Goal: Task Accomplishment & Management: Complete application form

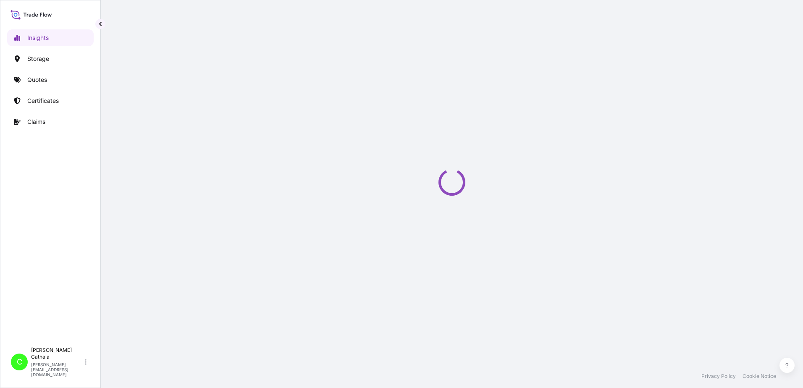
select select "2025"
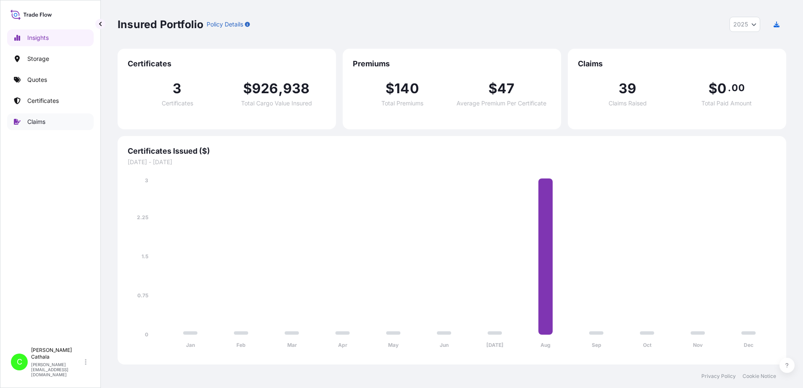
click at [39, 123] on p "Claims" at bounding box center [36, 122] width 18 height 8
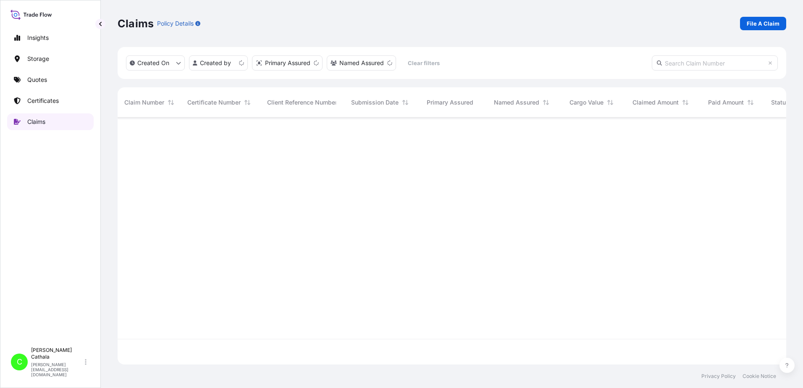
scroll to position [245, 662]
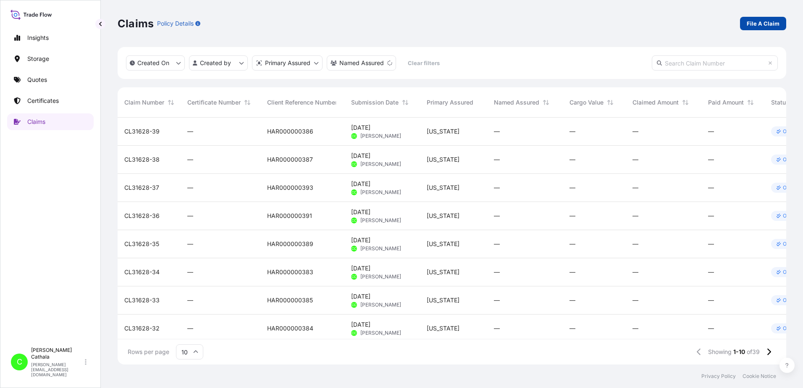
click at [762, 25] on p "File A Claim" at bounding box center [763, 23] width 33 height 8
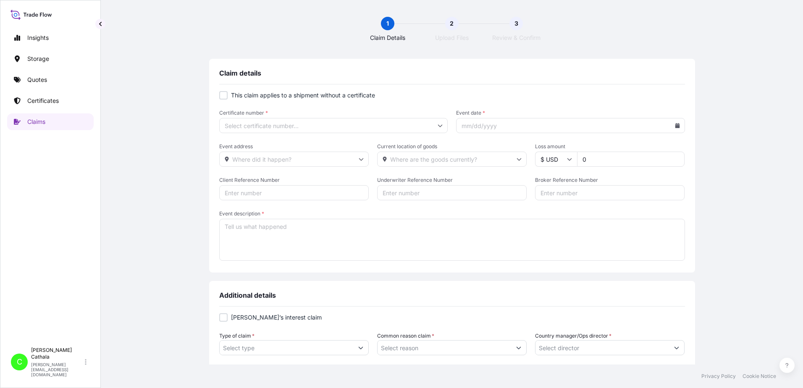
click at [221, 96] on div at bounding box center [223, 95] width 8 height 8
checkbox input "true"
click at [675, 124] on icon at bounding box center [677, 125] width 5 height 5
click at [548, 200] on button "6" at bounding box center [547, 200] width 13 height 13
type input "[DATE]"
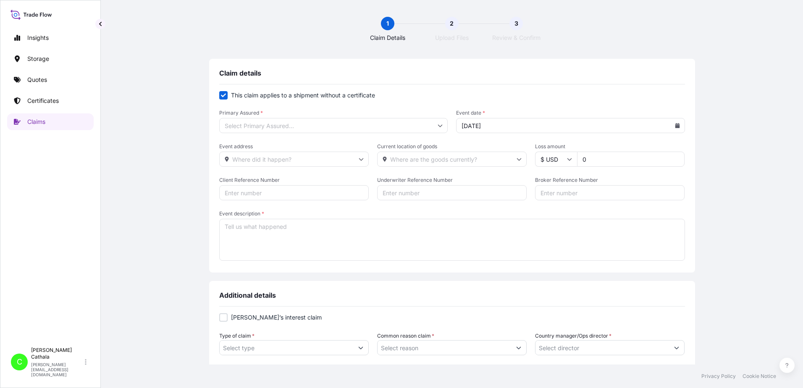
click at [268, 156] on input "Event address" at bounding box center [293, 159] width 149 height 15
click at [269, 182] on li "[STREET_ADDRESS]" at bounding box center [291, 181] width 142 height 16
type input "[STREET_ADDRESS]"
click at [416, 159] on input "Current location of goods" at bounding box center [451, 159] width 149 height 15
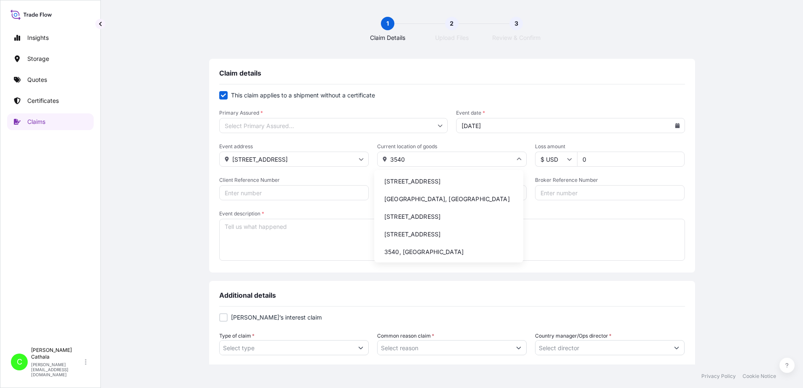
click at [422, 178] on li "[STREET_ADDRESS]" at bounding box center [448, 181] width 142 height 16
type input "[STREET_ADDRESS]"
drag, startPoint x: 388, startPoint y: 159, endPoint x: 467, endPoint y: 157, distance: 78.5
click at [467, 157] on input "[STREET_ADDRESS]" at bounding box center [451, 159] width 149 height 15
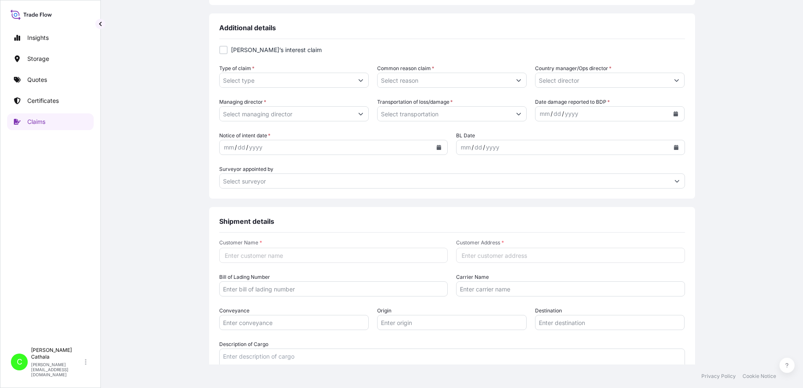
scroll to position [294, 0]
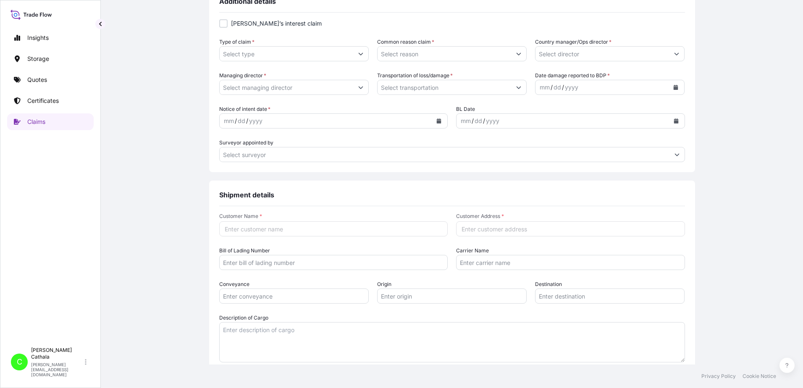
click at [506, 231] on input "Customer Address *" at bounding box center [570, 228] width 229 height 15
paste input "[STREET_ADDRESS]"
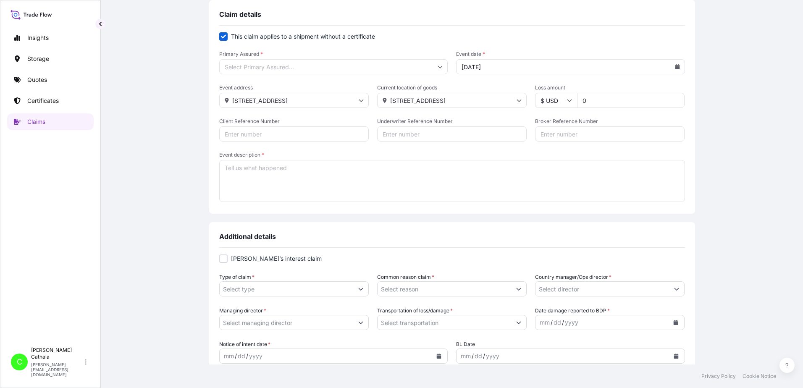
scroll to position [0, 0]
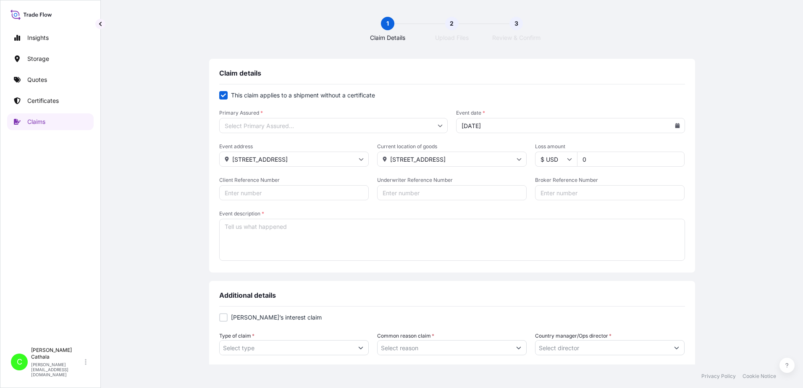
type input "[STREET_ADDRESS]"
drag, startPoint x: 598, startPoint y: 159, endPoint x: 388, endPoint y: 136, distance: 210.8
click at [388, 136] on form "This claim applies to a shipment without a certificate Primary Assured * Event …" at bounding box center [452, 176] width 466 height 171
type input "695.07"
click at [285, 195] on input "Client Reference Number" at bounding box center [293, 192] width 149 height 15
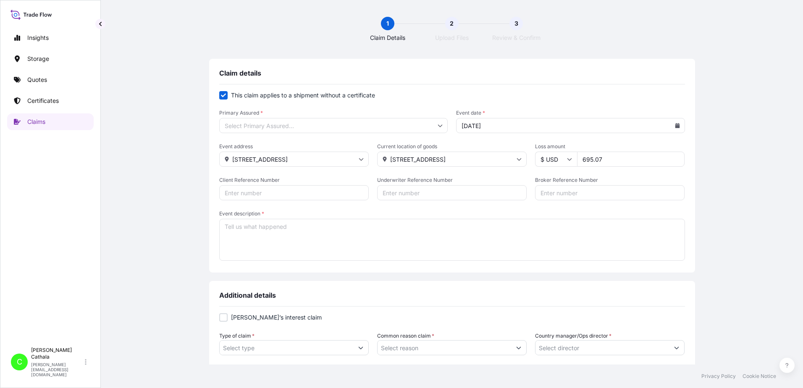
paste input "HAR000000388"
type input "HAR000000388"
click at [552, 192] on input "Broker Reference Number" at bounding box center [609, 192] width 149 height 15
click at [590, 191] on input "Broker Reference Number" at bounding box center [609, 192] width 149 height 15
paste input "ONEU6695529"
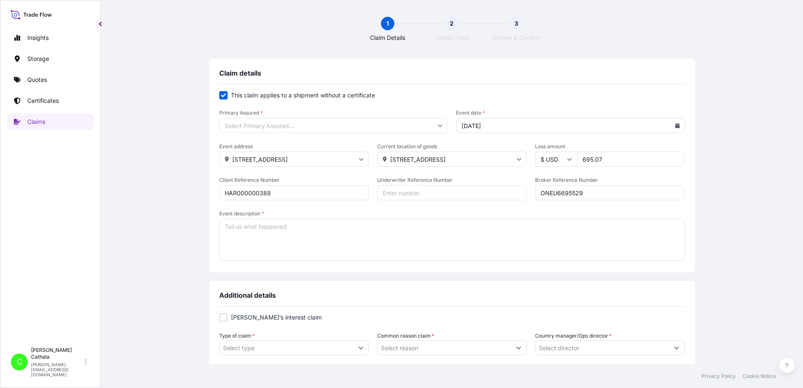
type input "ONEU6695529"
click at [267, 226] on textarea "Event description *" at bounding box center [452, 240] width 466 height 42
paste textarea "5.1.2 SOUNDBAR WITH WIRELESS SUBWOOFER"
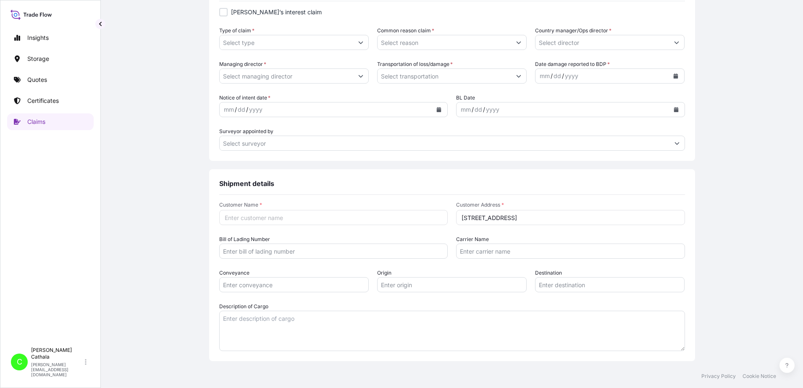
scroll to position [336, 0]
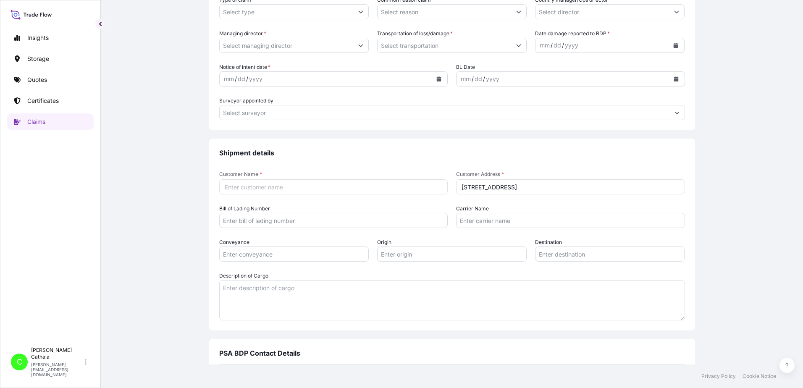
type textarea "5.1.2 SOUNDBAR WITH WIRELESS SUBWOOFER"
click at [262, 291] on textarea "Description of Cargo" at bounding box center [452, 300] width 466 height 40
paste textarea "5.1.2 SOUNDBAR WITH WIRELESS SUBWOOFER"
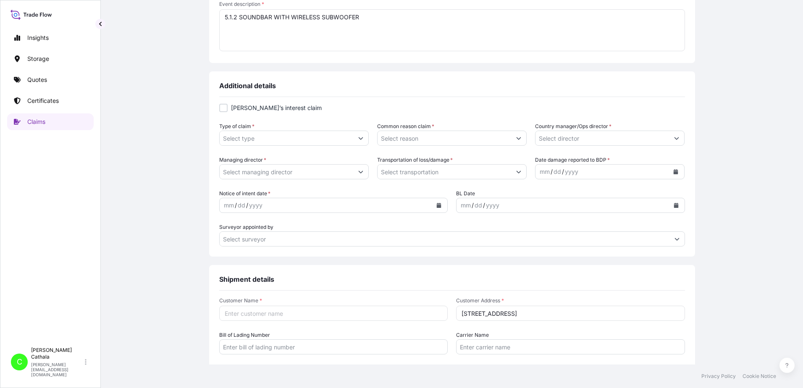
scroll to position [210, 0]
type textarea "5.1.2 SOUNDBAR WITH WIRELESS SUBWOOFER"
click at [310, 142] on input "Type of claim *" at bounding box center [287, 137] width 134 height 15
click at [358, 138] on icon "Show suggestions" at bounding box center [360, 137] width 5 height 5
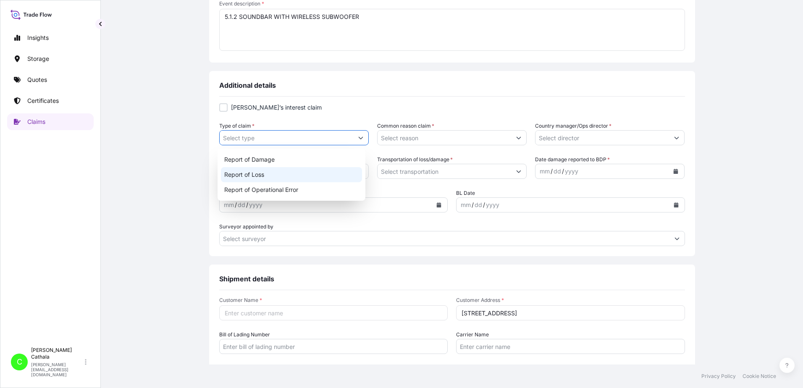
click at [249, 173] on div "Report of Loss" at bounding box center [292, 174] width 142 height 15
type input "Report of Loss"
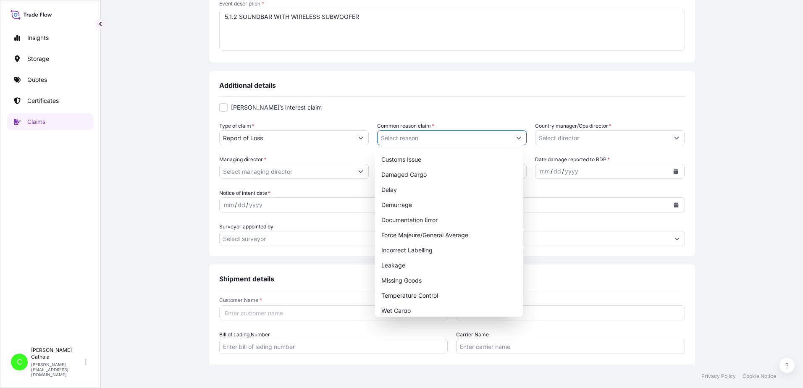
click at [511, 138] on button "Show suggestions" at bounding box center [518, 137] width 15 height 15
click at [415, 277] on div "Missing Goods" at bounding box center [449, 280] width 142 height 15
type input "Missing Goods"
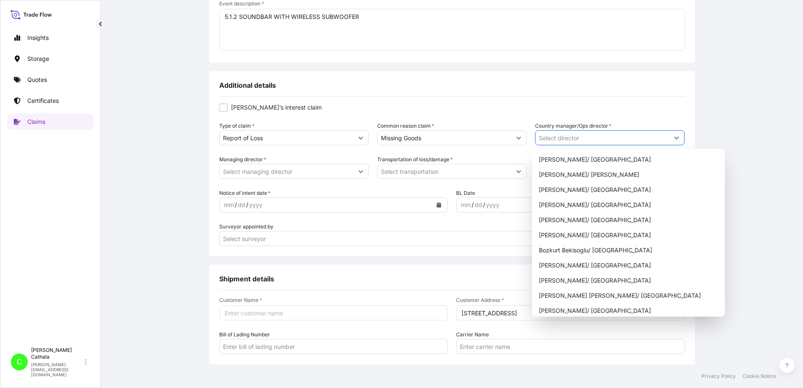
click at [674, 136] on icon "Show suggestions" at bounding box center [676, 137] width 5 height 5
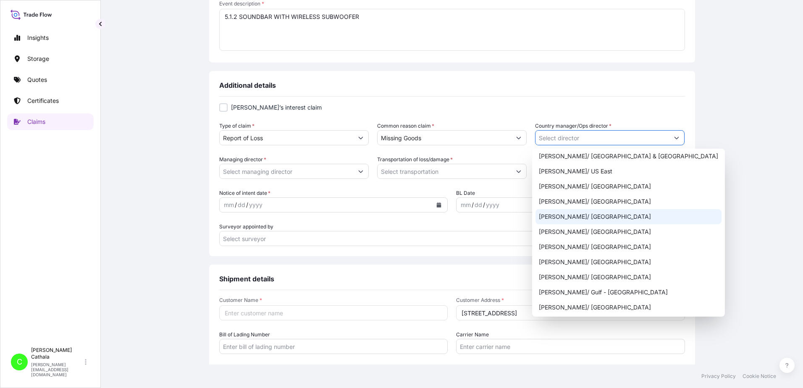
scroll to position [378, 0]
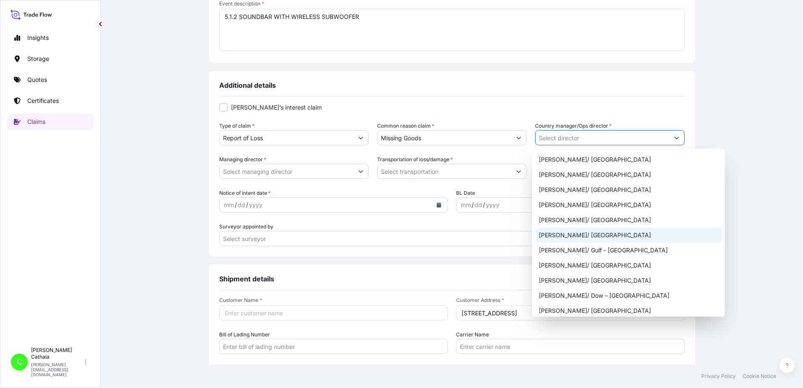
click at [569, 235] on div "[PERSON_NAME]/ [GEOGRAPHIC_DATA]" at bounding box center [628, 235] width 186 height 15
type input "[PERSON_NAME]/ [GEOGRAPHIC_DATA]"
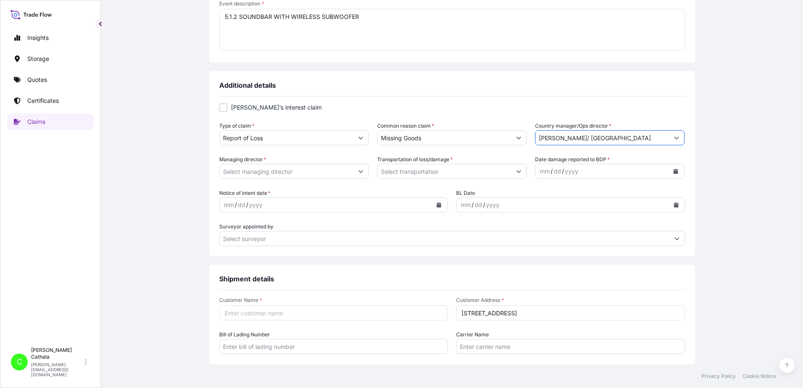
click at [674, 137] on icon "Show suggestions" at bounding box center [676, 138] width 5 height 3
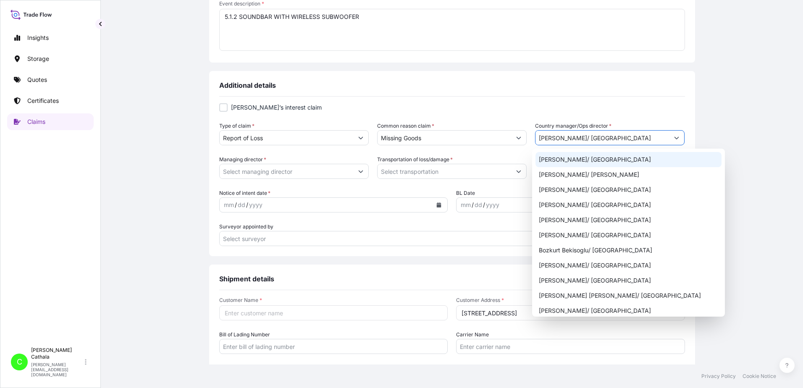
click at [662, 100] on div "[PERSON_NAME]’s interest claim Type of claim * Report of Loss Common reason cla…" at bounding box center [452, 179] width 466 height 165
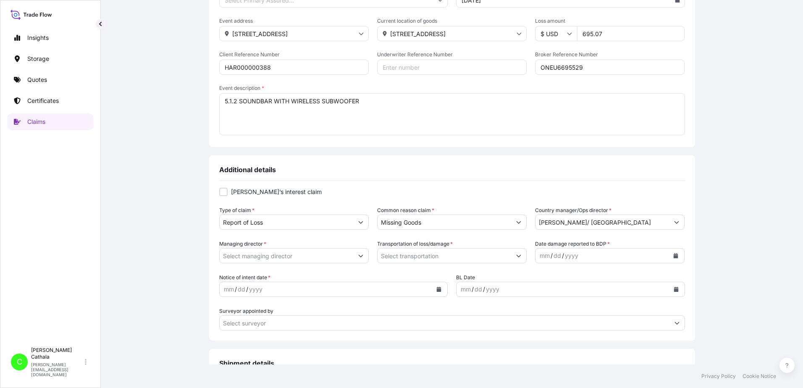
scroll to position [42, 0]
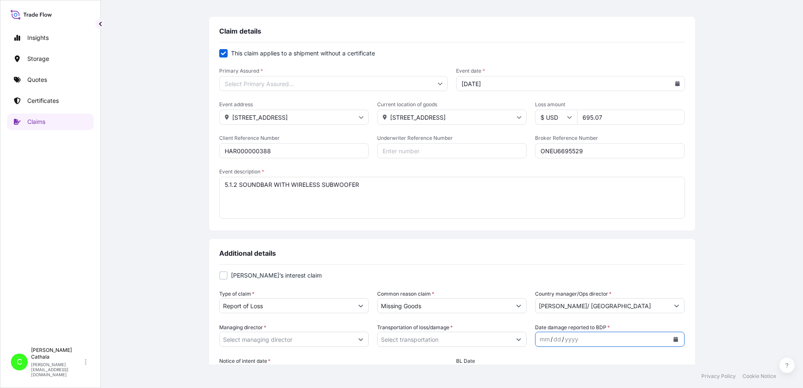
click at [674, 338] on icon "Calendar" at bounding box center [676, 339] width 5 height 5
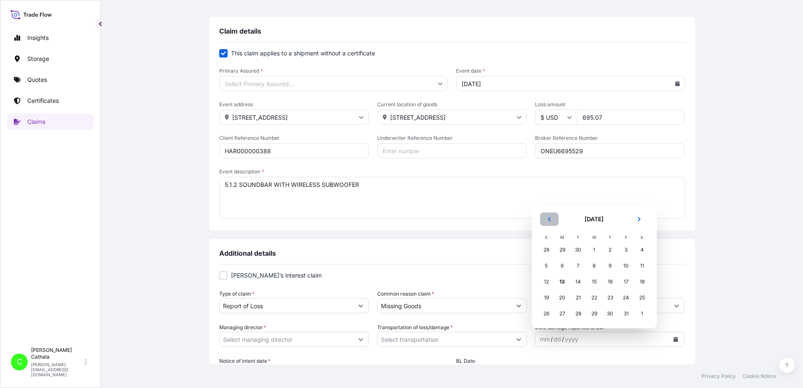
click at [545, 221] on button "Previous" at bounding box center [549, 218] width 18 height 13
click at [579, 298] on div "23" at bounding box center [578, 297] width 15 height 15
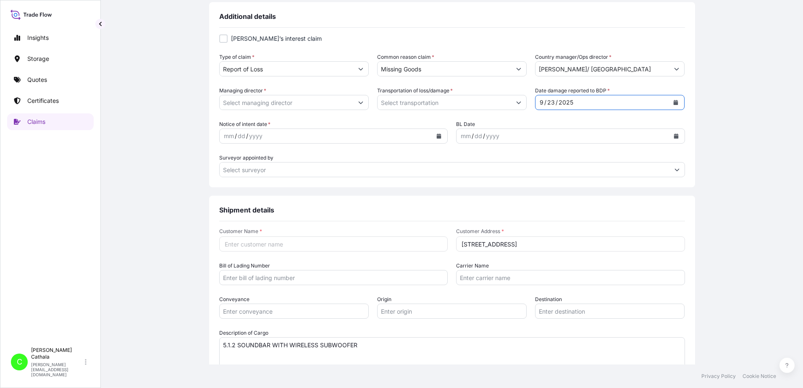
scroll to position [294, 0]
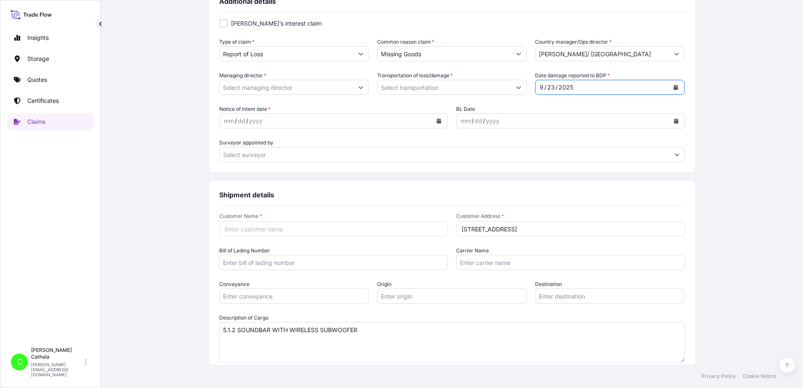
click at [437, 122] on icon "Calendar" at bounding box center [439, 120] width 5 height 5
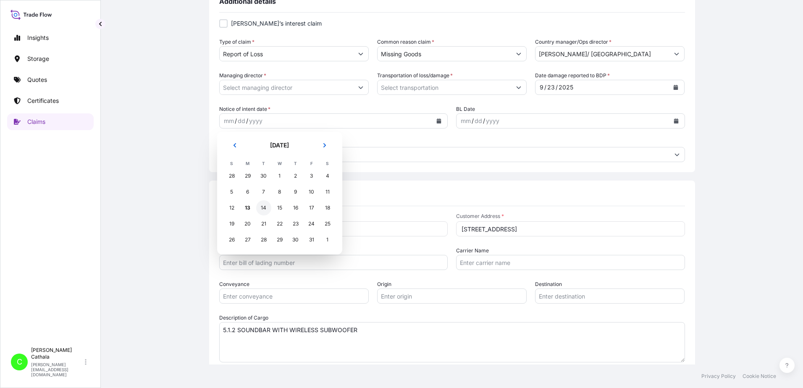
click at [267, 207] on div "14" at bounding box center [263, 207] width 15 height 15
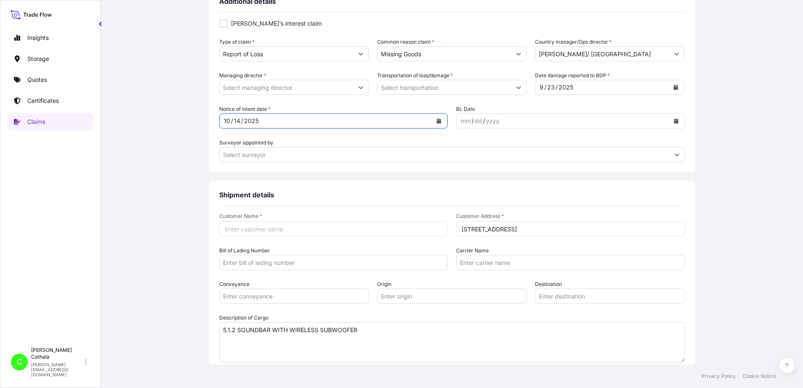
click at [437, 121] on icon "Calendar" at bounding box center [439, 120] width 5 height 5
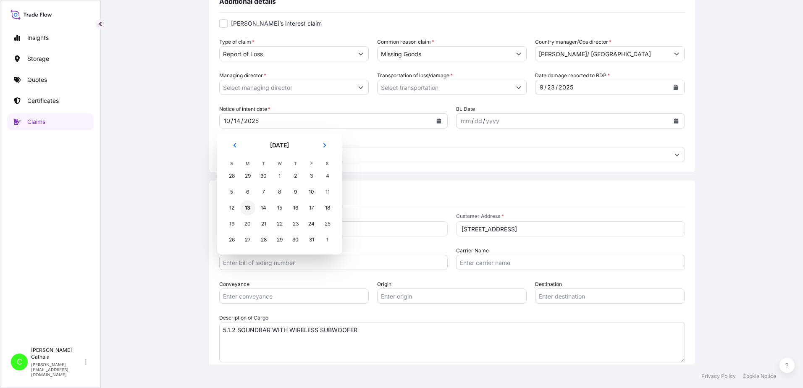
click at [247, 210] on div "13" at bounding box center [247, 207] width 15 height 15
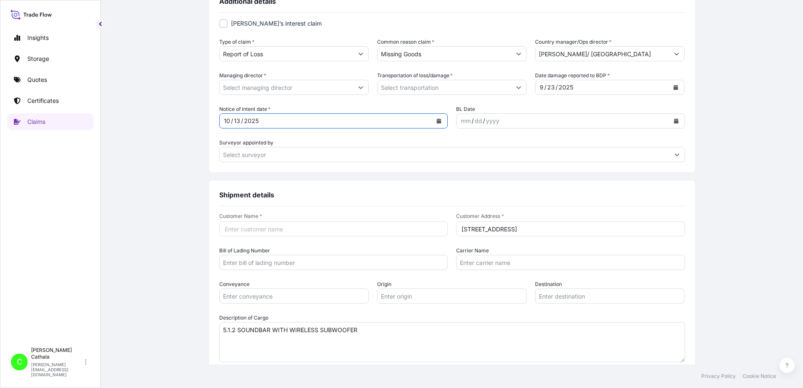
click at [674, 118] on icon "Calendar" at bounding box center [676, 120] width 5 height 5
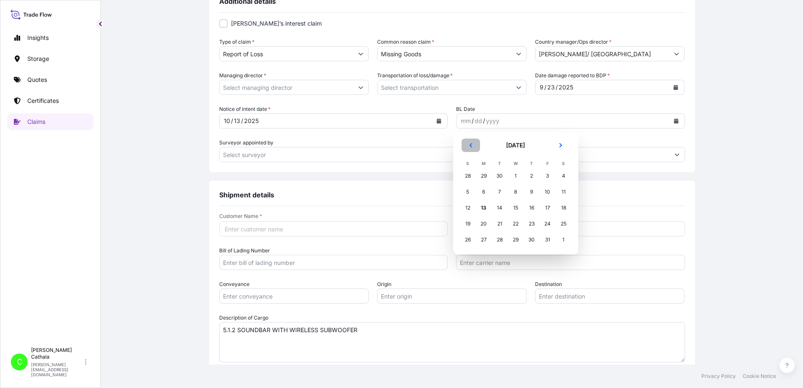
click at [470, 144] on icon "Previous" at bounding box center [470, 145] width 3 height 4
click at [470, 144] on icon "Previous" at bounding box center [470, 145] width 5 height 5
click at [562, 224] on div "26" at bounding box center [563, 223] width 15 height 15
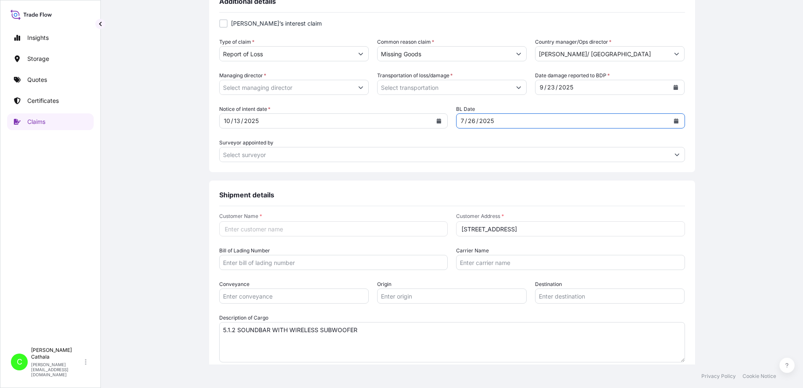
click at [273, 229] on input "Customer Name *" at bounding box center [333, 228] width 229 height 15
click at [331, 228] on input "Customer Name *" at bounding box center [333, 228] width 229 height 15
paste input "[PERSON_NAME] Internationa"
type input "[PERSON_NAME] International"
click at [279, 261] on input "Bill of Lading Number" at bounding box center [333, 262] width 229 height 15
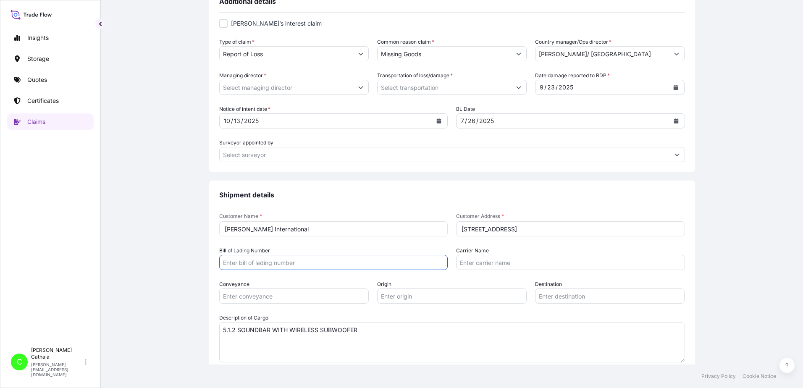
paste input "ONEYHKGFA0264504"
type input "ONEYHKGFA0264504"
click at [488, 262] on input "Carrier Name" at bounding box center [570, 262] width 229 height 15
paste input "Ocean Network Express Pte. Ltd."
type input "Ocean Network Express Pte. Ltd."
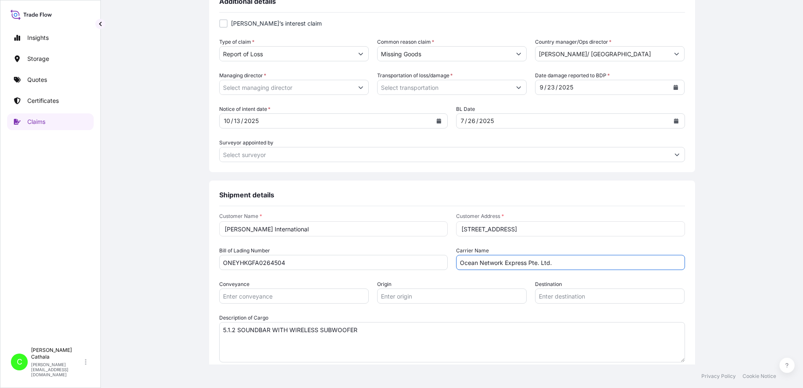
click at [351, 295] on input "Conveyance" at bounding box center [293, 295] width 149 height 15
type input "Ocean"
click at [384, 296] on input "Origin" at bounding box center [451, 295] width 149 height 15
paste input "SHEKOU, [GEOGRAPHIC_DATA]"
type input "SHEKOU, [GEOGRAPHIC_DATA]"
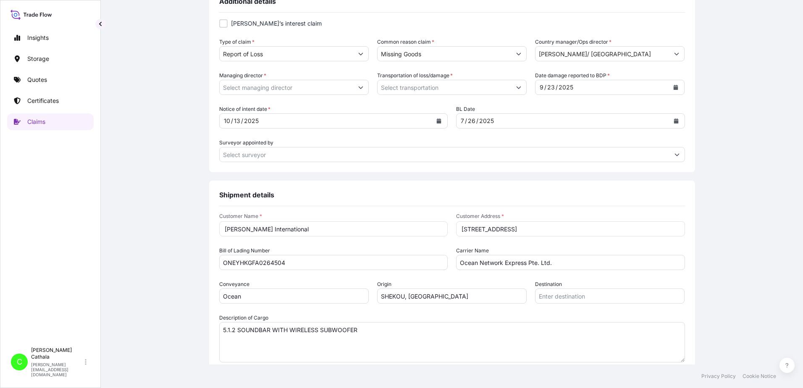
click at [582, 297] on input "Destination" at bounding box center [609, 295] width 149 height 15
paste input "[GEOGRAPHIC_DATA], [GEOGRAPHIC_DATA]"
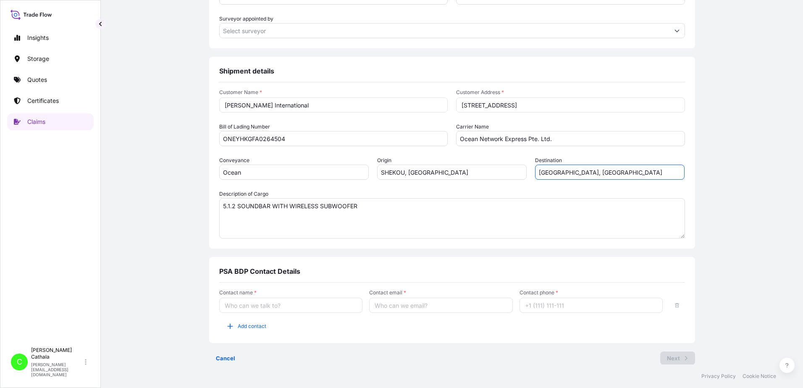
scroll to position [425, 0]
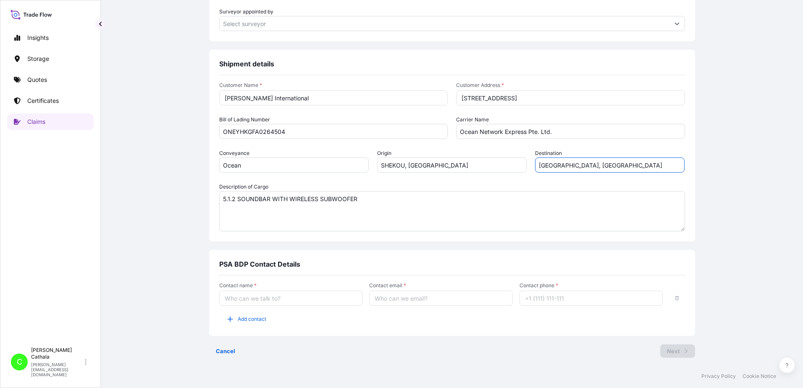
type input "[GEOGRAPHIC_DATA], [GEOGRAPHIC_DATA]"
click at [278, 300] on input "Contact name *" at bounding box center [291, 298] width 144 height 15
type input "[PERSON_NAME]"
type input "[PERSON_NAME][EMAIL_ADDRESS][PERSON_NAME][DOMAIN_NAME]"
type input "13175544817"
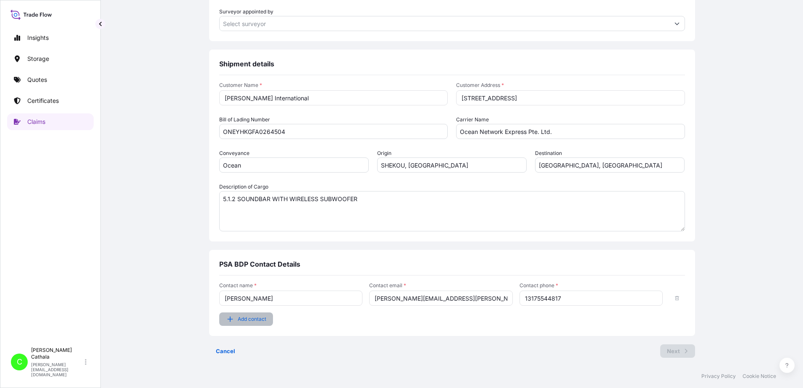
click at [248, 320] on span "Add contact" at bounding box center [252, 319] width 29 height 8
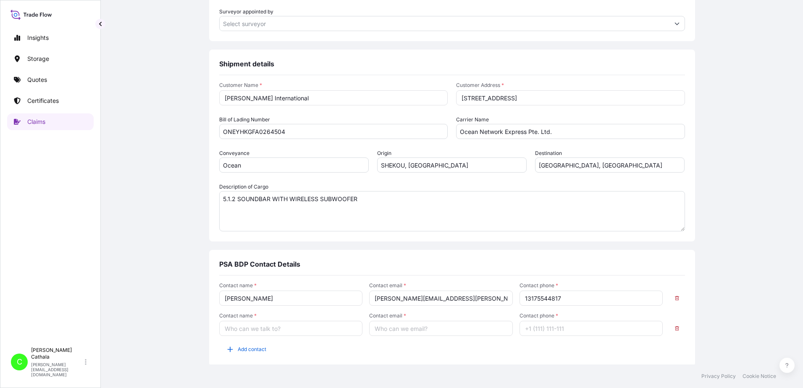
click at [242, 333] on input "Contact name *" at bounding box center [291, 328] width 144 height 15
type input "[PERSON_NAME]"
type input "[PERSON_NAME][EMAIL_ADDRESS][DOMAIN_NAME]"
type input "13175544819"
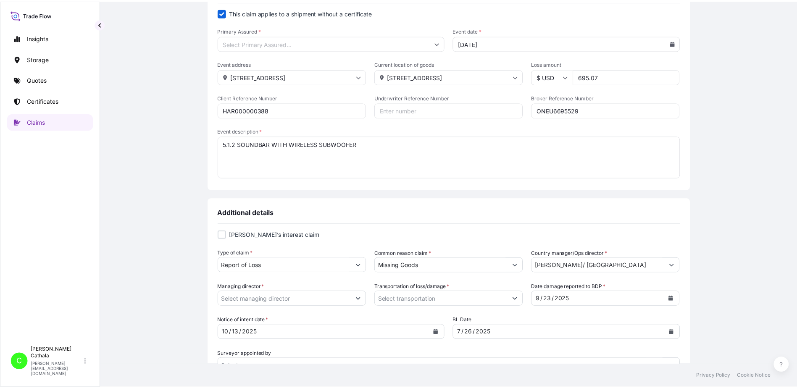
scroll to position [84, 0]
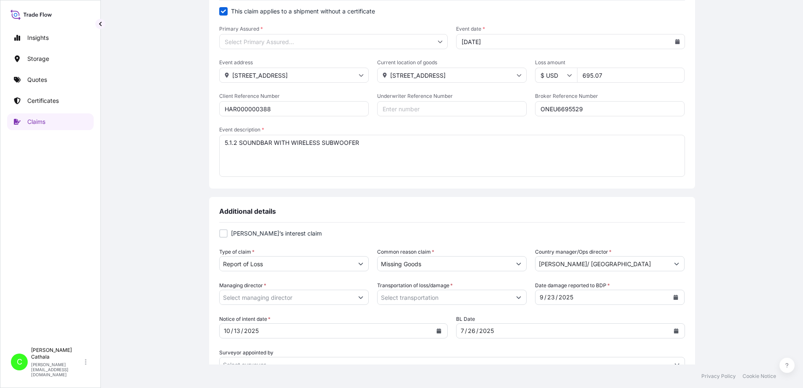
click at [359, 298] on button "Show suggestions" at bounding box center [360, 297] width 15 height 15
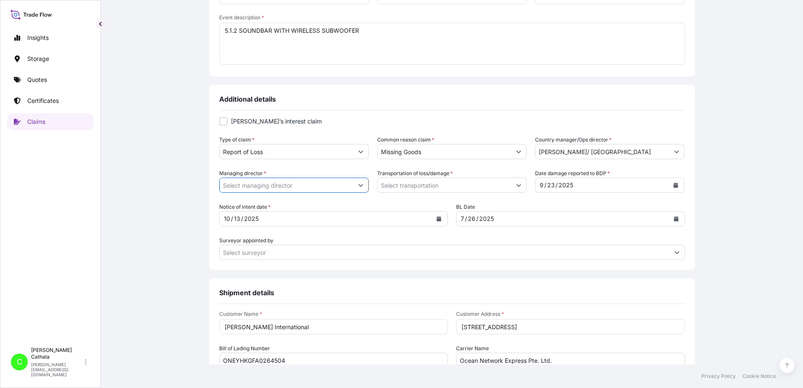
scroll to position [210, 0]
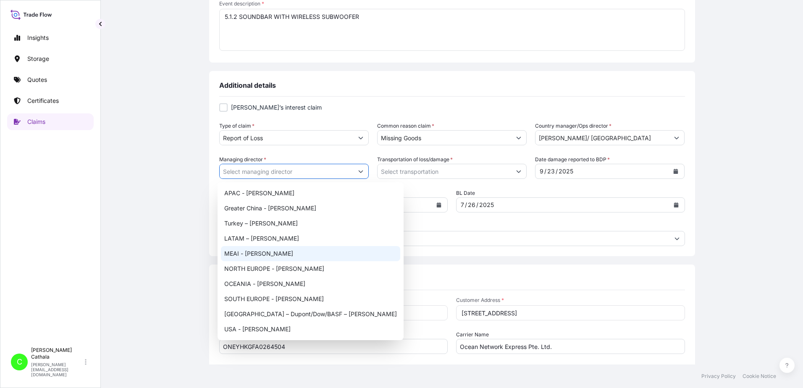
click at [360, 168] on button "Show suggestions" at bounding box center [360, 171] width 15 height 15
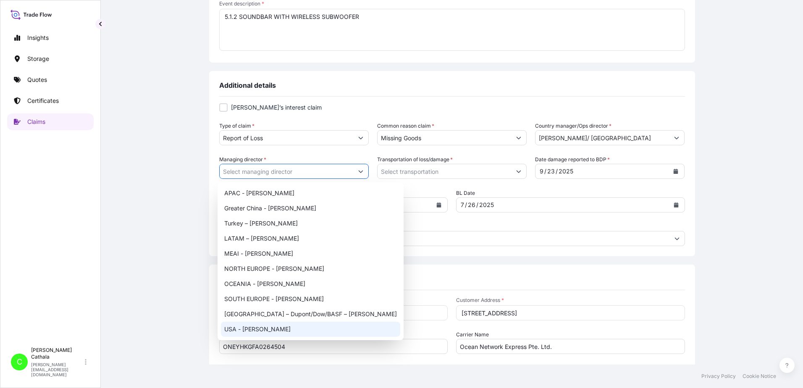
click at [252, 331] on div "USA - [PERSON_NAME]" at bounding box center [310, 329] width 179 height 15
type input "USA - [PERSON_NAME]"
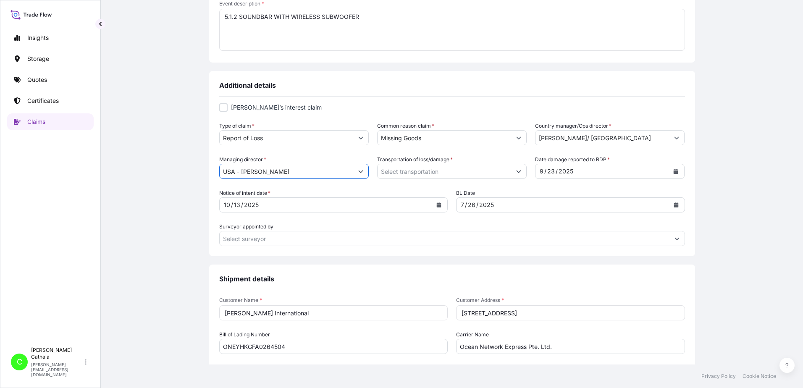
click at [517, 170] on icon "Show suggestions" at bounding box center [518, 171] width 5 height 5
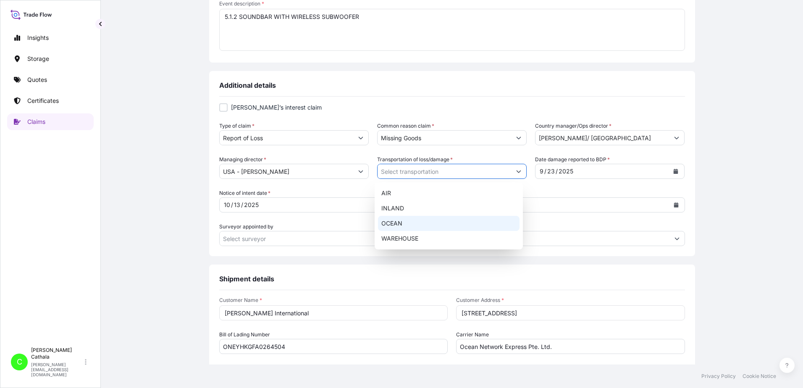
click at [407, 225] on div "OCEAN" at bounding box center [449, 223] width 142 height 15
type input "OCEAN"
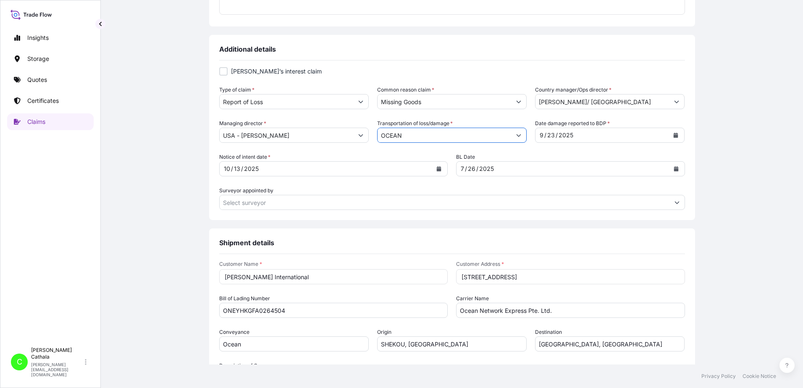
scroll to position [245, 0]
click at [535, 150] on form "[PERSON_NAME]’s interest claim Type of claim * Report of Loss Common reason cla…" at bounding box center [452, 139] width 466 height 143
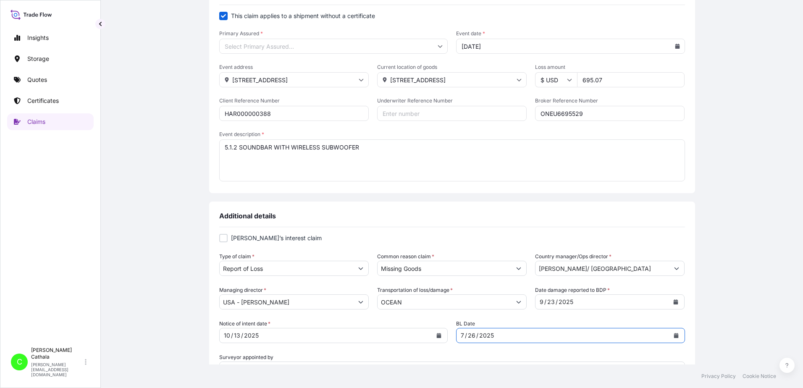
scroll to position [77, 0]
click at [278, 49] on input "Primary Assured *" at bounding box center [333, 48] width 229 height 15
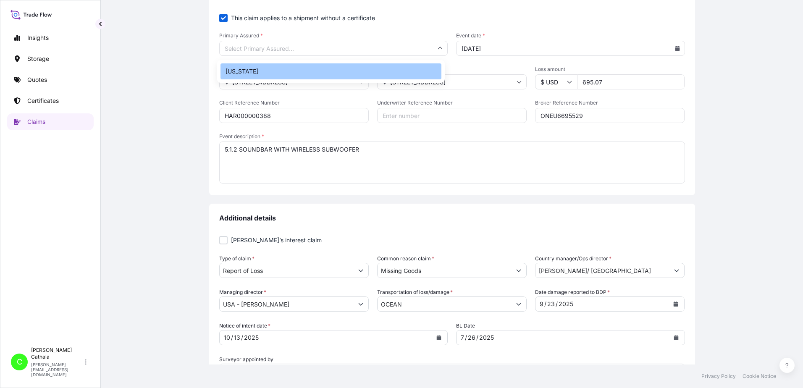
click at [235, 70] on div "[US_STATE]" at bounding box center [330, 71] width 221 height 16
type input "[US_STATE]"
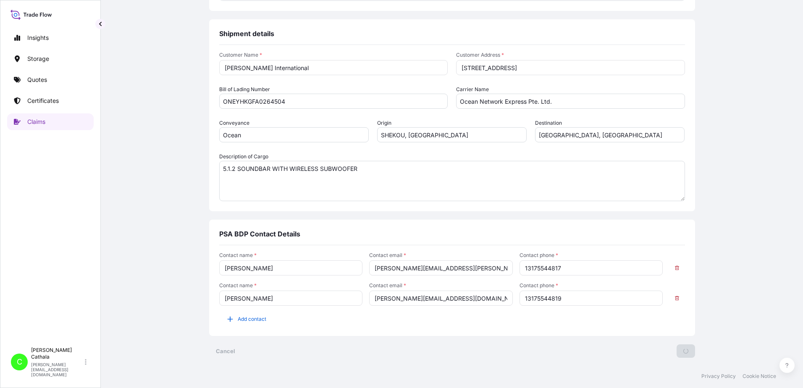
scroll to position [0, 0]
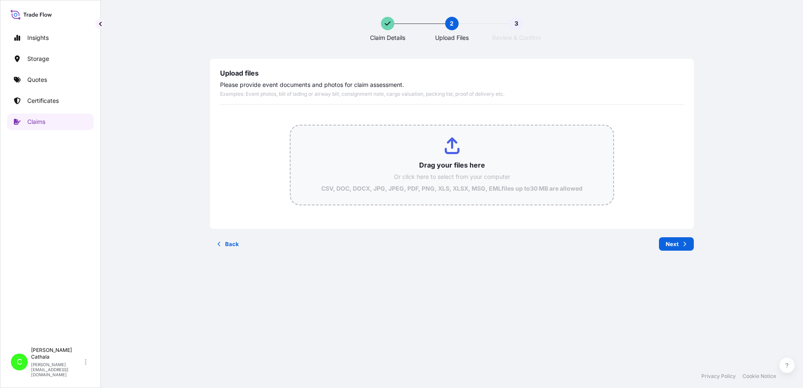
type input "C:\fakepath\ClaimId HAR000000388 ReportCombined 13fc8e81-8886-4269-9ead-5b57188…"
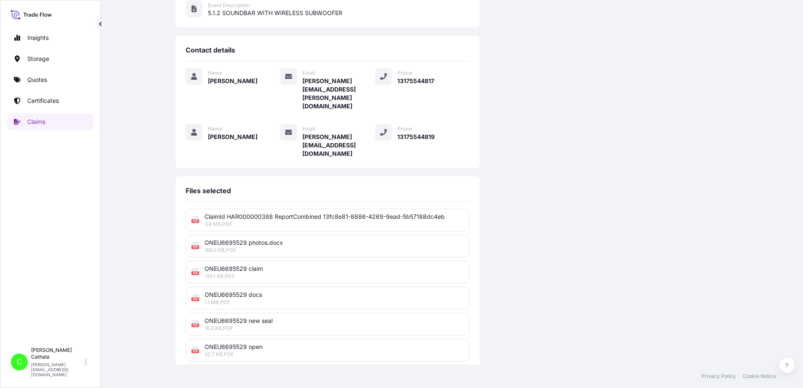
scroll to position [207, 0]
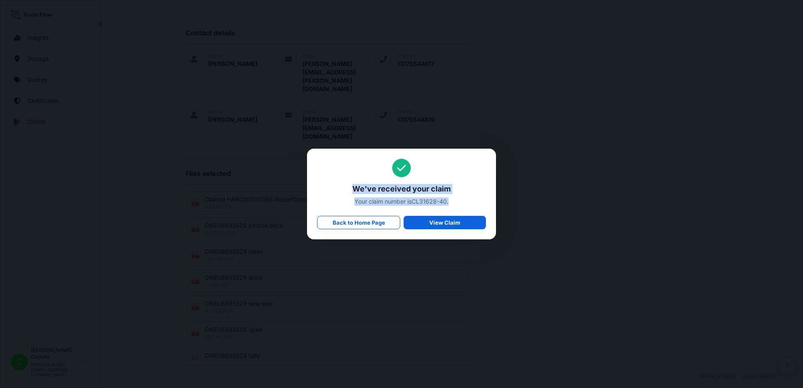
drag, startPoint x: 352, startPoint y: 189, endPoint x: 459, endPoint y: 205, distance: 107.8
click at [459, 205] on div "We've received your claim Your claim number is CL31628-40 . Back to Home Page V…" at bounding box center [401, 194] width 169 height 71
copy div "We've received your claim Your claim number is CL31628-40 ."
click at [415, 204] on span "Your claim number is CL31628-40 ." at bounding box center [401, 201] width 169 height 8
drag, startPoint x: 414, startPoint y: 200, endPoint x: 451, endPoint y: 202, distance: 37.4
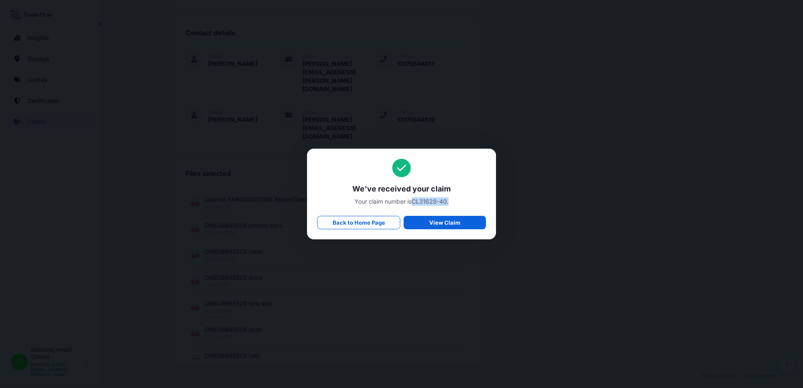
click at [451, 202] on span "Your claim number is CL31628-40 ." at bounding box center [401, 201] width 169 height 8
copy span "CL31628-40 ."
click at [341, 222] on p "Back to Home Page" at bounding box center [359, 222] width 52 height 8
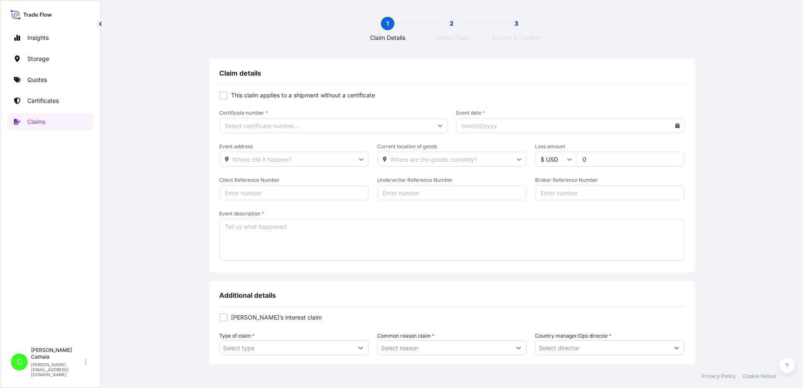
click at [221, 95] on div at bounding box center [223, 95] width 8 height 8
checkbox input "true"
click at [233, 123] on input "Primary Assured *" at bounding box center [333, 125] width 229 height 15
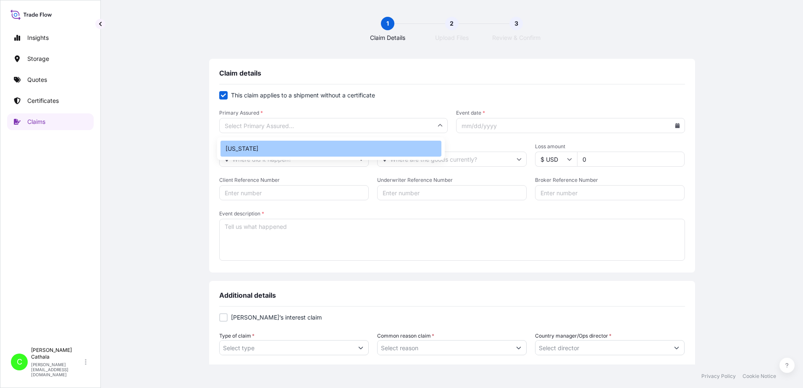
click at [238, 152] on div "[US_STATE]" at bounding box center [330, 149] width 221 height 16
type input "[US_STATE]"
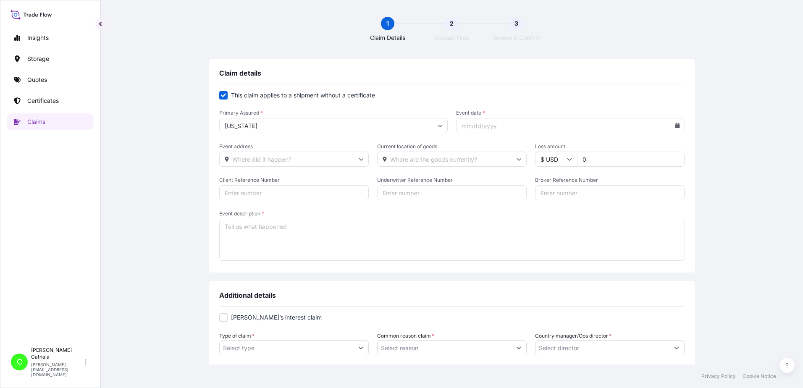
click at [531, 125] on input "Event date *" at bounding box center [570, 125] width 229 height 15
click at [675, 124] on icon at bounding box center [677, 125] width 5 height 5
click at [605, 199] on button "9" at bounding box center [606, 200] width 13 height 13
type input "[DATE]"
click at [282, 157] on input "Event address" at bounding box center [293, 159] width 149 height 15
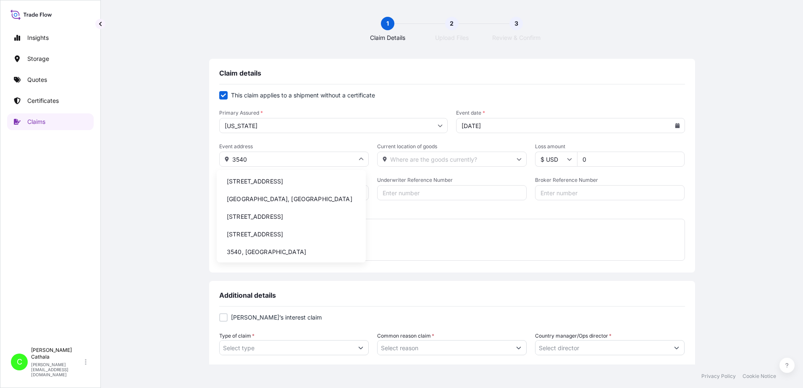
click at [281, 160] on input "3540" at bounding box center [293, 159] width 149 height 15
click at [281, 180] on li "[STREET_ADDRESS]" at bounding box center [291, 181] width 142 height 16
type input "[STREET_ADDRESS]"
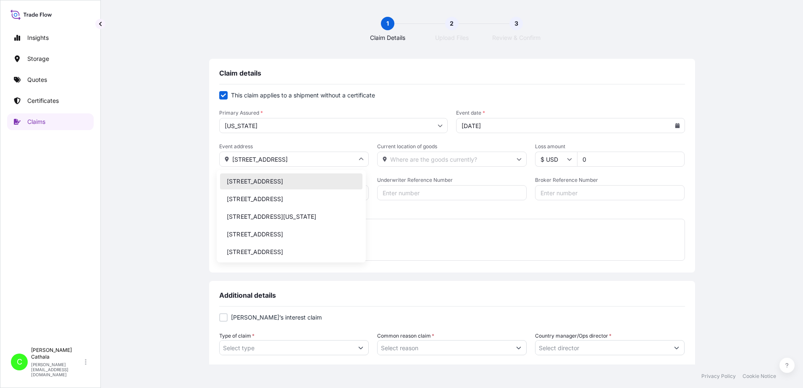
drag, startPoint x: 292, startPoint y: 160, endPoint x: 220, endPoint y: 154, distance: 72.1
click at [220, 154] on input "[STREET_ADDRESS]" at bounding box center [293, 159] width 149 height 15
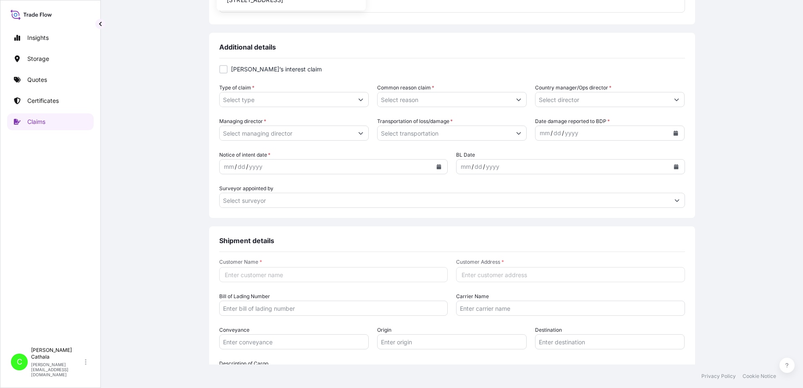
scroll to position [252, 0]
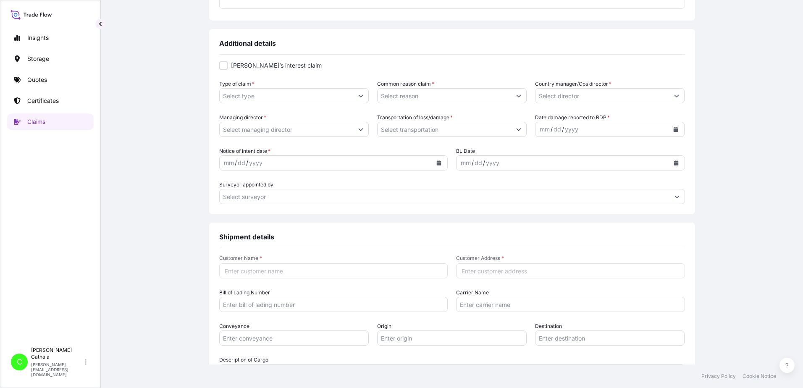
click at [480, 269] on input "Customer Address *" at bounding box center [570, 270] width 229 height 15
paste input "[STREET_ADDRESS]"
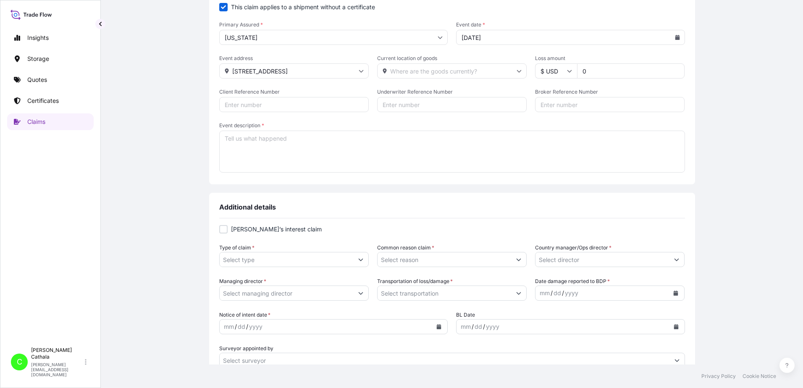
scroll to position [0, 0]
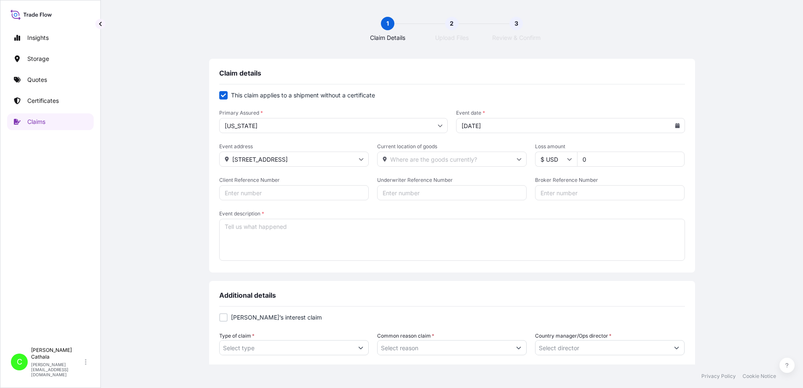
type input "[STREET_ADDRESS]"
click at [441, 157] on input "Current location of goods" at bounding box center [451, 159] width 149 height 15
type input "3540"
type input "891"
click at [247, 192] on input "Client Reference Number" at bounding box center [293, 192] width 149 height 15
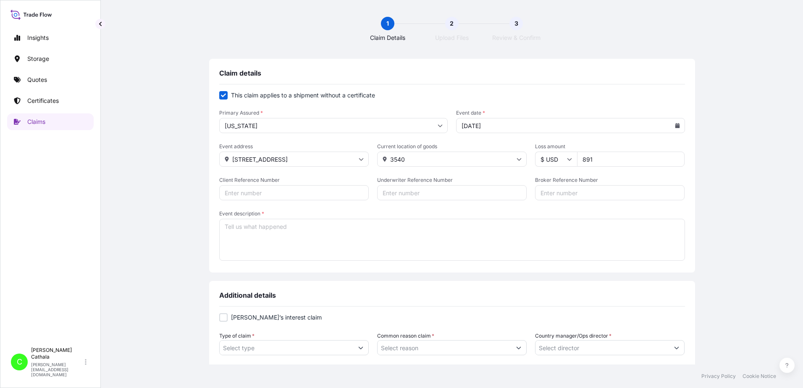
paste input "HAR000000392"
type input "HAR000000392"
click at [556, 191] on input "Broker Reference Number" at bounding box center [609, 192] width 149 height 15
click at [559, 192] on input "Broker Reference Number" at bounding box center [609, 192] width 149 height 15
paste input "ONEU0774702"
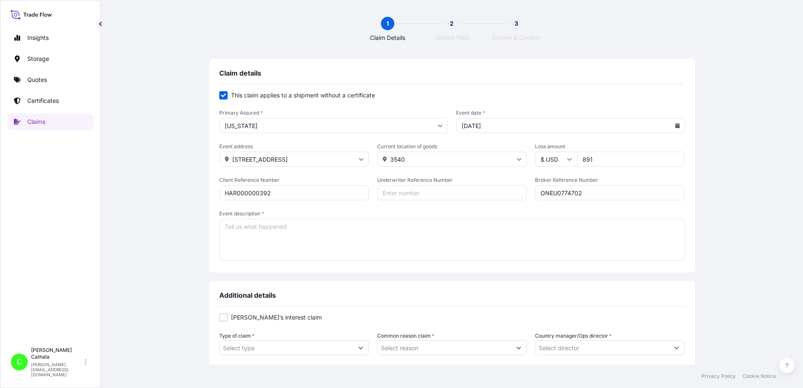
type input "ONEU0774702"
click at [359, 230] on textarea "Event description *" at bounding box center [452, 240] width 466 height 42
paste textarea "3.1.2 CHANNEL WITH TRUE DOLBY ATMOS"
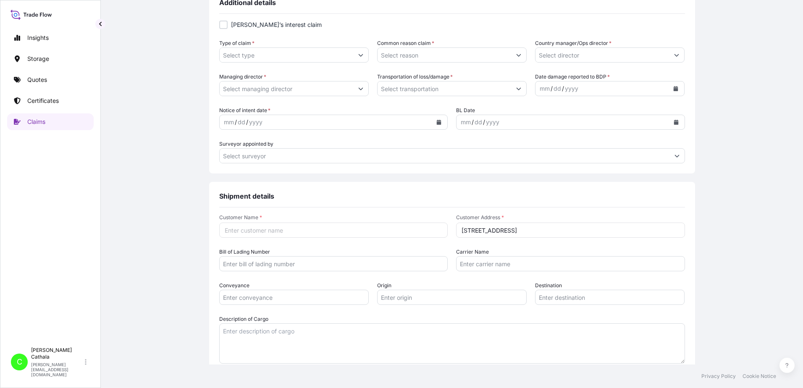
scroll to position [294, 0]
type textarea "3.1.2 CHANNEL WITH TRUE DOLBY ATMOS"
click at [301, 330] on textarea "Description of Cargo" at bounding box center [452, 342] width 466 height 40
paste textarea "3.1.2 CHANNEL WITH TRUE DOLBY ATMOS"
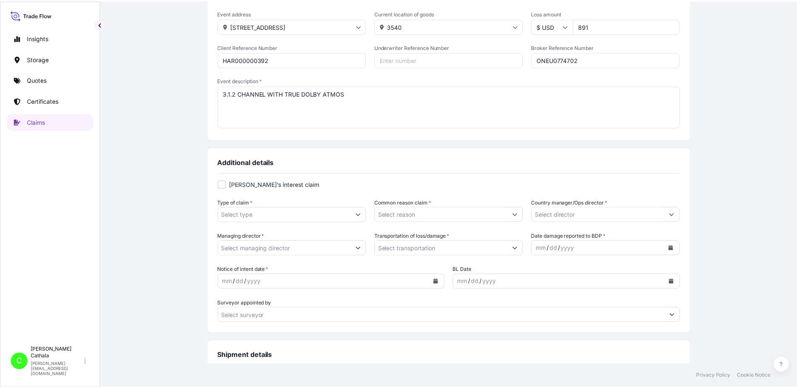
scroll to position [126, 0]
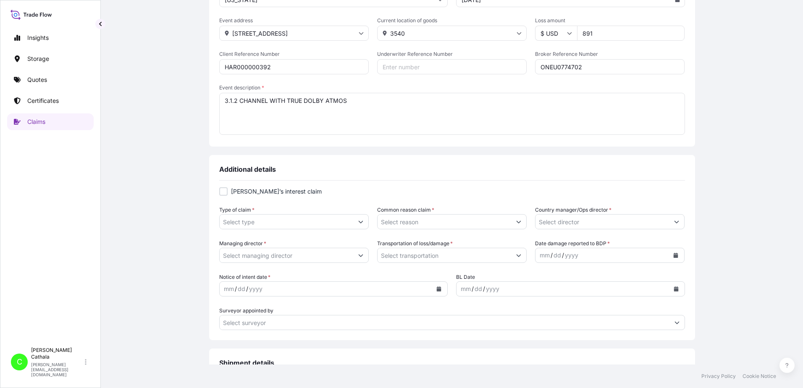
type textarea "3.1.2 CHANNEL WITH TRUE DOLBY ATMOS"
click at [359, 219] on icon "Show suggestions" at bounding box center [360, 221] width 5 height 5
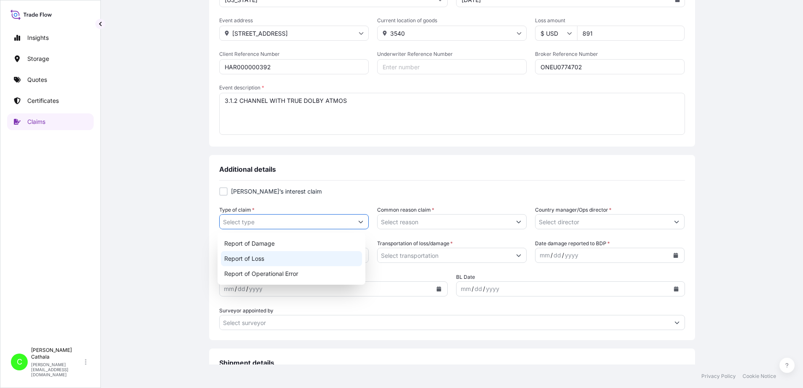
click at [266, 259] on div "Report of Loss" at bounding box center [292, 258] width 142 height 15
type input "Report of Loss"
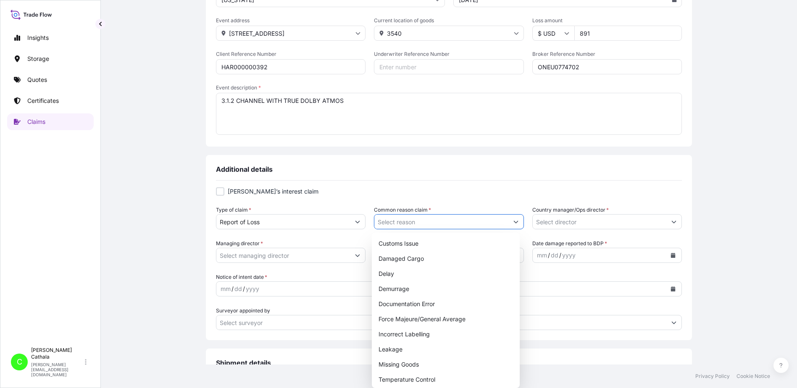
click at [515, 220] on button "Show suggestions" at bounding box center [515, 221] width 15 height 15
click at [395, 364] on div "Missing Goods" at bounding box center [446, 364] width 142 height 15
type input "Missing Goods"
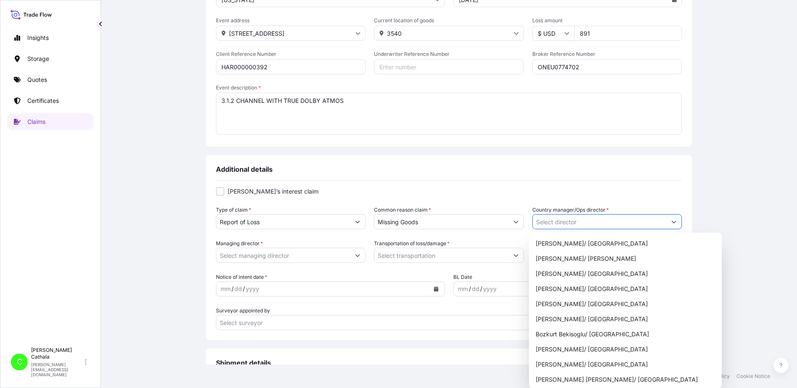
click at [675, 219] on button "Show suggestions" at bounding box center [673, 221] width 15 height 15
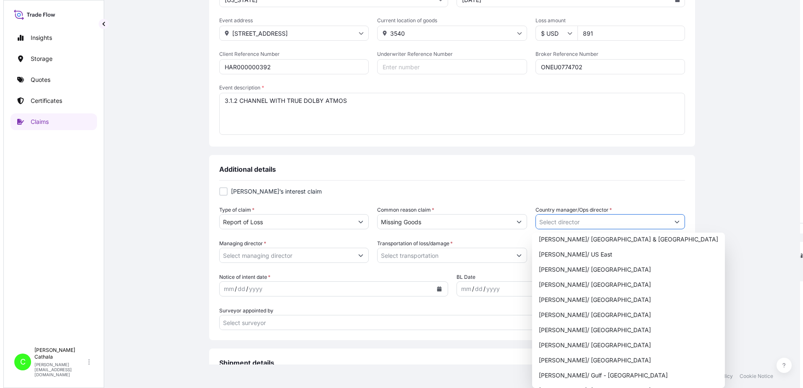
scroll to position [378, 0]
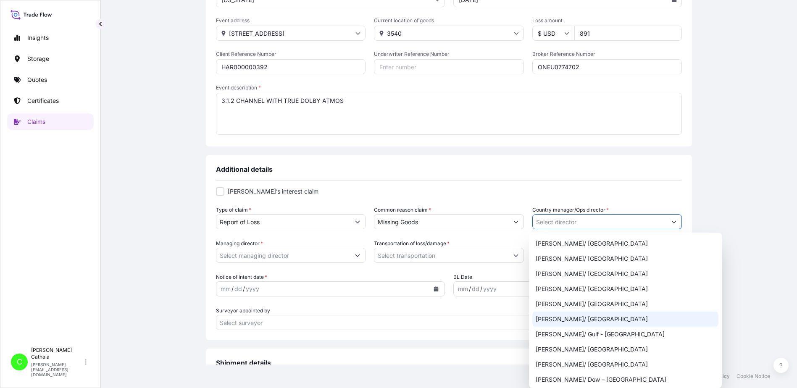
click at [579, 319] on div "[PERSON_NAME]/ [GEOGRAPHIC_DATA]" at bounding box center [625, 319] width 186 height 15
type input "[PERSON_NAME]/ [GEOGRAPHIC_DATA]"
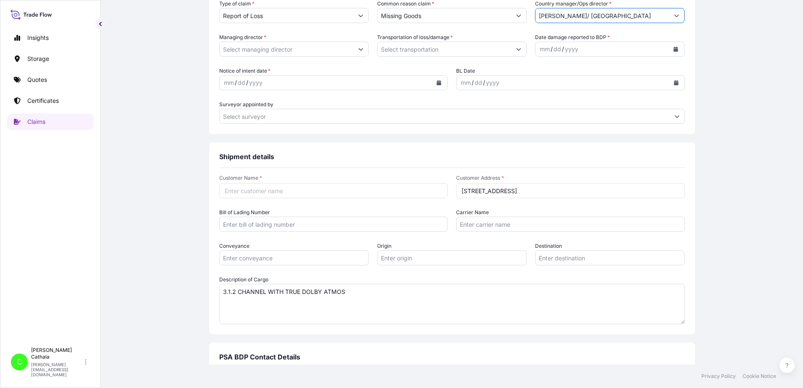
scroll to position [336, 0]
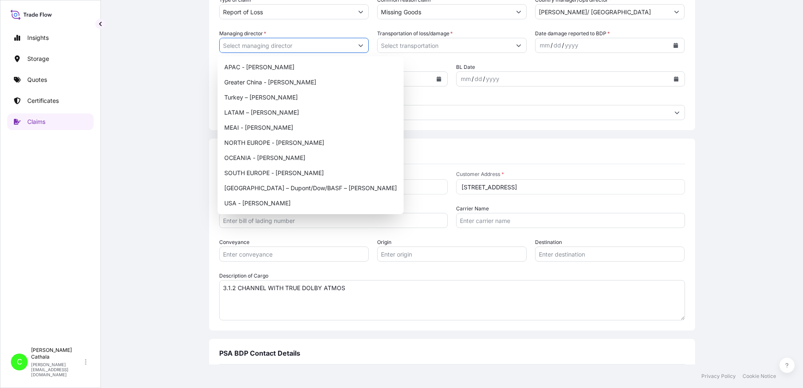
click at [358, 45] on icon "Show suggestions" at bounding box center [360, 45] width 5 height 5
click at [246, 204] on div "USA - [PERSON_NAME]" at bounding box center [310, 203] width 179 height 15
type input "USA - [PERSON_NAME]"
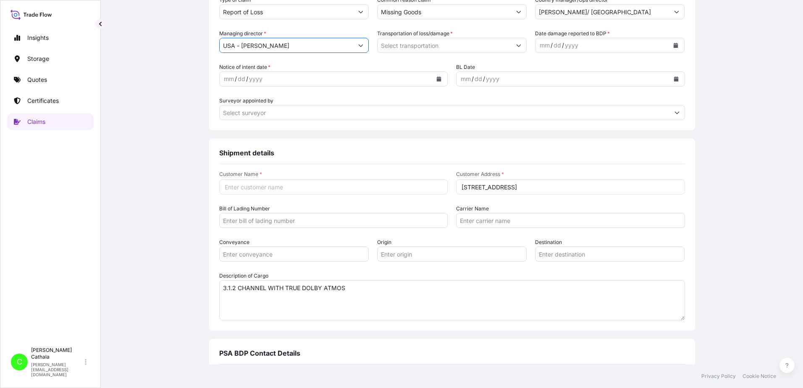
click at [516, 48] on button "Show suggestions" at bounding box center [518, 45] width 15 height 15
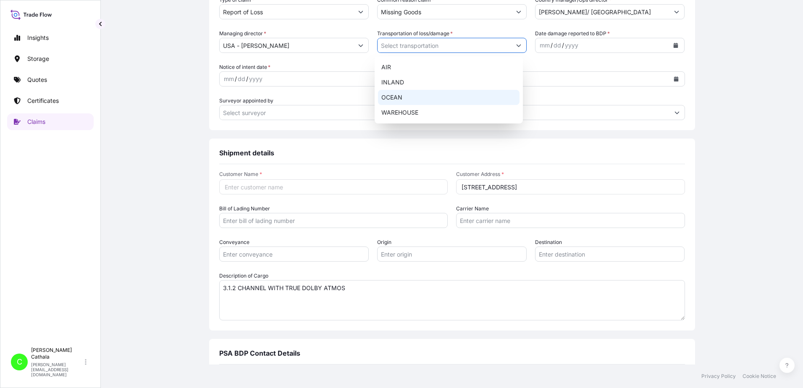
click at [385, 97] on div "OCEAN" at bounding box center [449, 97] width 142 height 15
type input "OCEAN"
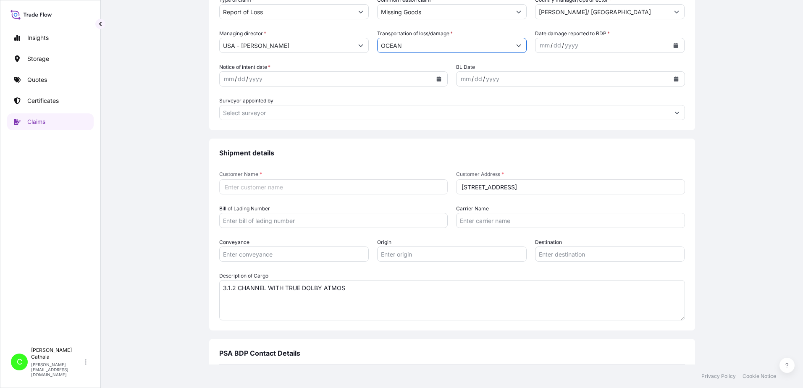
click at [673, 43] on icon "Calendar" at bounding box center [675, 45] width 5 height 5
click at [550, 69] on icon "Previous" at bounding box center [549, 69] width 5 height 5
click at [595, 148] on div "24" at bounding box center [594, 148] width 15 height 15
click at [437, 77] on icon "Calendar" at bounding box center [439, 78] width 5 height 5
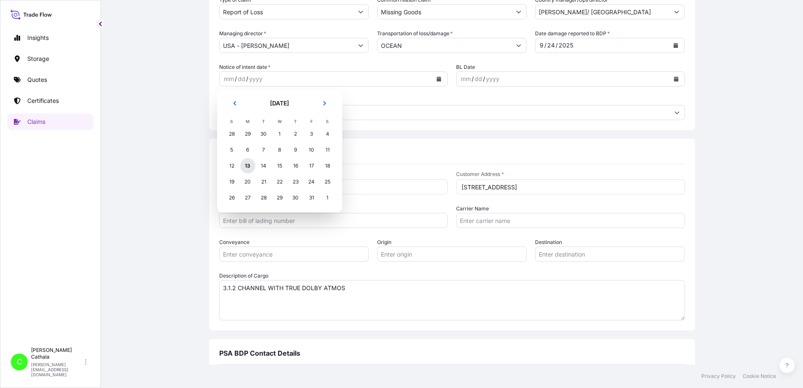
click at [248, 165] on div "13" at bounding box center [247, 165] width 15 height 15
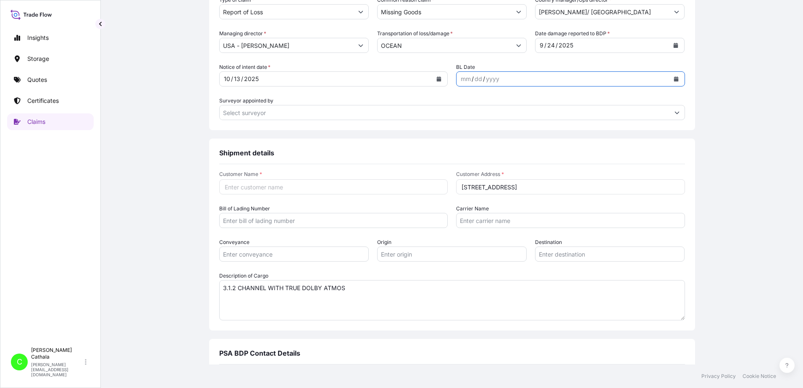
click at [674, 80] on icon "Calendar" at bounding box center [676, 78] width 5 height 5
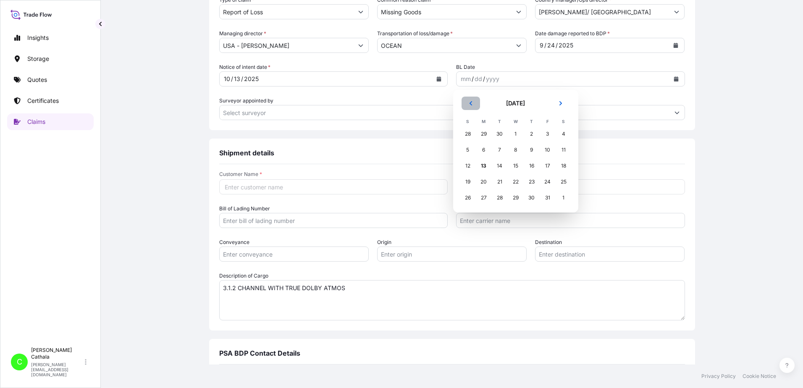
click at [472, 100] on button "Previous" at bounding box center [470, 103] width 18 height 13
click at [469, 149] on div "3" at bounding box center [467, 149] width 15 height 15
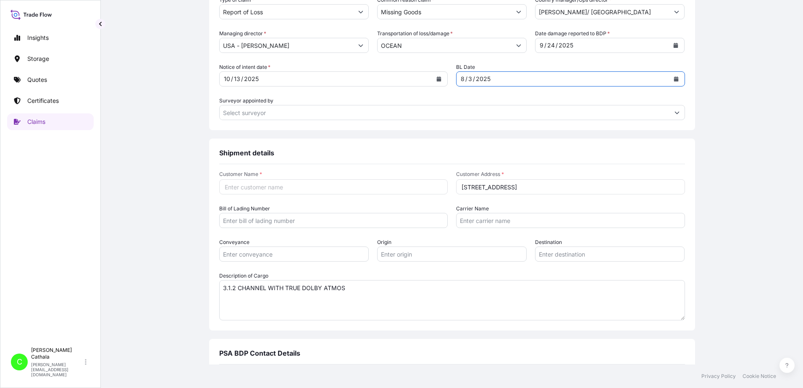
click at [277, 187] on input "Customer Name *" at bounding box center [333, 186] width 229 height 15
click at [292, 186] on input "Customer Name *" at bounding box center [333, 186] width 229 height 15
paste input "[PERSON_NAME] International"
type input "[PERSON_NAME] International"
click at [355, 221] on input "Bill of Lading Number" at bounding box center [333, 220] width 229 height 15
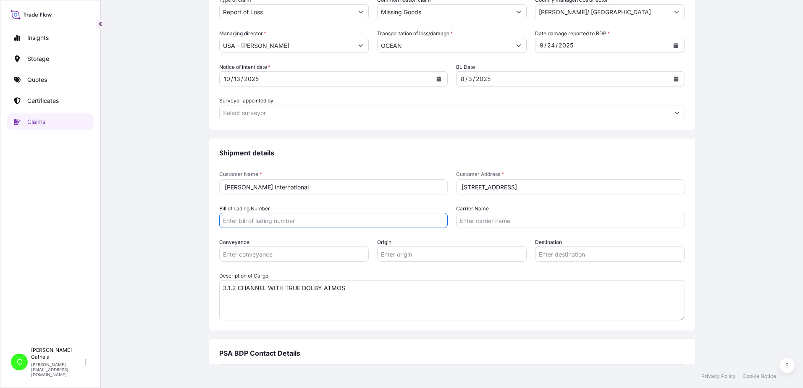
paste input "ONEYHKGFA0270904"
type input "ONEYHKGFA0270904"
click at [551, 220] on input "Carrier Name" at bounding box center [570, 220] width 229 height 15
paste input "Ocean Network Express Pte. Ltd."
type input "Ocean Network Express Pte. Ltd."
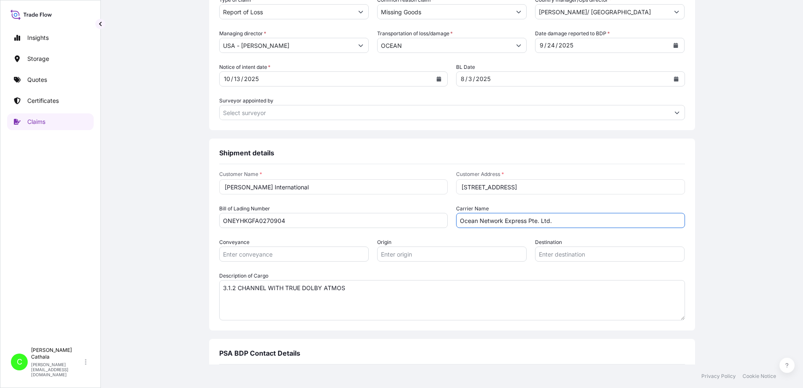
click at [273, 253] on input "Conveyance" at bounding box center [293, 253] width 149 height 15
type input "ocean"
click at [433, 254] on input "Origin" at bounding box center [451, 253] width 149 height 15
paste input "YANTIAN, [GEOGRAPHIC_DATA]"
type input "YANTIAN, [GEOGRAPHIC_DATA]"
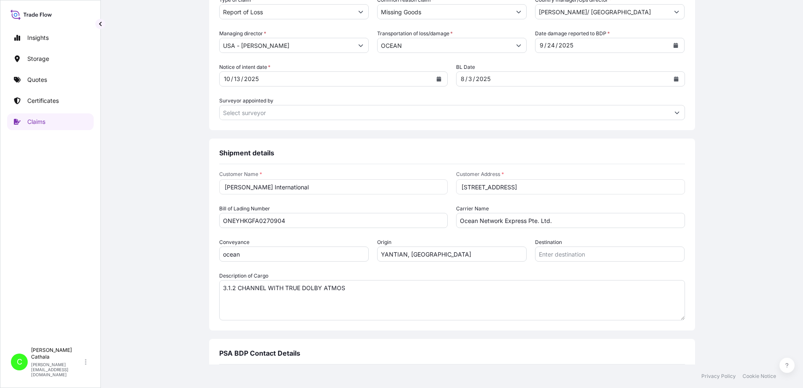
click at [562, 253] on input "Destination" at bounding box center [609, 253] width 149 height 15
paste input "[GEOGRAPHIC_DATA], [GEOGRAPHIC_DATA]"
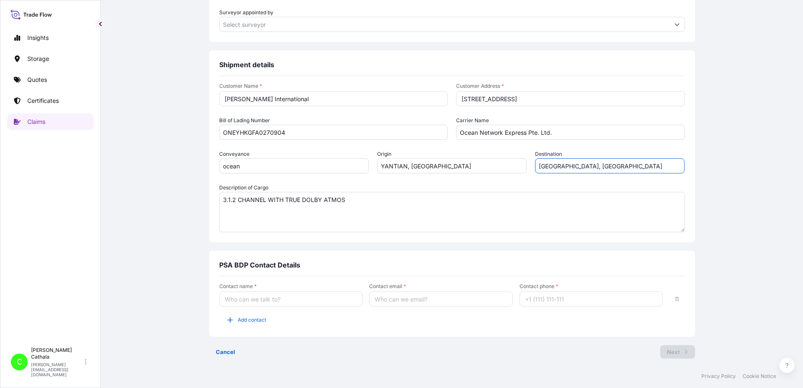
scroll to position [425, 0]
type input "[GEOGRAPHIC_DATA], [GEOGRAPHIC_DATA]"
click at [231, 300] on input "Contact name *" at bounding box center [291, 298] width 144 height 15
type input "[PERSON_NAME]"
type input "[PERSON_NAME][EMAIL_ADDRESS][PERSON_NAME][DOMAIN_NAME]"
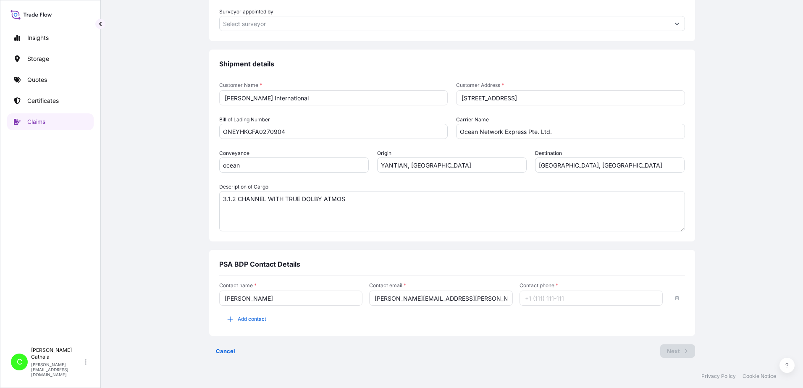
type input "13175544817"
click at [232, 320] on button "Add contact" at bounding box center [246, 318] width 54 height 13
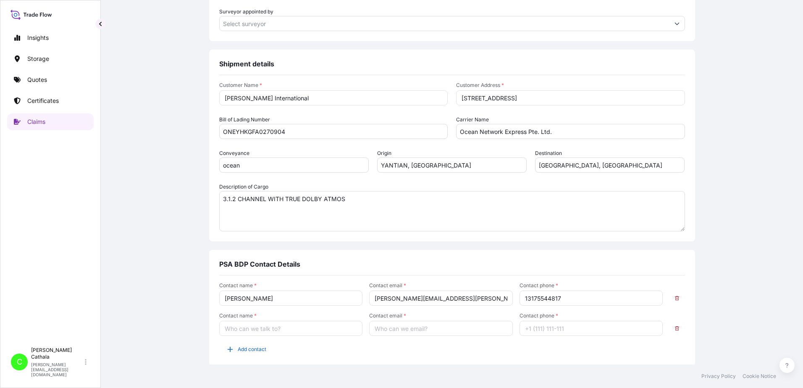
click at [228, 332] on input "Contact name *" at bounding box center [291, 328] width 144 height 15
type input "[PERSON_NAME]"
type input "[PERSON_NAME][EMAIL_ADDRESS][DOMAIN_NAME]"
type input "13175544819"
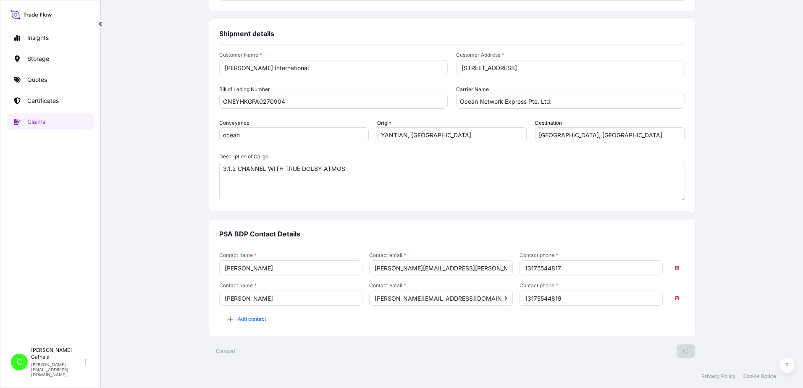
scroll to position [0, 0]
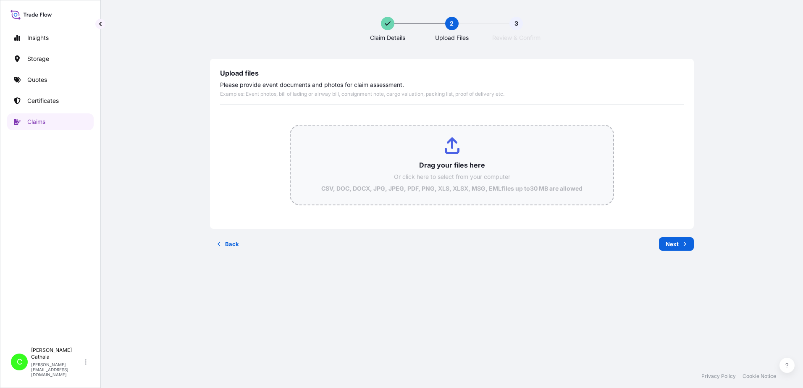
type input "C:\fakepath\ClaimId HAR000000392 ReportCombined fde1b78e-f6b1-45ce-a087-6e22438…"
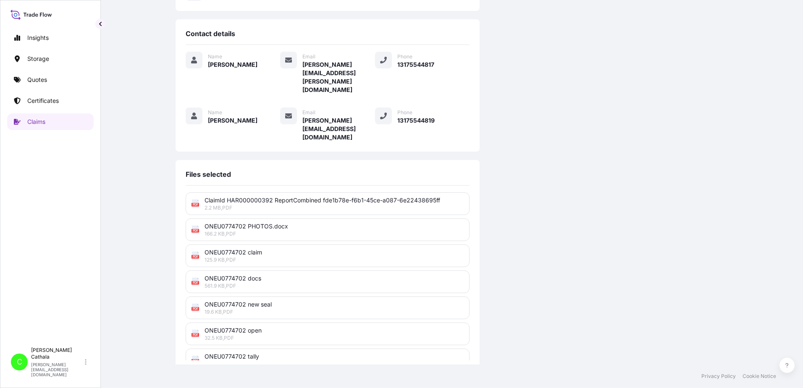
scroll to position [207, 0]
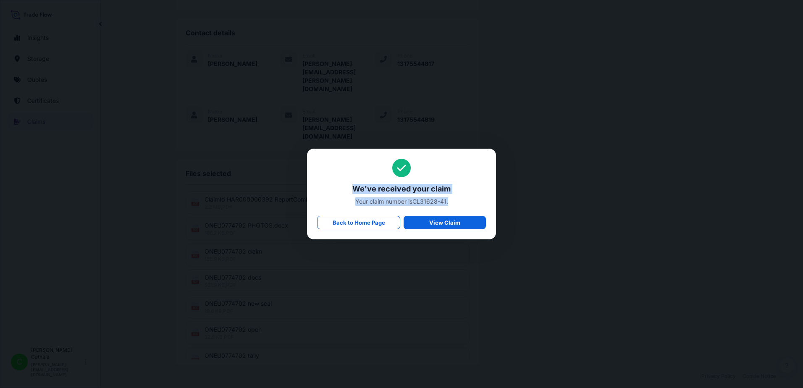
drag, startPoint x: 353, startPoint y: 189, endPoint x: 465, endPoint y: 204, distance: 113.7
click at [465, 204] on div "We've received your claim Your claim number is CL31628-41 . Back to Home Page V…" at bounding box center [401, 194] width 169 height 71
copy div "We've received your claim Your claim number is CL31628-41 ."
click at [414, 200] on span "Your claim number is CL31628-41 ." at bounding box center [401, 201] width 169 height 8
drag, startPoint x: 414, startPoint y: 200, endPoint x: 450, endPoint y: 202, distance: 35.7
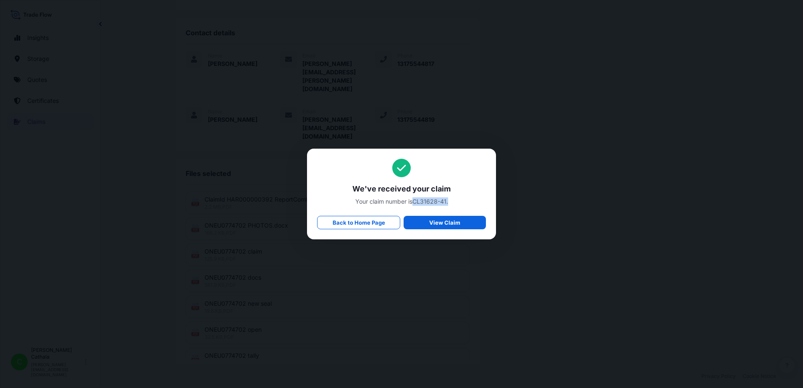
click at [450, 202] on span "Your claim number is CL31628-41 ." at bounding box center [401, 201] width 169 height 8
copy span "CL31628-41 ."
click at [354, 222] on p "Back to Home Page" at bounding box center [359, 222] width 52 height 8
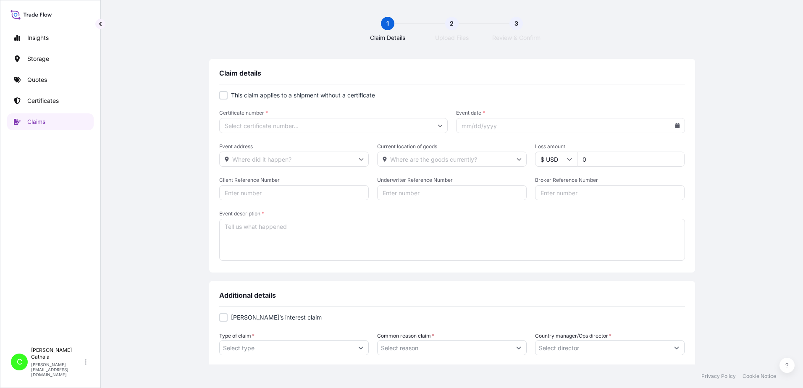
click at [222, 97] on div at bounding box center [223, 95] width 8 height 8
checkbox input "true"
click at [246, 126] on input "Primary Assured *" at bounding box center [333, 125] width 229 height 15
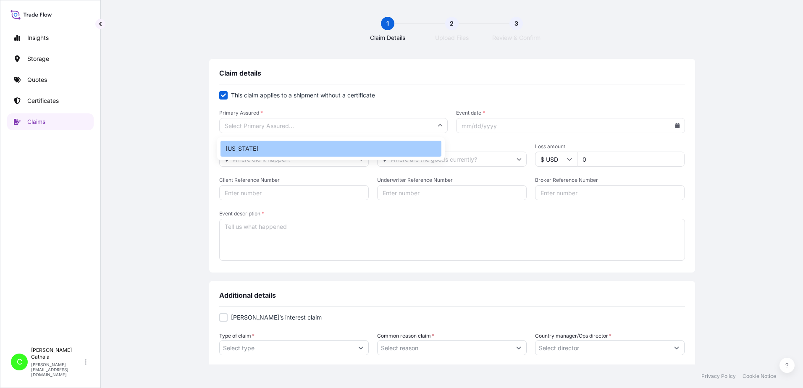
click at [243, 148] on div "[US_STATE]" at bounding box center [330, 149] width 221 height 16
type input "[US_STATE]"
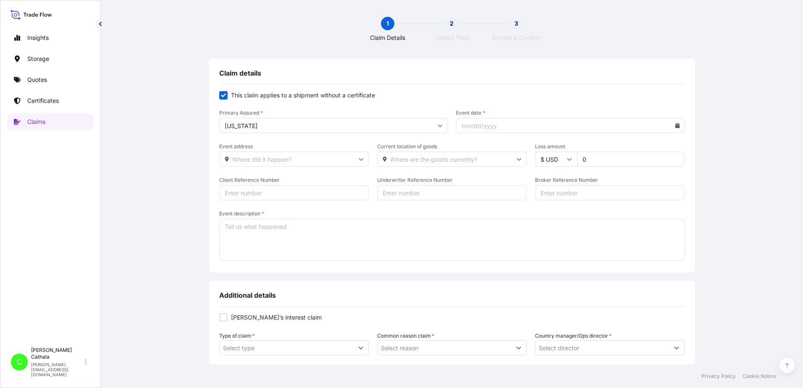
click at [569, 125] on input "Event date *" at bounding box center [570, 125] width 229 height 15
click at [675, 126] on icon at bounding box center [677, 125] width 5 height 5
click at [638, 149] on button at bounding box center [640, 149] width 13 height 13
click at [626, 216] on button "19" at bounding box center [626, 216] width 13 height 13
type input "[DATE]"
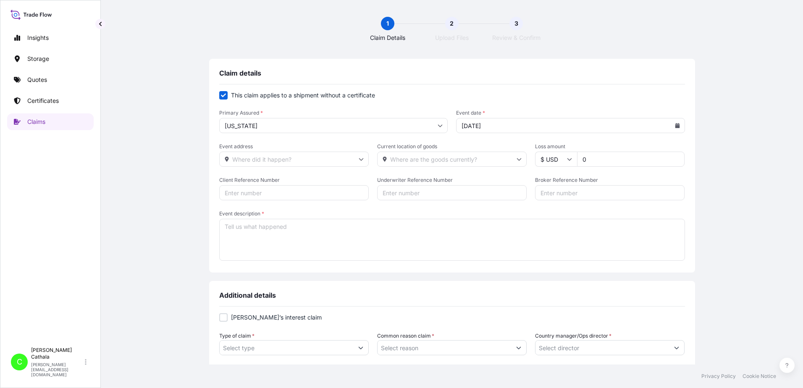
click at [275, 160] on input "Event address" at bounding box center [293, 159] width 149 height 15
click at [275, 160] on input "3540" at bounding box center [293, 159] width 149 height 15
click at [275, 180] on li "[STREET_ADDRESS]" at bounding box center [291, 181] width 142 height 16
type input "[STREET_ADDRESS]"
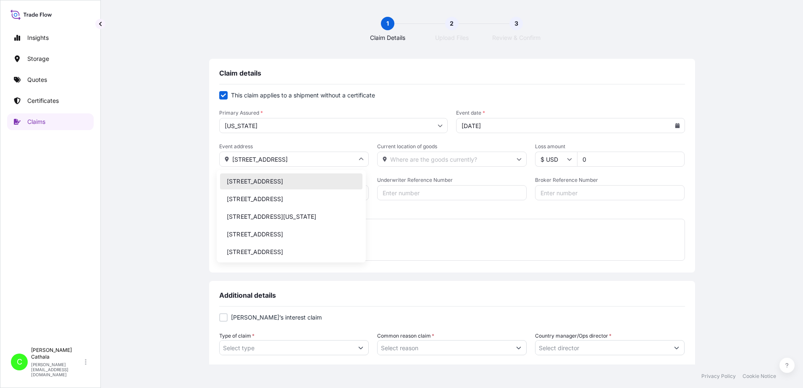
drag, startPoint x: 296, startPoint y: 160, endPoint x: 219, endPoint y: 159, distance: 76.9
click at [219, 159] on input "[STREET_ADDRESS]" at bounding box center [293, 159] width 149 height 15
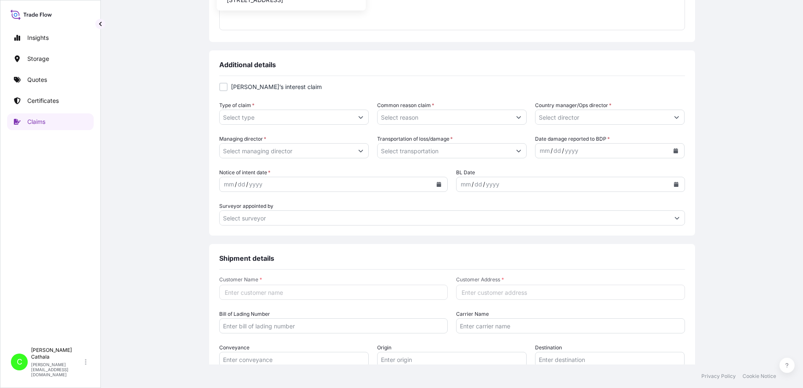
scroll to position [252, 0]
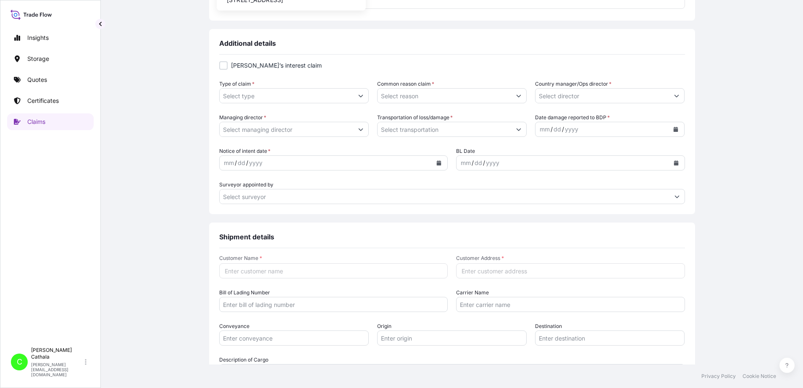
click at [473, 272] on input "Customer Address *" at bounding box center [570, 270] width 229 height 15
paste input "[STREET_ADDRESS]"
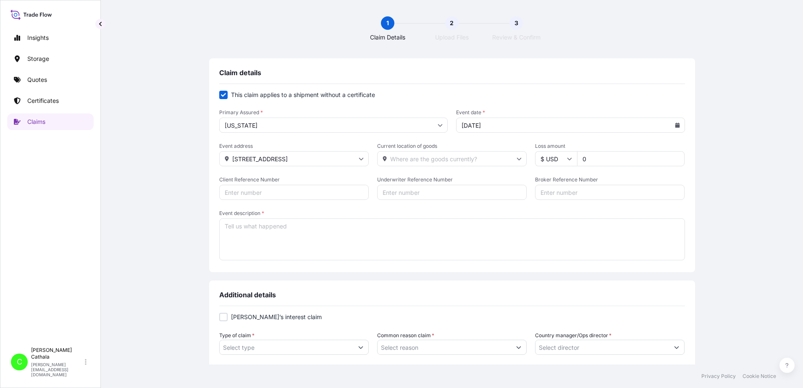
scroll to position [0, 0]
type input "[STREET_ADDRESS]"
click at [414, 157] on input "Current location of goods" at bounding box center [451, 159] width 149 height 15
type input "3540"
drag, startPoint x: 619, startPoint y: 157, endPoint x: 550, endPoint y: 156, distance: 69.3
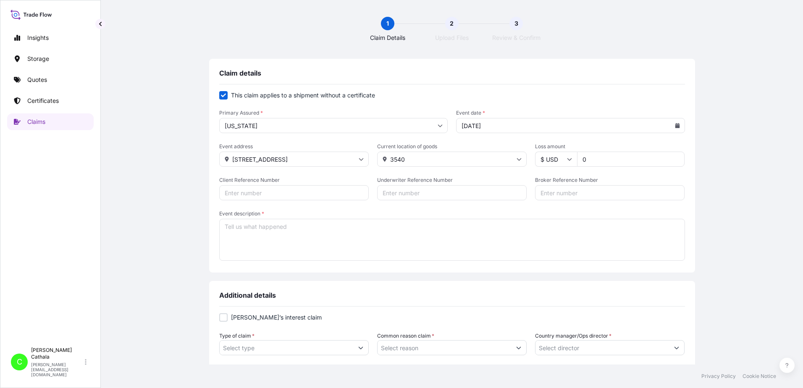
click at [550, 156] on div "$ USD 0" at bounding box center [609, 159] width 149 height 15
type input "4627.56"
click at [288, 195] on input "Client Reference Number" at bounding box center [293, 192] width 149 height 15
click at [316, 192] on input "Client Reference Number" at bounding box center [293, 192] width 149 height 15
paste input "HAR000000400"
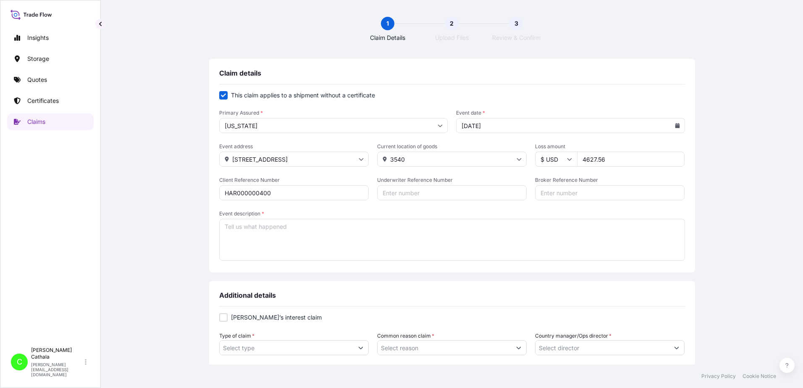
type input "HAR000000400"
click at [550, 190] on input "Broker Reference Number" at bounding box center [609, 192] width 149 height 15
paste input "TEMU7206494"
type input "TEMU7206494"
click at [376, 232] on textarea "Event description *" at bounding box center [452, 240] width 466 height 42
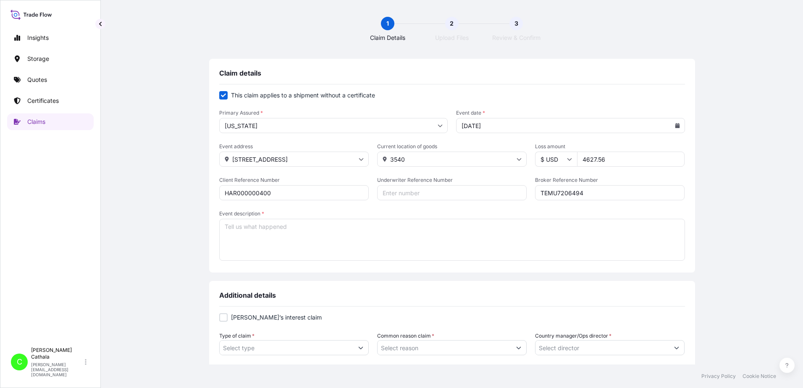
paste textarea "HOME WIRELESS SPEAKER"
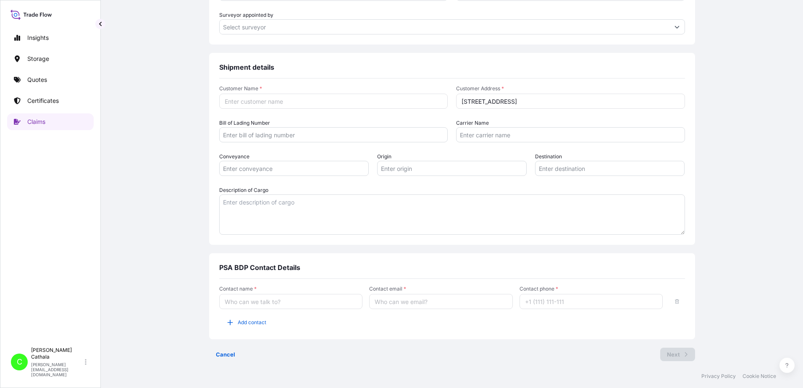
scroll to position [425, 0]
type textarea "HOME WIRELESS SPEAKER"
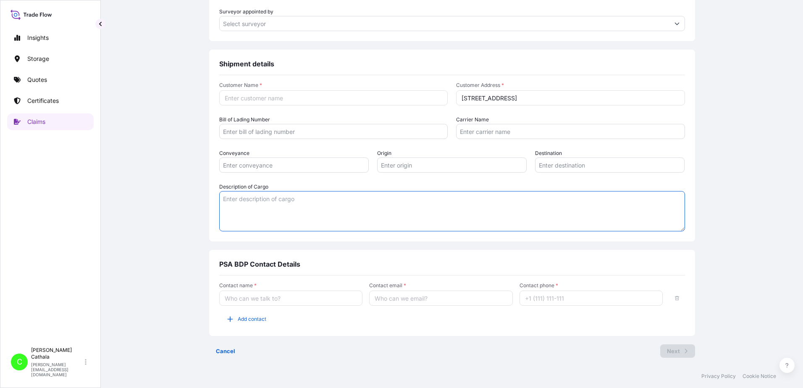
click at [283, 205] on textarea "Description of Cargo" at bounding box center [452, 211] width 466 height 40
paste textarea "HOME WIRELESS SPEAKER"
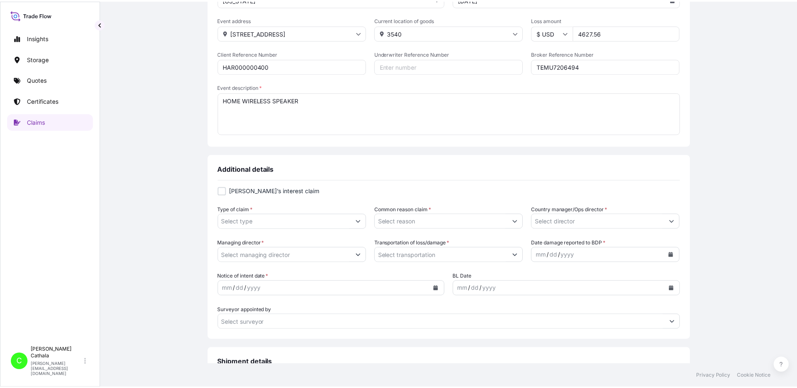
scroll to position [131, 0]
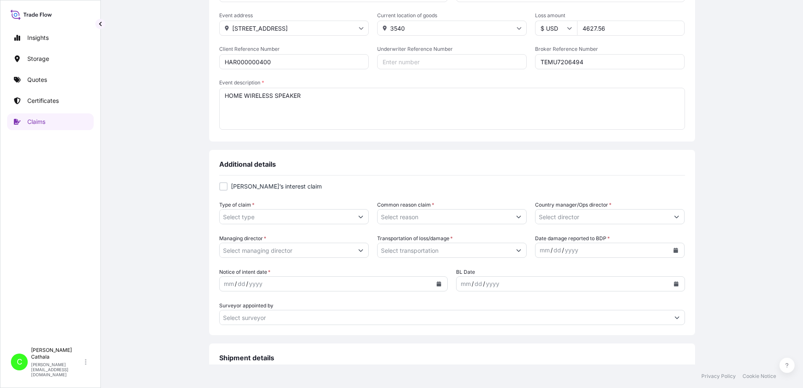
type textarea "HOME WIRELESS SPEAKER"
click at [303, 218] on input "Type of claim *" at bounding box center [287, 216] width 134 height 15
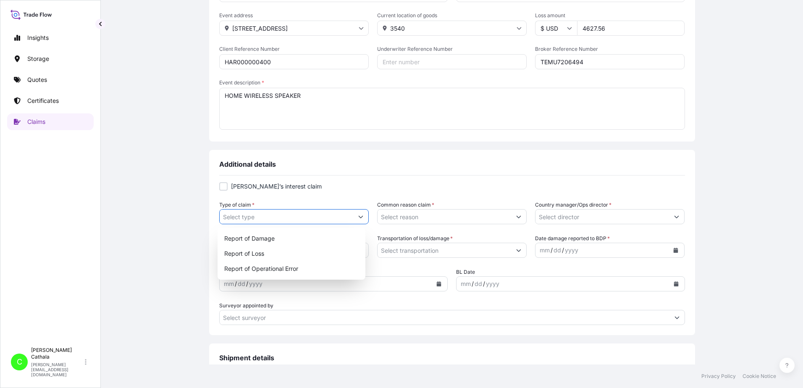
click at [358, 216] on icon "Show suggestions" at bounding box center [360, 216] width 5 height 5
click at [253, 252] on div "Report of Loss" at bounding box center [292, 253] width 142 height 15
type input "Report of Loss"
click at [516, 216] on icon "Show suggestions" at bounding box center [518, 216] width 5 height 5
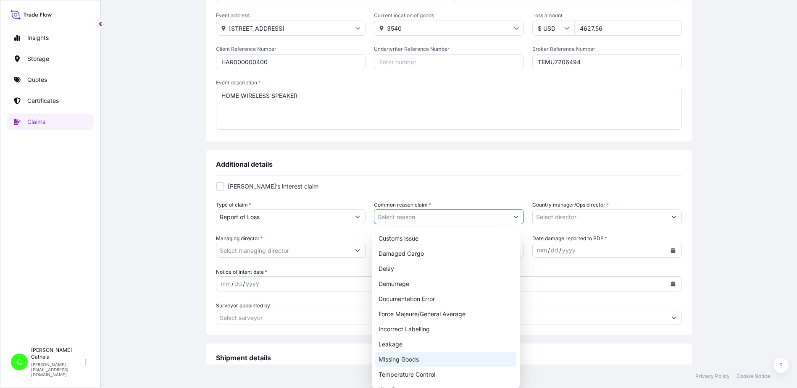
click at [390, 363] on div "Missing Goods" at bounding box center [446, 359] width 142 height 15
type input "Missing Goods"
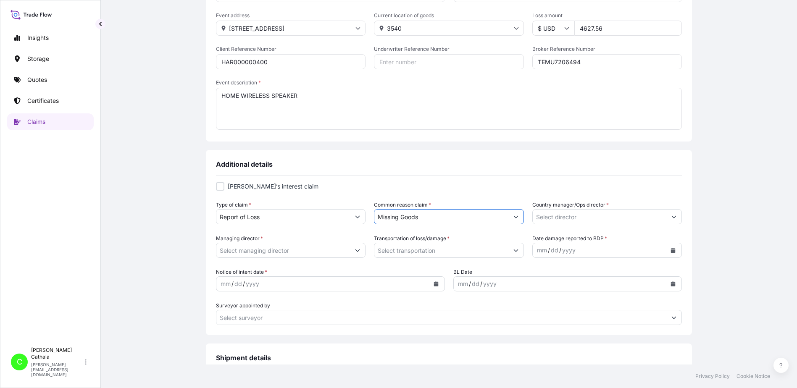
click at [672, 215] on icon "Show suggestions" at bounding box center [673, 216] width 5 height 5
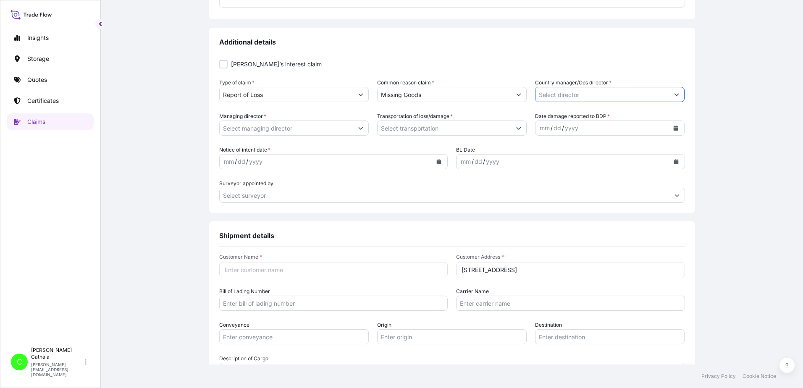
scroll to position [257, 0]
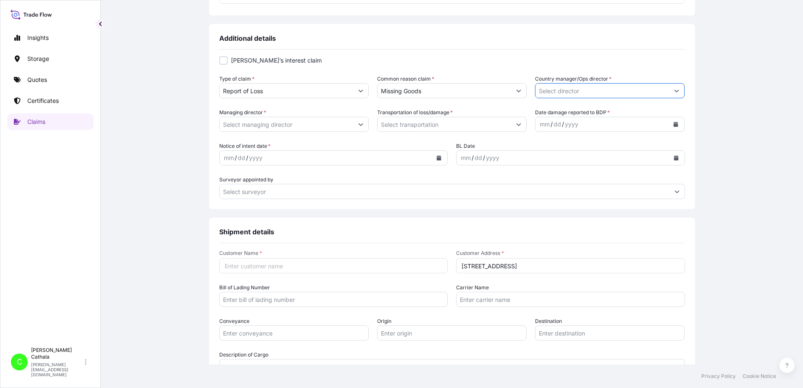
click at [674, 89] on icon "Show suggestions" at bounding box center [676, 90] width 5 height 5
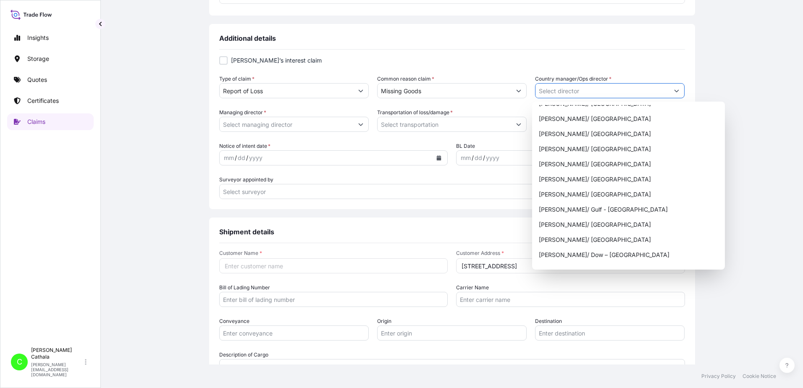
scroll to position [378, 0]
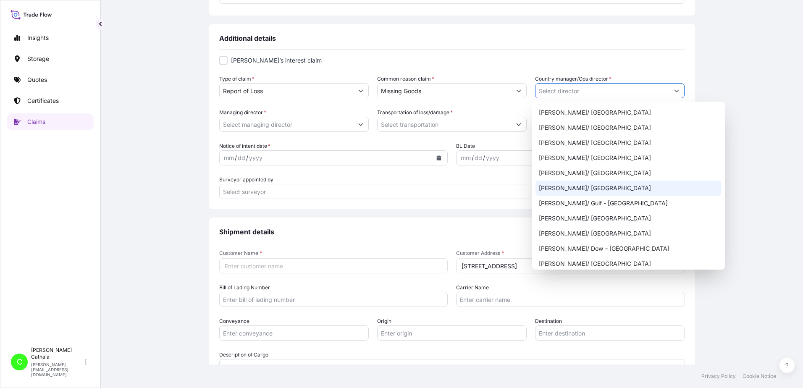
click at [576, 189] on div "[PERSON_NAME]/ [GEOGRAPHIC_DATA]" at bounding box center [628, 188] width 186 height 15
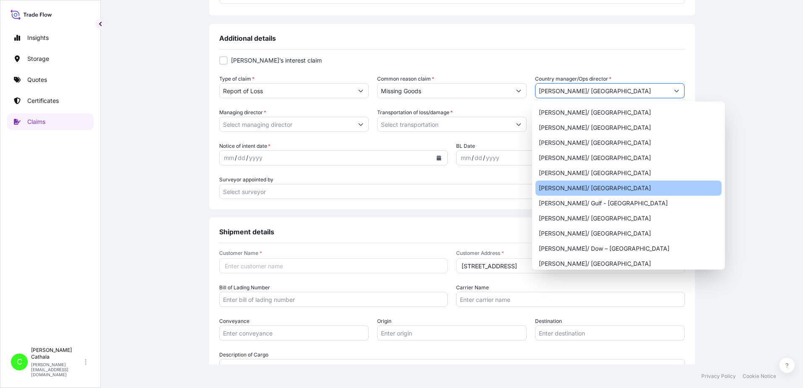
type input "[PERSON_NAME]/ [GEOGRAPHIC_DATA]"
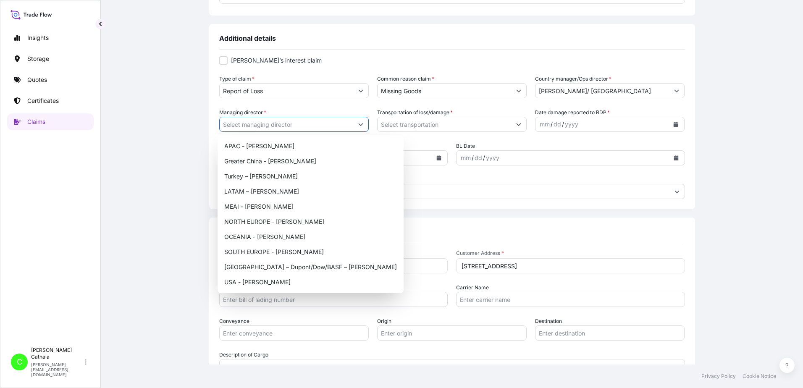
click at [358, 123] on icon "Show suggestions" at bounding box center [360, 124] width 5 height 5
click at [241, 283] on div "USA - [PERSON_NAME]" at bounding box center [310, 282] width 179 height 15
type input "USA - [PERSON_NAME]"
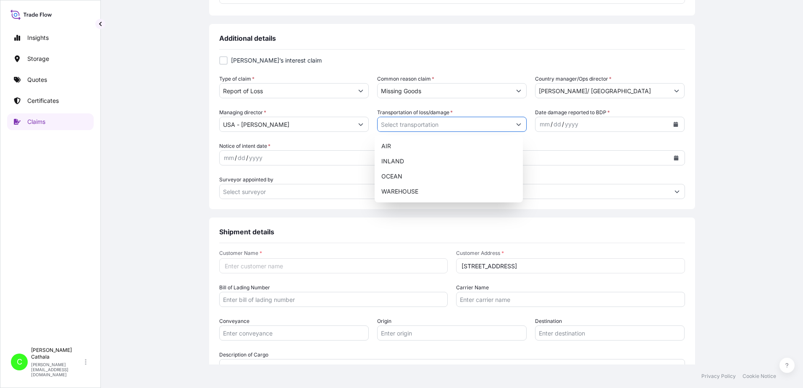
click at [518, 123] on button "Show suggestions" at bounding box center [518, 124] width 15 height 15
click at [384, 178] on div "OCEAN" at bounding box center [449, 176] width 142 height 15
type input "OCEAN"
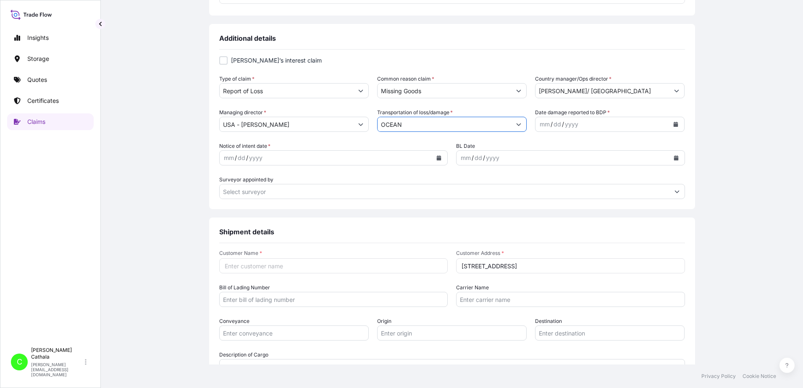
click at [674, 123] on icon "Calendar" at bounding box center [676, 124] width 5 height 5
click at [610, 179] on div "2" at bounding box center [610, 179] width 15 height 15
click at [437, 158] on icon "Calendar" at bounding box center [439, 157] width 5 height 5
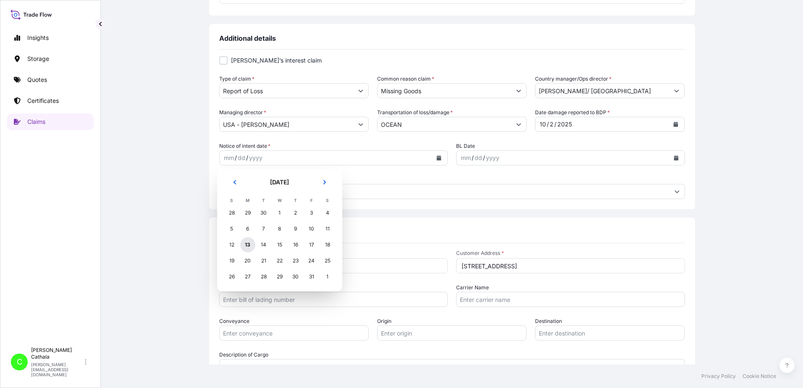
click at [249, 244] on div "13" at bounding box center [247, 244] width 15 height 15
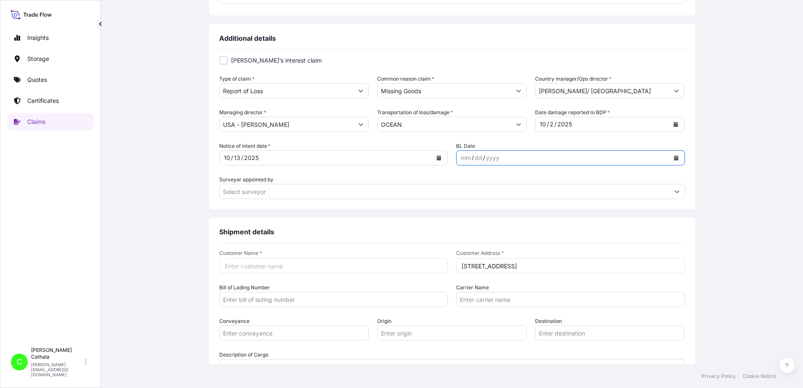
click at [674, 158] on icon "Calendar" at bounding box center [676, 157] width 5 height 5
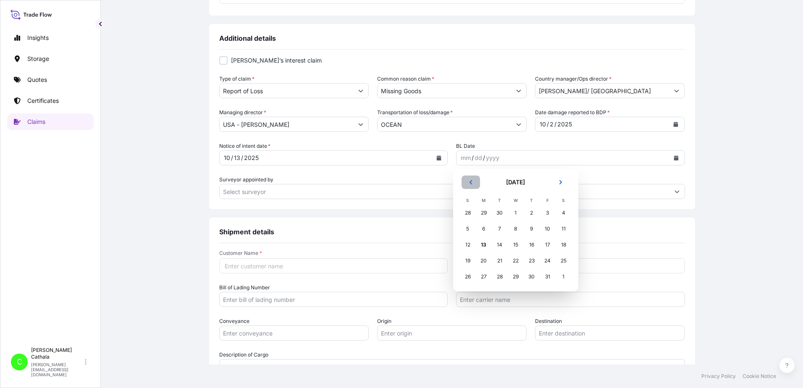
click at [471, 179] on button "Previous" at bounding box center [470, 182] width 18 height 13
click at [483, 262] on div "18" at bounding box center [483, 260] width 15 height 15
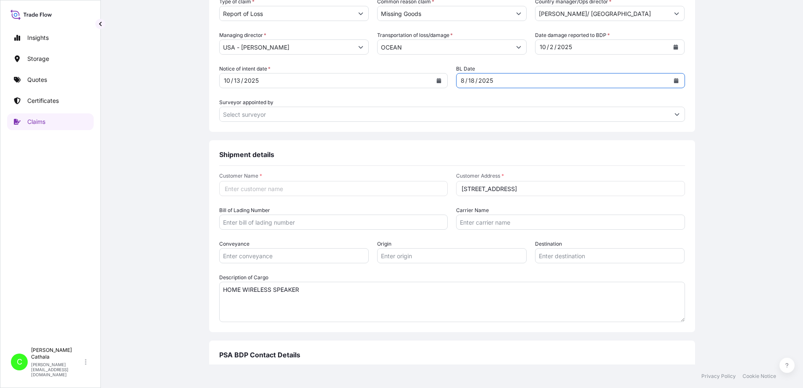
scroll to position [383, 0]
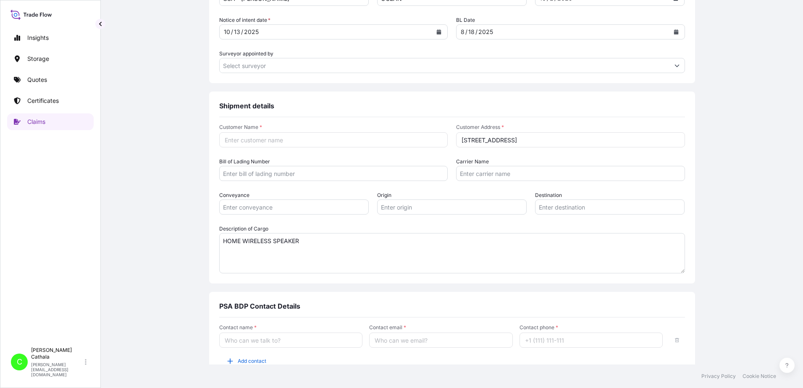
click at [336, 140] on input "Customer Name *" at bounding box center [333, 139] width 229 height 15
paste input "[PERSON_NAME] Internationa"
type input "[PERSON_NAME] Internationa"
click at [281, 175] on input "Bill of Lading Number" at bounding box center [333, 173] width 229 height 15
paste input "ONEYHKGFB1196412"
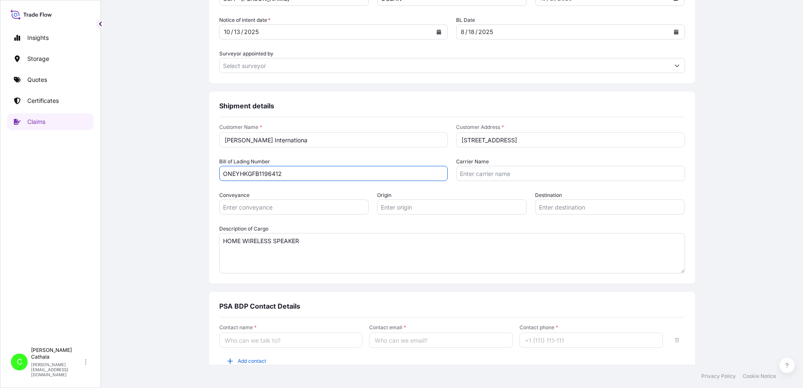
type input "ONEYHKGFB1196412"
click at [469, 173] on input "Carrier Name" at bounding box center [570, 173] width 229 height 15
paste input "Ocean Network Express Pte. Ltd."
type input "Ocean Network Express Pte. Ltd."
click at [265, 210] on input "Conveyance" at bounding box center [293, 206] width 149 height 15
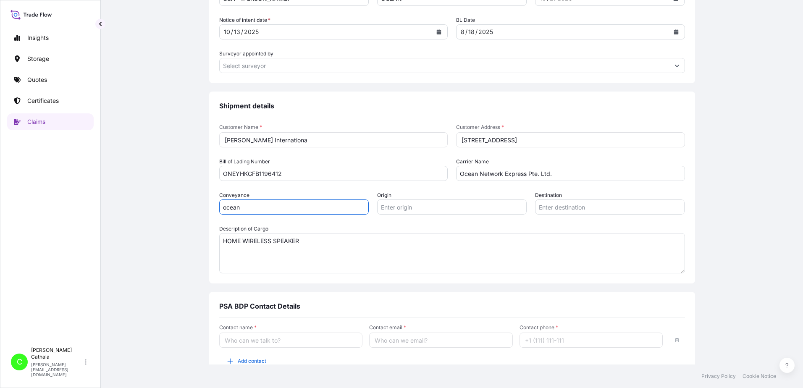
type input "ocean"
click at [396, 208] on input "Origin" at bounding box center [451, 206] width 149 height 15
paste input "YANTIAN, [GEOGRAPHIC_DATA]"
type input "YANTIAN, [GEOGRAPHIC_DATA]"
click at [548, 206] on input "Destination" at bounding box center [609, 206] width 149 height 15
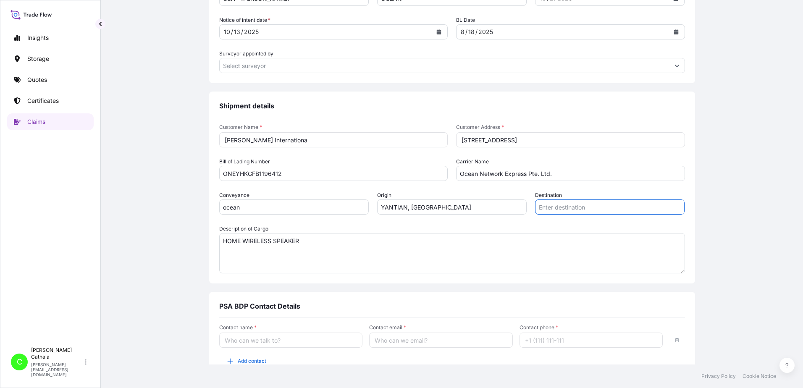
paste input "[GEOGRAPHIC_DATA], [GEOGRAPHIC_DATA]"
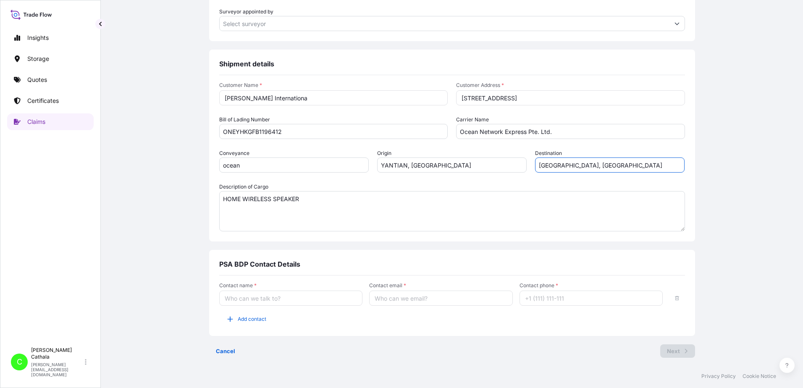
type input "[GEOGRAPHIC_DATA], [GEOGRAPHIC_DATA]"
click at [242, 302] on input "Contact name *" at bounding box center [291, 298] width 144 height 15
type input "[PERSON_NAME]"
type input "[PERSON_NAME][EMAIL_ADDRESS][PERSON_NAME][DOMAIN_NAME]"
type input "13175544817"
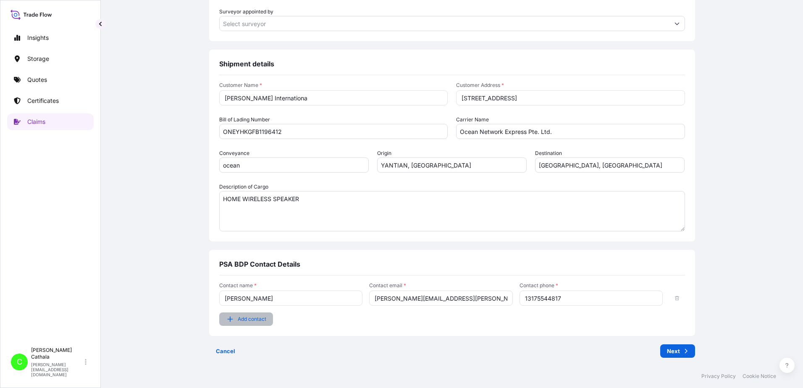
click at [238, 320] on span "Add contact" at bounding box center [252, 319] width 29 height 8
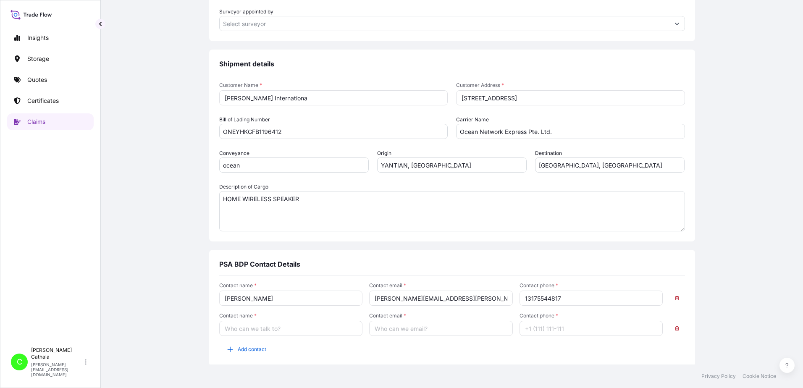
click at [235, 329] on input "Contact name *" at bounding box center [291, 328] width 144 height 15
type input "[PERSON_NAME]"
type input "[PERSON_NAME][EMAIL_ADDRESS][DOMAIN_NAME]"
type input "13175544819"
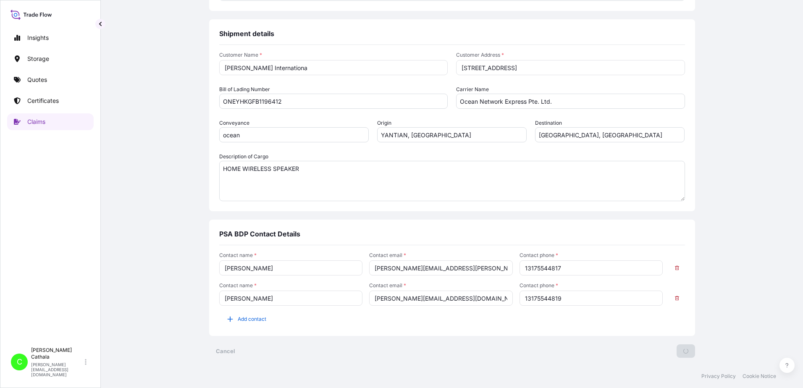
scroll to position [0, 0]
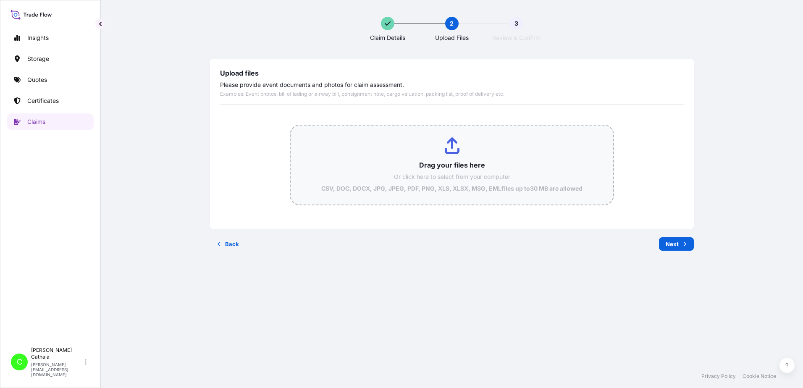
type input "C:\fakepath\ClaimId HAR000000400 ReportCombined 7592a6af-6c8d-4e07-ac17-16dbb25…"
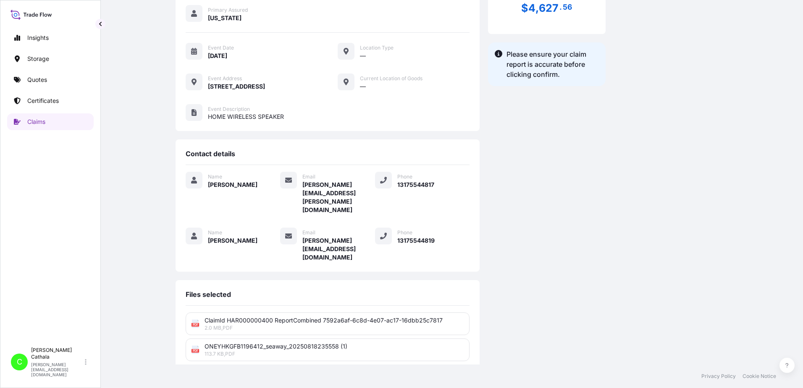
scroll to position [207, 0]
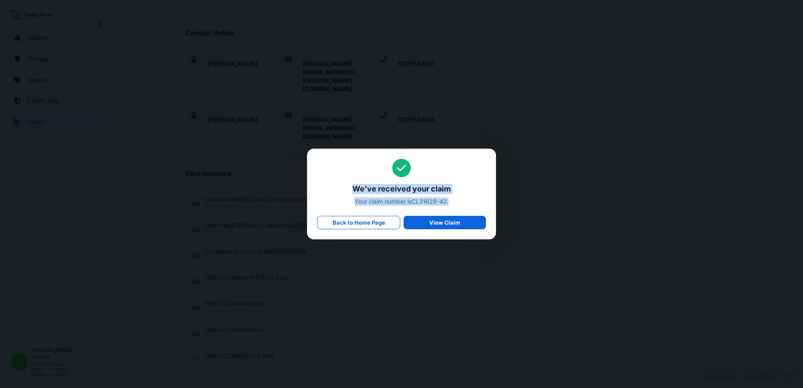
drag, startPoint x: 351, startPoint y: 189, endPoint x: 466, endPoint y: 206, distance: 115.5
click at [466, 206] on div "We've received your claim Your claim number is CL31628-42 . Back to Home Page V…" at bounding box center [401, 194] width 169 height 71
copy div "We've received your claim Your claim number is CL31628-42 ."
click at [414, 201] on span "Your claim number is CL31628-42 ." at bounding box center [401, 201] width 169 height 8
click at [414, 200] on span "Your claim number is CL31628-42 ." at bounding box center [401, 201] width 169 height 8
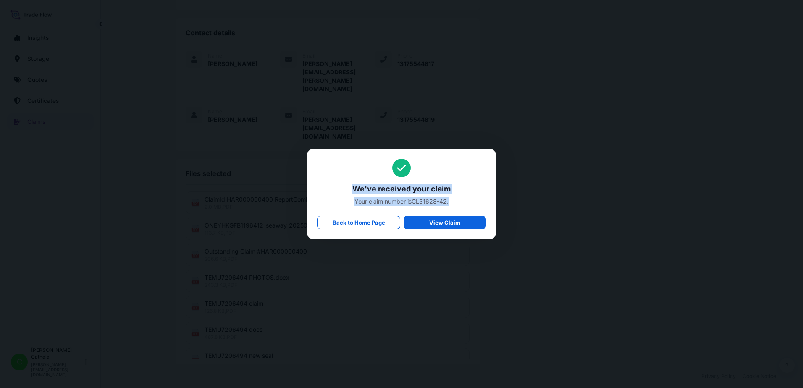
click at [414, 202] on span "Your claim number is CL31628-42 ." at bounding box center [401, 201] width 169 height 8
drag, startPoint x: 413, startPoint y: 202, endPoint x: 451, endPoint y: 207, distance: 38.9
click at [451, 207] on div "We've received your claim Your claim number is CL31628-42 . Back to Home Page V…" at bounding box center [401, 194] width 169 height 71
copy span "CL31628-42 ."
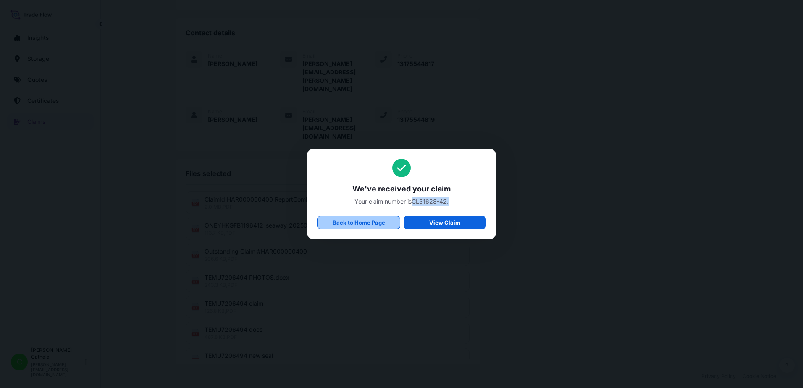
click at [359, 221] on p "Back to Home Page" at bounding box center [359, 222] width 52 height 8
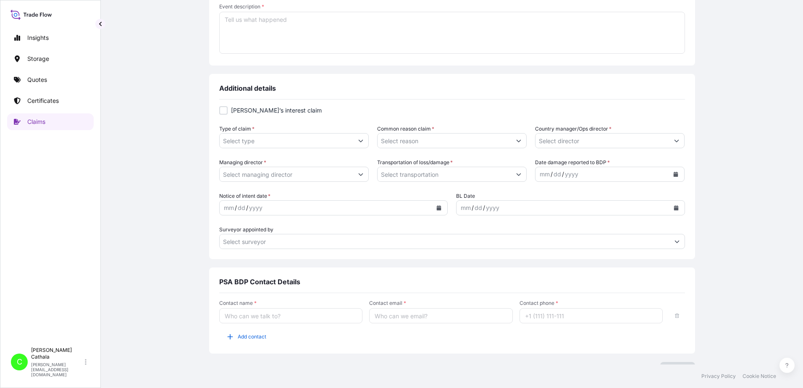
type input "$ USD"
type input "0"
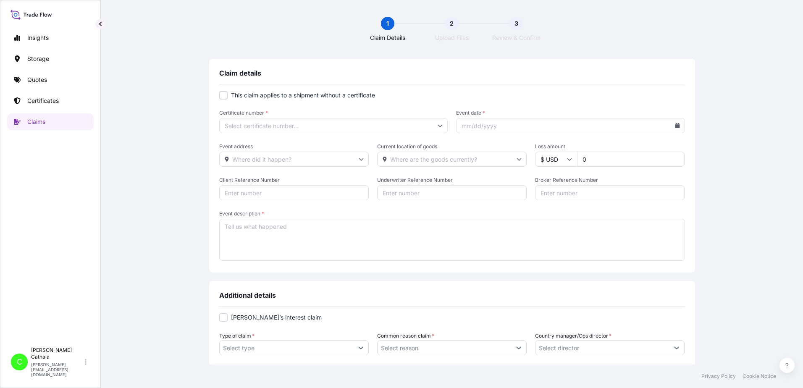
click at [221, 96] on div at bounding box center [223, 95] width 8 height 8
checkbox input "true"
click at [235, 122] on input "Primary Assured *" at bounding box center [333, 125] width 229 height 15
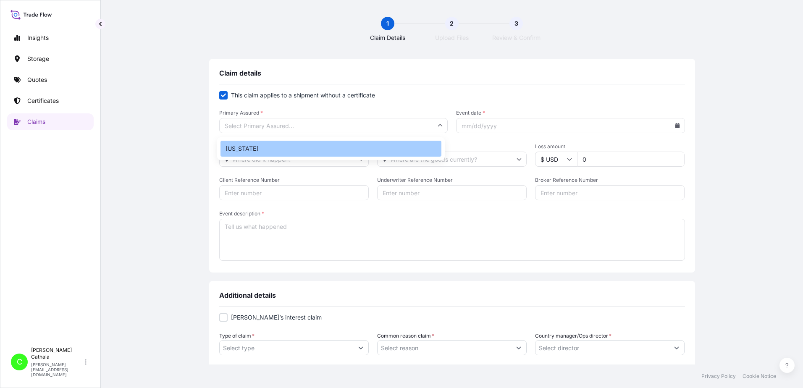
click at [239, 152] on div "[US_STATE]" at bounding box center [330, 149] width 221 height 16
type input "[US_STATE]"
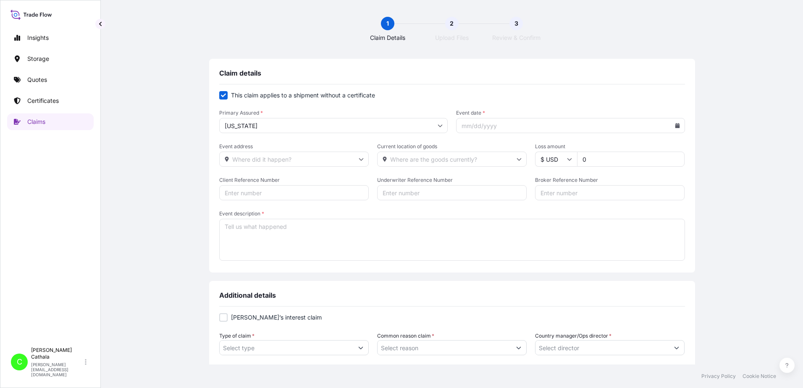
click at [494, 124] on input "Event date *" at bounding box center [570, 125] width 229 height 15
click at [675, 125] on icon at bounding box center [677, 125] width 5 height 5
click at [638, 152] on button at bounding box center [640, 149] width 13 height 13
click at [566, 199] on button "9" at bounding box center [567, 200] width 13 height 13
type input "[DATE]"
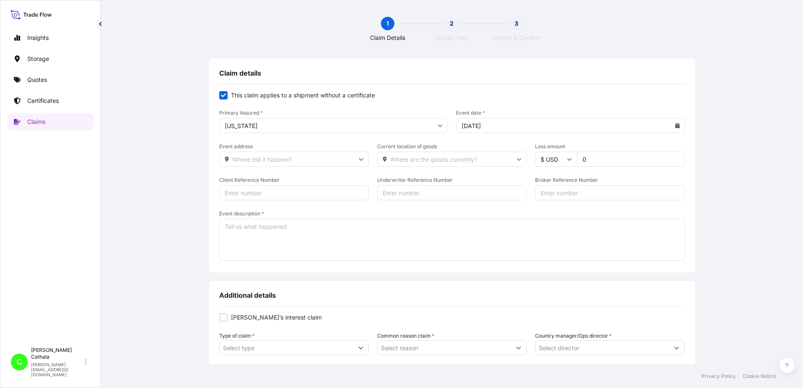
click at [249, 158] on input "Event address" at bounding box center [293, 159] width 149 height 15
click at [252, 181] on li "[STREET_ADDRESS]" at bounding box center [291, 181] width 142 height 16
type input "[STREET_ADDRESS]"
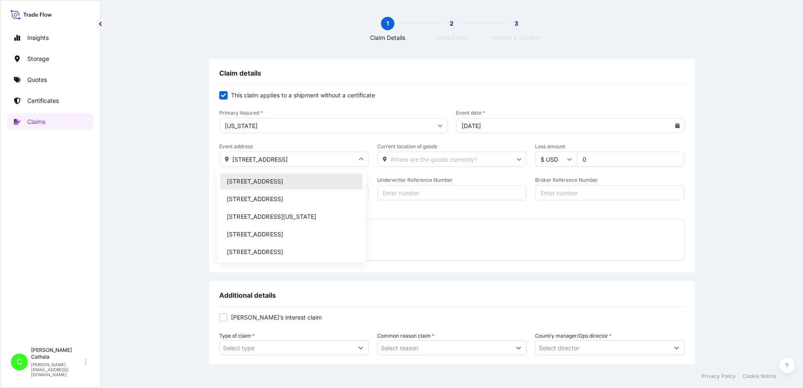
drag, startPoint x: 305, startPoint y: 159, endPoint x: 208, endPoint y: 156, distance: 97.0
click at [209, 156] on div "Claim details This claim applies to a shipment without a certificate Primary As…" at bounding box center [452, 166] width 486 height 214
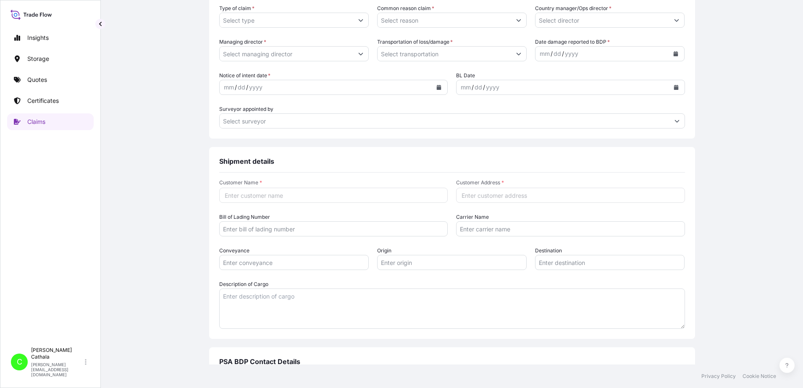
scroll to position [336, 0]
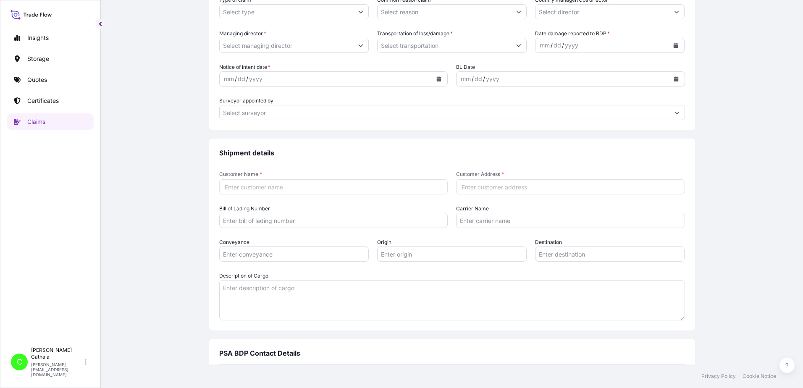
click at [469, 188] on input "Customer Address *" at bounding box center [570, 186] width 229 height 15
paste input "[STREET_ADDRESS]"
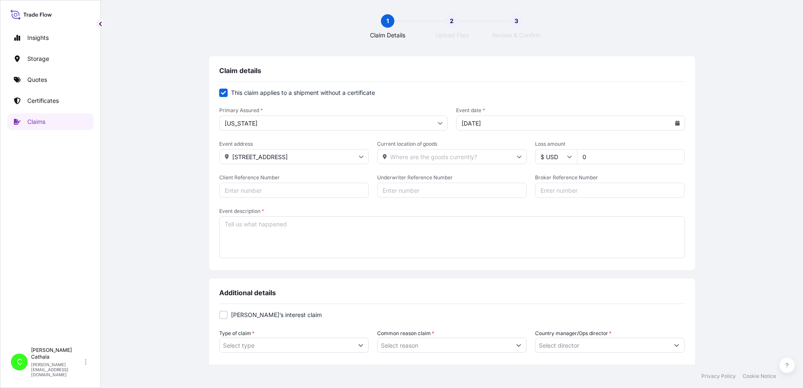
scroll to position [0, 0]
type input "[STREET_ADDRESS]"
click at [479, 160] on input "Current location of goods" at bounding box center [451, 159] width 149 height 15
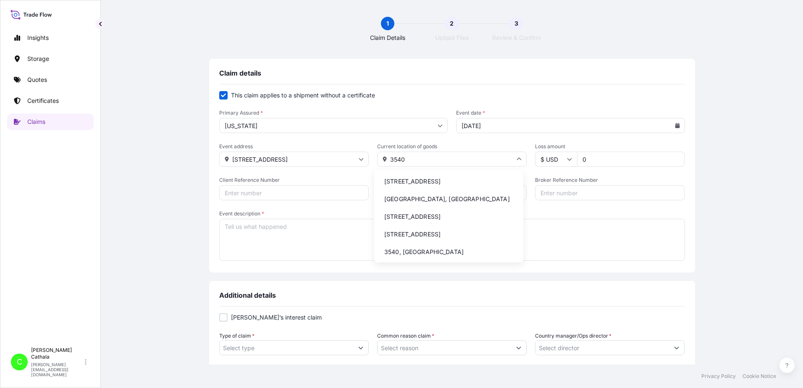
click at [448, 185] on li "[STREET_ADDRESS]" at bounding box center [448, 181] width 142 height 16
type input "[STREET_ADDRESS]"
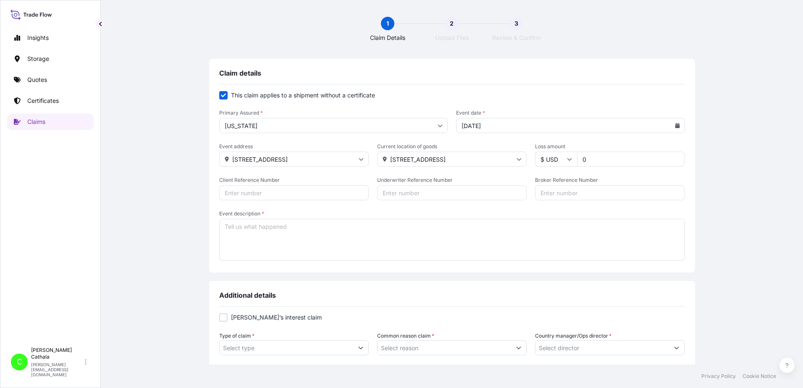
drag, startPoint x: 605, startPoint y: 157, endPoint x: 442, endPoint y: 148, distance: 163.2
click at [442, 148] on div "Event address [STREET_ADDRESS] Current location of goods [STREET_ADDRESS] amoun…" at bounding box center [452, 155] width 466 height 24
type input "15007.65"
click at [253, 191] on input "Client Reference Number" at bounding box center [293, 192] width 149 height 15
click at [254, 191] on input "Client Reference Number" at bounding box center [293, 192] width 149 height 15
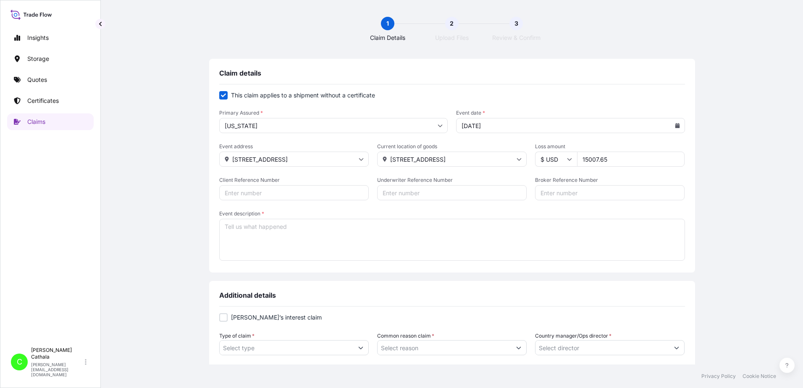
paste input "HAR000000401"
type input "HAR000000401"
click at [594, 191] on input "Broker Reference Number" at bounding box center [609, 192] width 149 height 15
paste input "ONEU5368305"
type input "ONEU5368305"
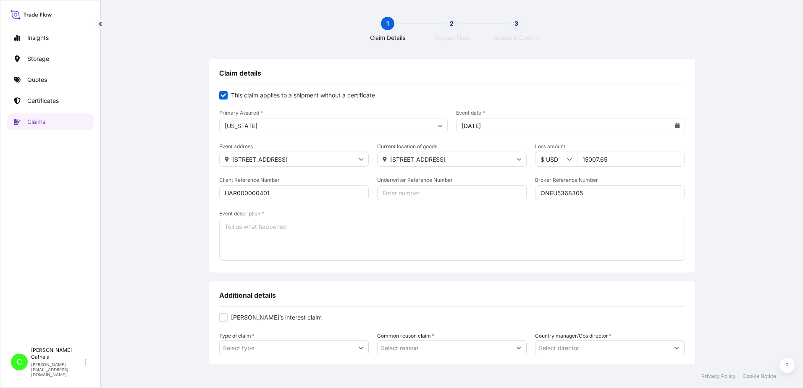
click at [407, 239] on textarea "Event description *" at bounding box center [452, 240] width 466 height 42
paste textarea "JBL PARTYBOX STAGE 320"
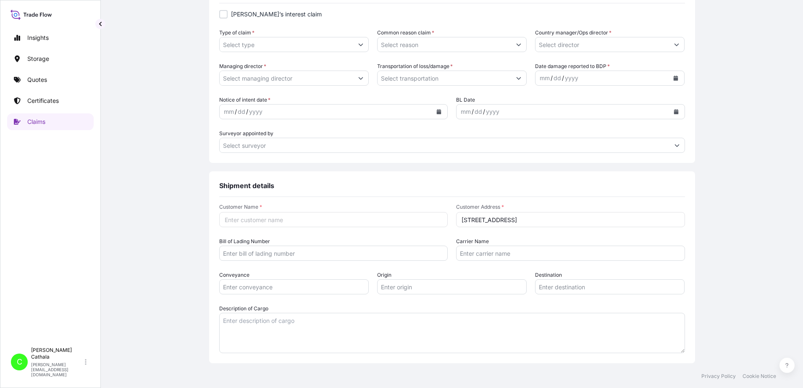
scroll to position [378, 0]
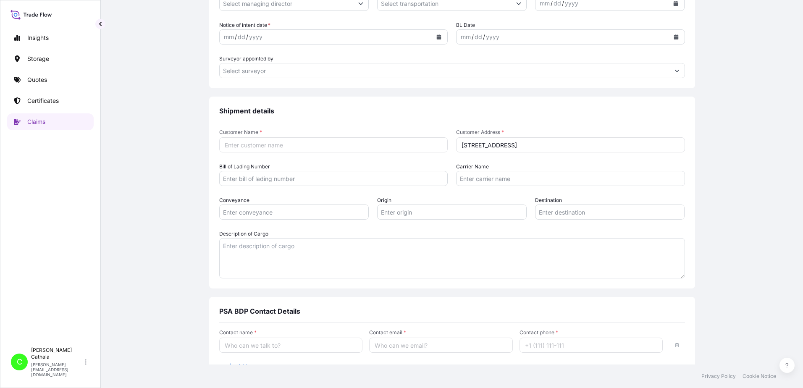
type textarea "JBL PARTYBOX STAGE 320"
click at [322, 249] on textarea "Description of Cargo" at bounding box center [452, 258] width 466 height 40
paste textarea "JBL PARTYBOX STAGE 320"
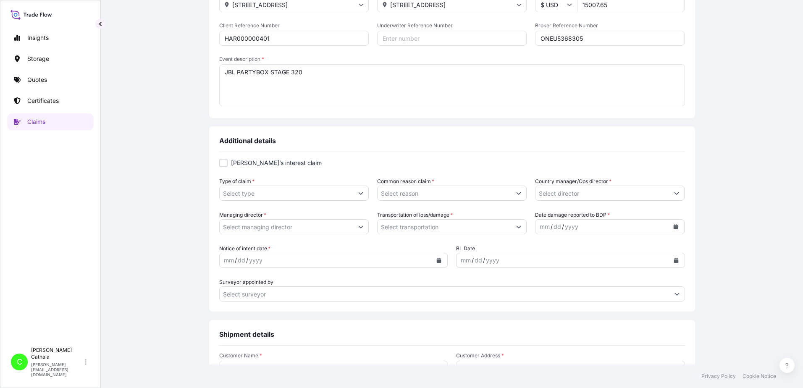
scroll to position [126, 0]
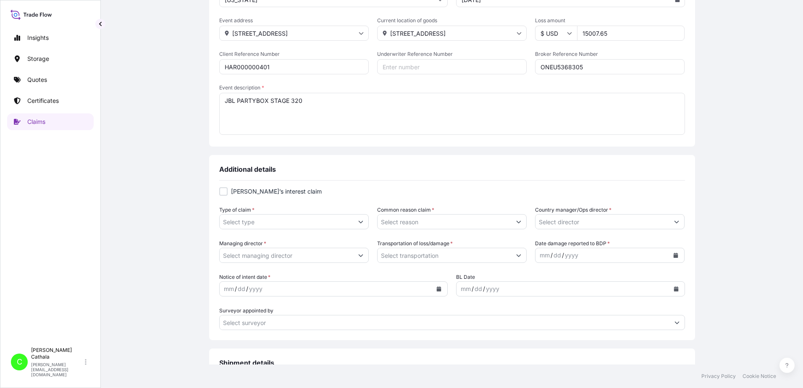
type textarea "JBL PARTYBOX STAGE 320"
click at [432, 290] on button "Calendar" at bounding box center [438, 288] width 13 height 13
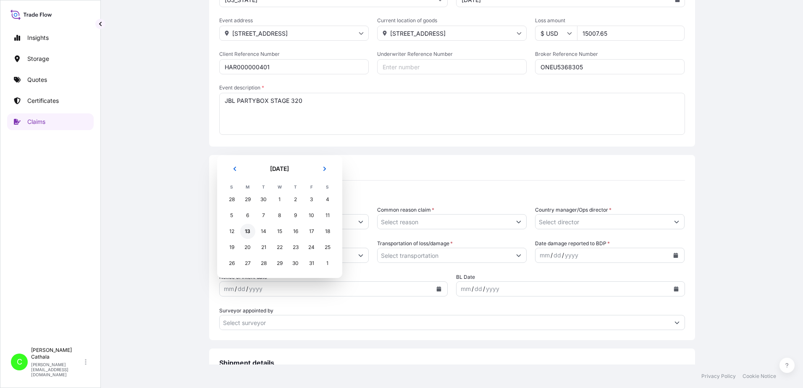
click at [249, 231] on div "13" at bounding box center [247, 231] width 15 height 15
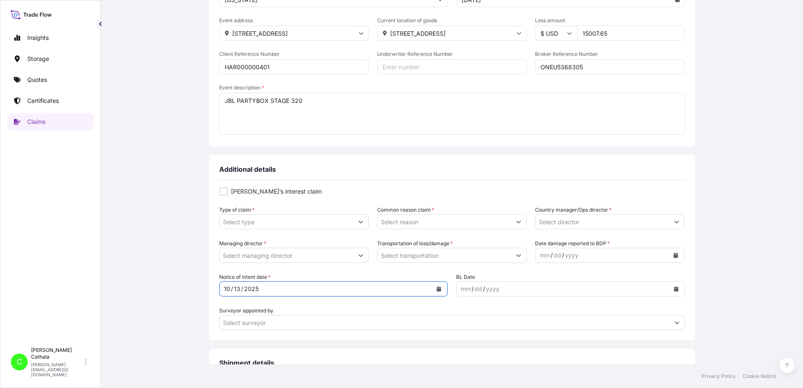
click at [674, 290] on icon "Calendar" at bounding box center [676, 288] width 5 height 5
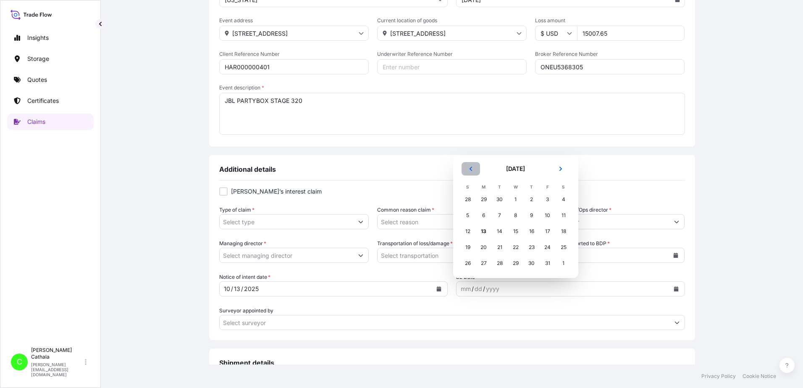
click at [472, 168] on icon "Previous" at bounding box center [470, 168] width 5 height 5
click at [467, 200] on div "3" at bounding box center [467, 199] width 15 height 15
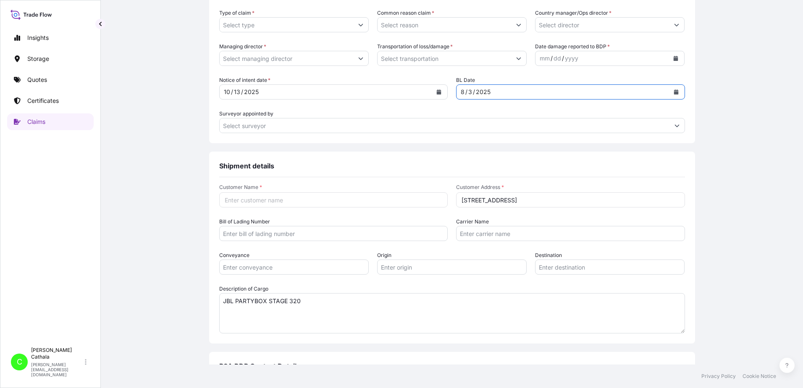
scroll to position [336, 0]
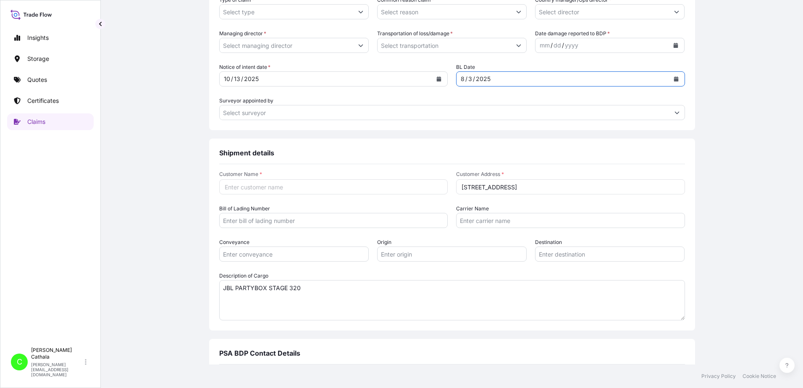
click at [280, 187] on input "Customer Name *" at bounding box center [333, 186] width 229 height 15
click at [270, 186] on input "Customer Name *" at bounding box center [333, 186] width 229 height 15
paste input "[PERSON_NAME] International"
type input "[PERSON_NAME] International"
click at [275, 223] on input "Bill of Lading Number" at bounding box center [333, 220] width 229 height 15
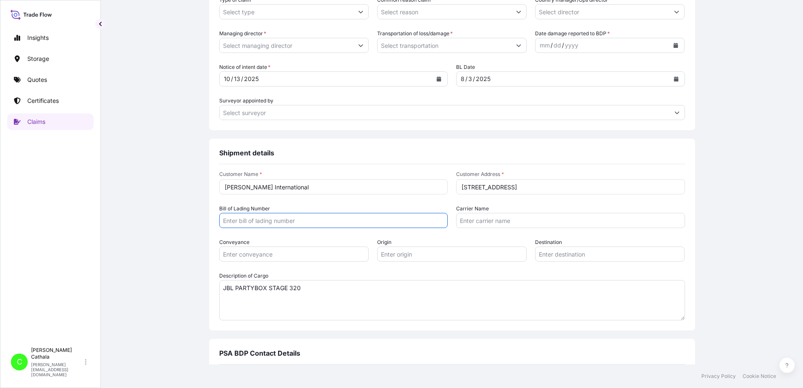
paste input "ONEYHKGFA0270909"
type input "ONEYHKGFA0270909"
click at [501, 222] on input "Carrier Name" at bounding box center [570, 220] width 229 height 15
click at [526, 222] on input "Carrier Name" at bounding box center [570, 220] width 229 height 15
paste input "Ocean Network Express Pte. Ltd."
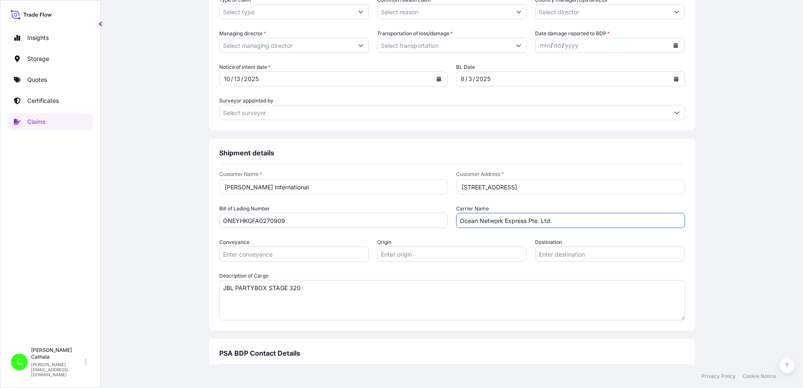
type input "Ocean Network Express Pte. Ltd."
click at [391, 252] on input "Origin" at bounding box center [451, 253] width 149 height 15
paste input "YANTIAN, [GEOGRAPHIC_DATA]"
type input "YANTIAN, [GEOGRAPHIC_DATA]"
click at [306, 253] on input "Conveyance" at bounding box center [293, 253] width 149 height 15
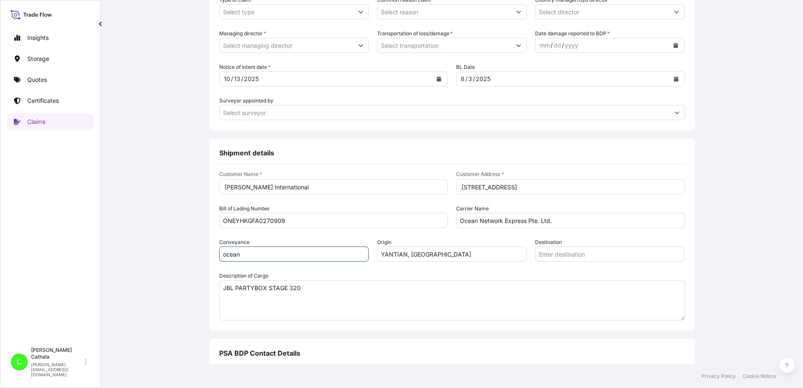
type input "ocean"
click at [543, 254] on input "Destination" at bounding box center [609, 253] width 149 height 15
paste input "[GEOGRAPHIC_DATA], [GEOGRAPHIC_DATA]"
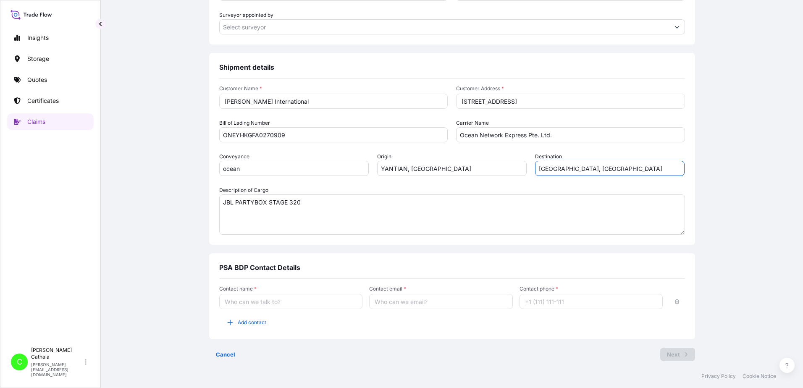
scroll to position [425, 0]
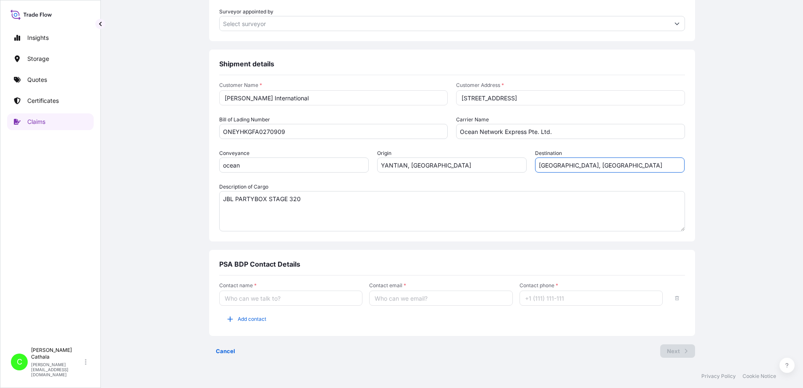
type input "[GEOGRAPHIC_DATA], [GEOGRAPHIC_DATA]"
click at [236, 301] on input "Contact name *" at bounding box center [291, 298] width 144 height 15
type input "[PERSON_NAME]"
type input "[PERSON_NAME][EMAIL_ADDRESS][PERSON_NAME][DOMAIN_NAME]"
type input "13175544817"
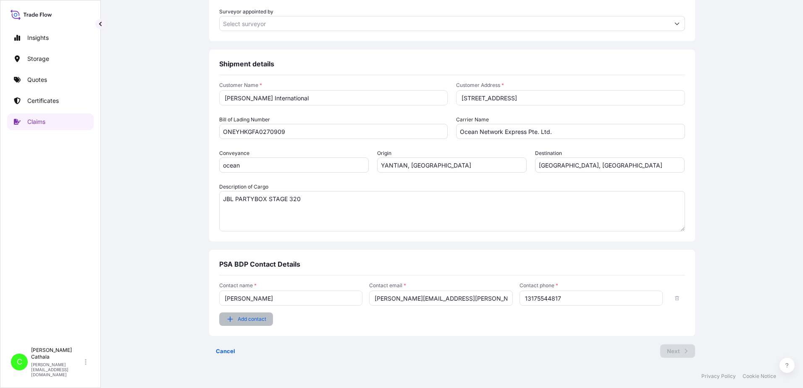
click at [233, 320] on button "Add contact" at bounding box center [246, 318] width 54 height 13
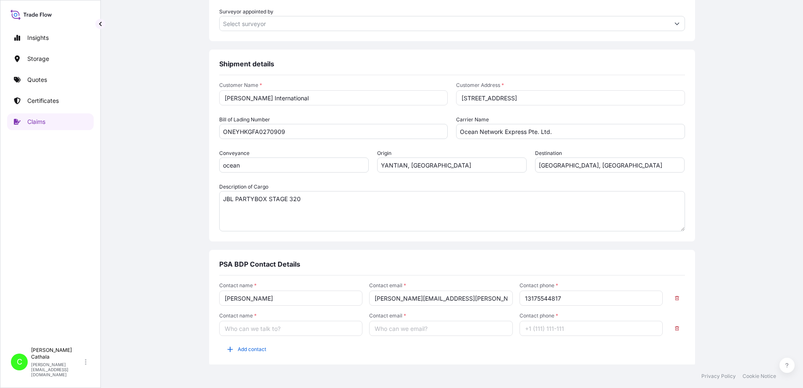
click at [240, 327] on input "Contact name *" at bounding box center [291, 328] width 144 height 15
type input "[PERSON_NAME]"
type input "[PERSON_NAME][EMAIL_ADDRESS][DOMAIN_NAME]"
type input "13175544819"
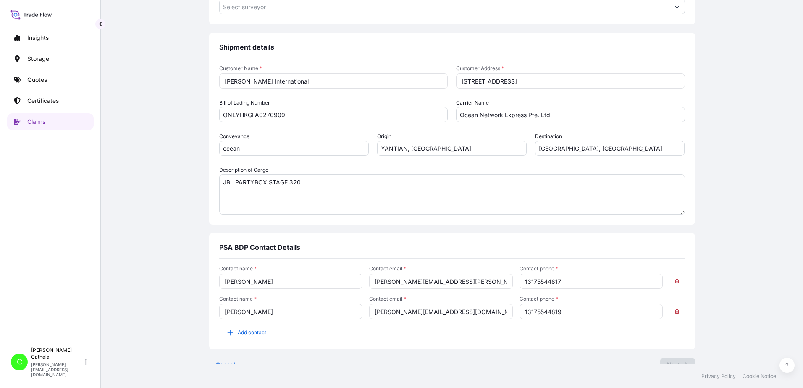
scroll to position [455, 0]
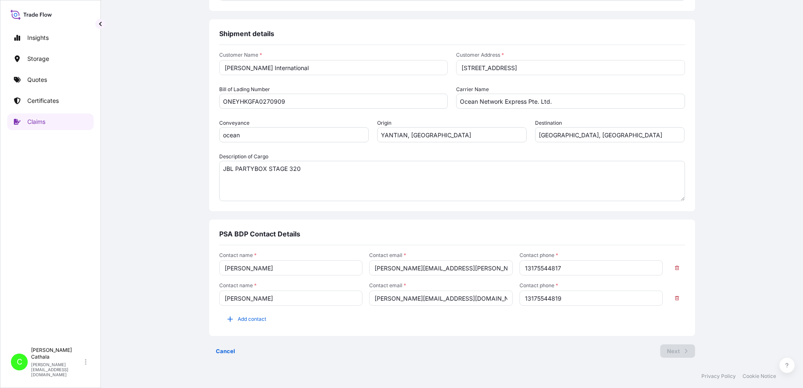
click at [285, 265] on input "[PERSON_NAME]" at bounding box center [291, 267] width 144 height 15
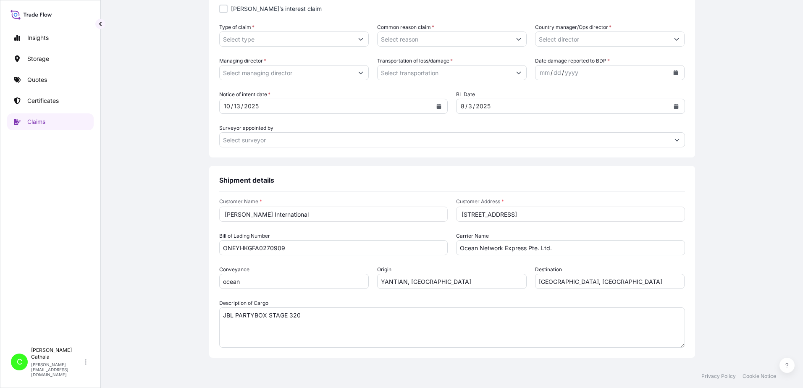
scroll to position [287, 0]
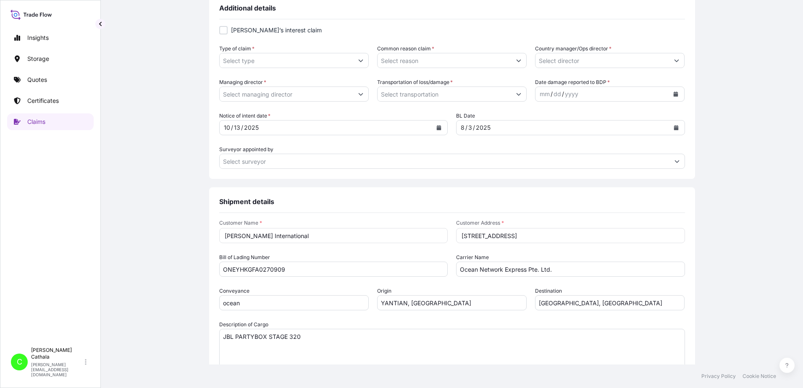
click at [674, 94] on icon "Calendar" at bounding box center [676, 94] width 5 height 5
click at [565, 165] on div "6" at bounding box center [562, 164] width 15 height 15
click at [275, 62] on input "Type of claim *" at bounding box center [287, 60] width 134 height 15
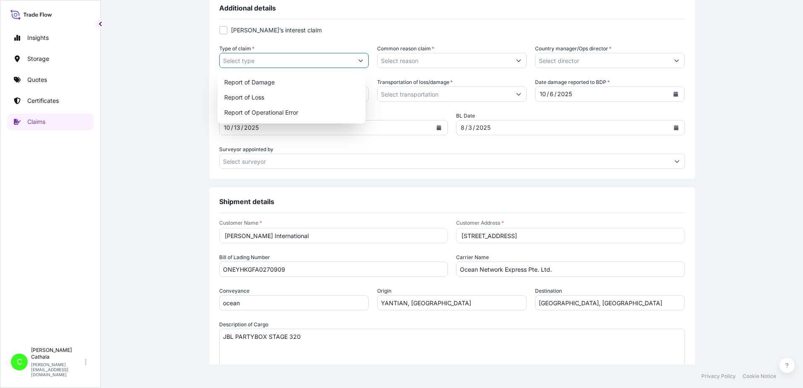
click at [359, 61] on icon "Show suggestions" at bounding box center [361, 61] width 5 height 3
click at [262, 96] on div "Report of Loss" at bounding box center [292, 97] width 142 height 15
type input "Report of Loss"
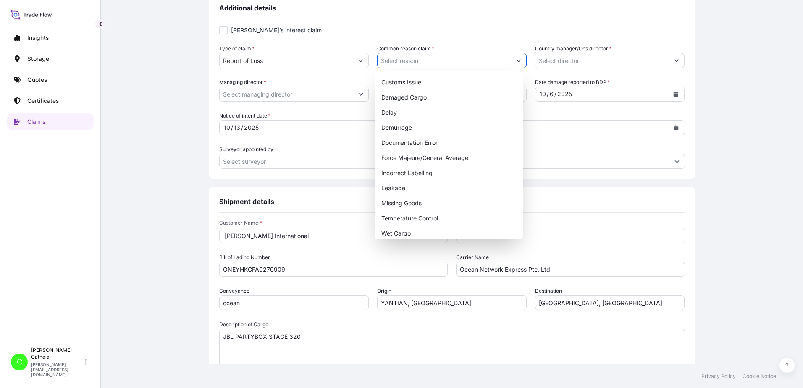
click at [516, 59] on icon "Show suggestions" at bounding box center [518, 60] width 5 height 5
click at [412, 202] on div "Missing Goods" at bounding box center [449, 203] width 142 height 15
type input "Missing Goods"
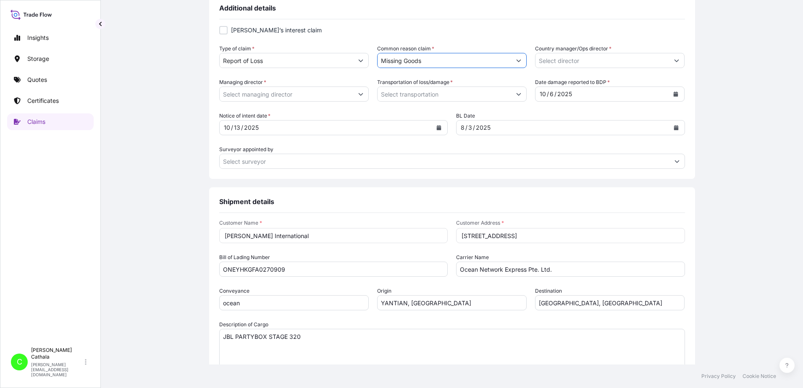
click at [669, 57] on button "Show suggestions" at bounding box center [676, 60] width 15 height 15
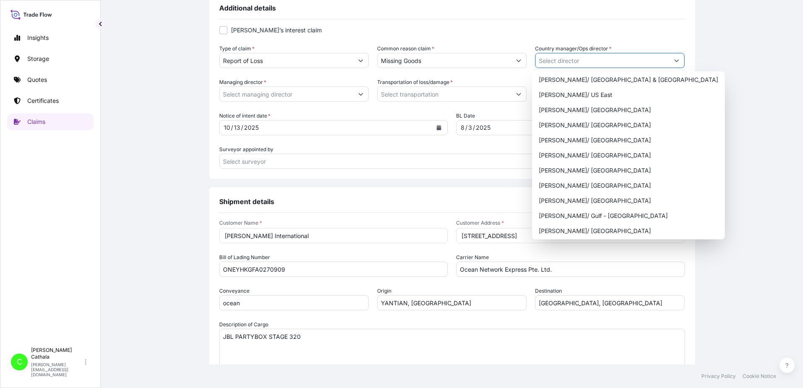
scroll to position [336, 0]
click at [554, 200] on div "[PERSON_NAME]/ [GEOGRAPHIC_DATA]" at bounding box center [628, 199] width 186 height 15
type input "[PERSON_NAME]/ [GEOGRAPHIC_DATA]"
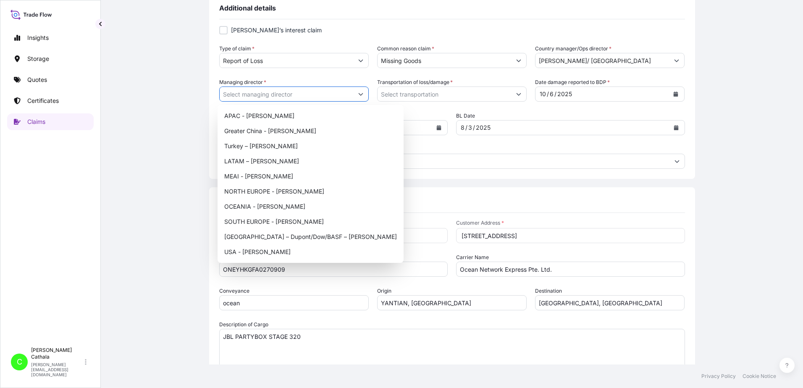
click at [359, 94] on icon "Show suggestions" at bounding box center [361, 94] width 5 height 3
click at [248, 252] on div "USA - [PERSON_NAME]" at bounding box center [310, 251] width 179 height 15
type input "USA - [PERSON_NAME]"
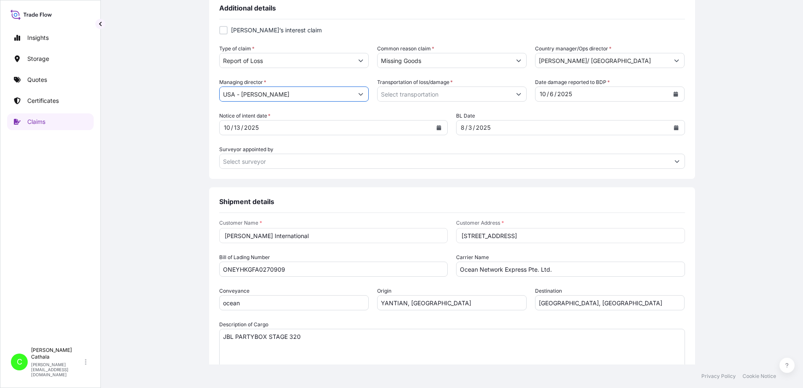
click at [511, 95] on button "Show suggestions" at bounding box center [518, 93] width 15 height 15
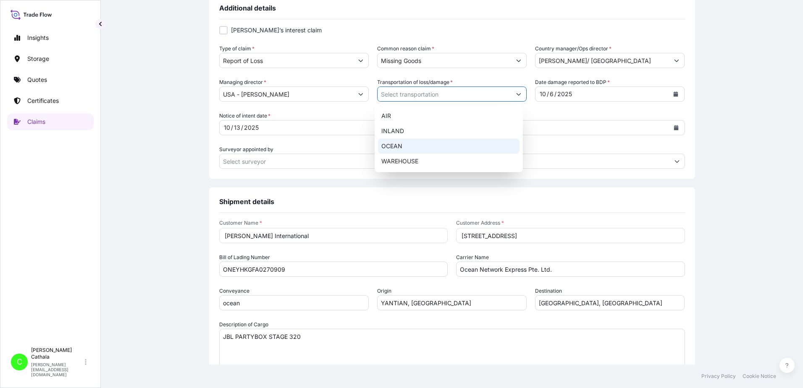
click at [389, 146] on div "OCEAN" at bounding box center [449, 146] width 142 height 15
type input "OCEAN"
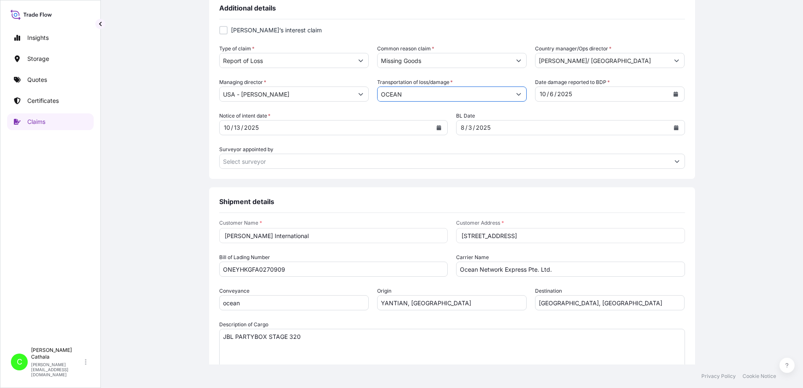
click at [585, 165] on input "Surveyor appointed by" at bounding box center [445, 161] width 450 height 15
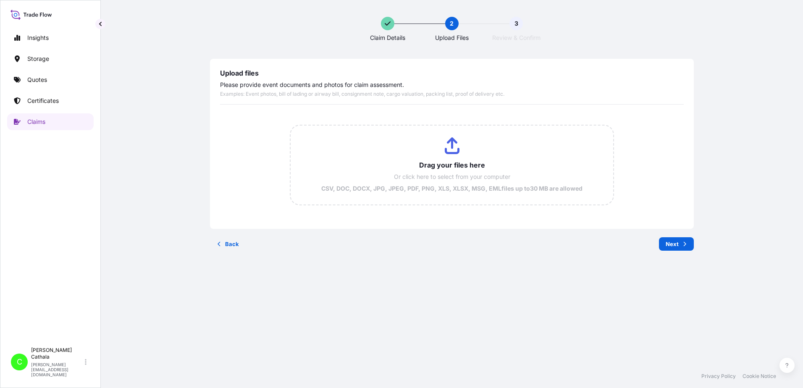
scroll to position [0, 0]
type input "C:\fakepath\ClaimId HAR000000401 ReportCombined 1a53b6e8-f301-4613-b4b3-260ea92…"
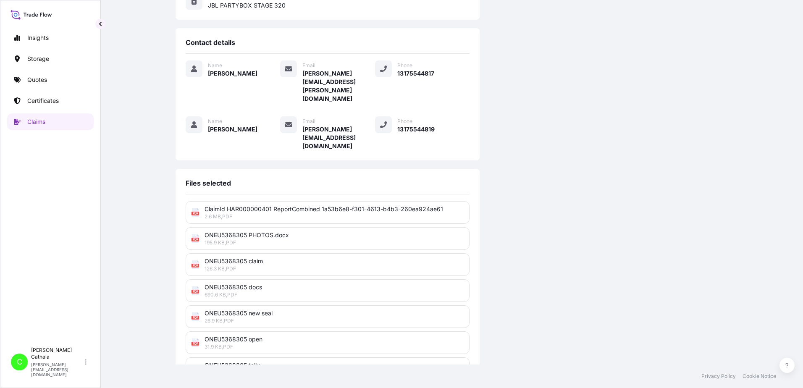
scroll to position [207, 0]
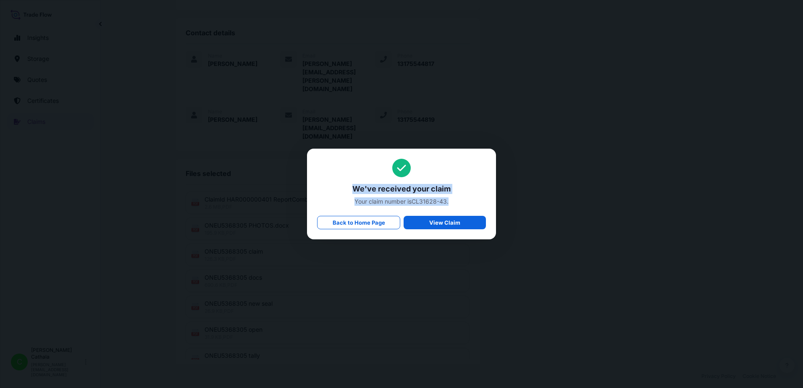
drag, startPoint x: 353, startPoint y: 187, endPoint x: 453, endPoint y: 207, distance: 101.9
click at [453, 207] on div "We've received your claim Your claim number is CL31628-43 . Back to Home Page V…" at bounding box center [401, 194] width 169 height 71
copy div "We've received your claim Your claim number is CL31628-43 ."
click at [415, 201] on span "Your claim number is CL31628-43 ." at bounding box center [401, 201] width 169 height 8
drag, startPoint x: 414, startPoint y: 201, endPoint x: 449, endPoint y: 202, distance: 35.7
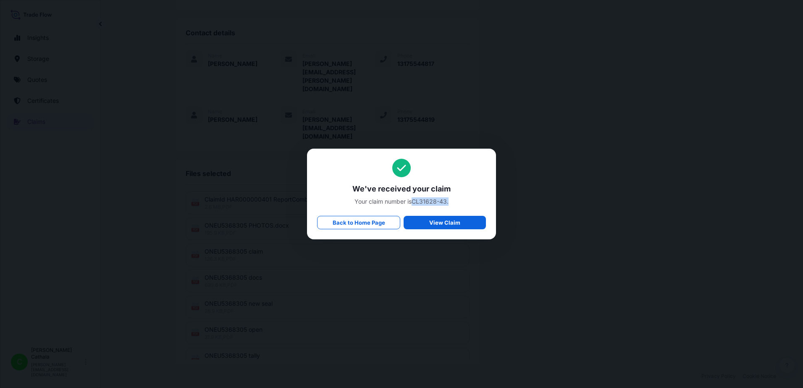
click at [449, 202] on span "Your claim number is CL31628-43 ." at bounding box center [401, 201] width 169 height 8
copy span "CL31628-43 ."
click at [373, 228] on link "Back to Home Page" at bounding box center [358, 222] width 83 height 13
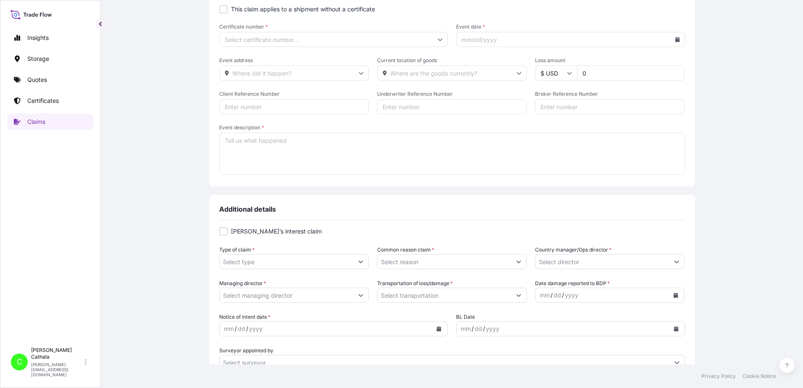
scroll to position [126, 0]
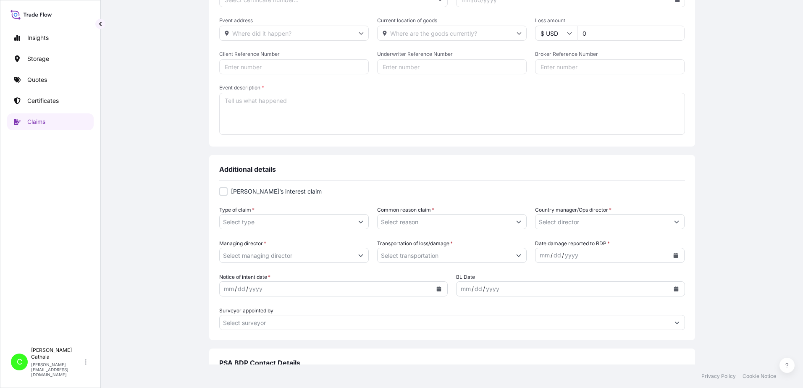
click at [280, 69] on input "Client Reference Number" at bounding box center [293, 66] width 149 height 15
paste input "HAR000000402"
type input "HAR000000402"
click at [583, 64] on input "Broker Reference Number" at bounding box center [609, 66] width 149 height 15
paste input "TCKU7351862"
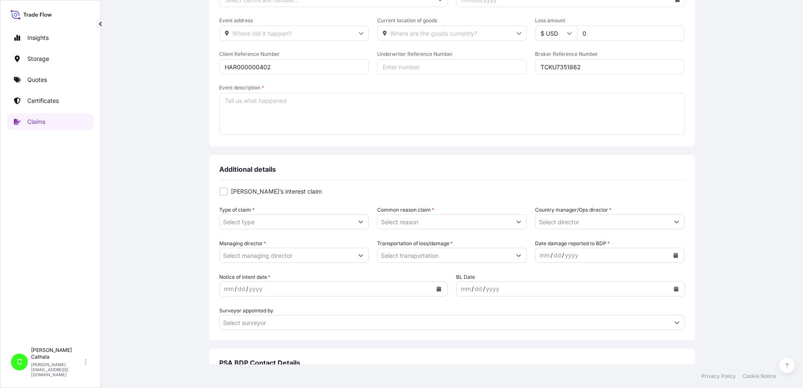
type input "TCKU7351862"
click at [308, 98] on textarea "Event description *" at bounding box center [452, 114] width 466 height 42
paste textarea "JBL PARTYBOX 720"
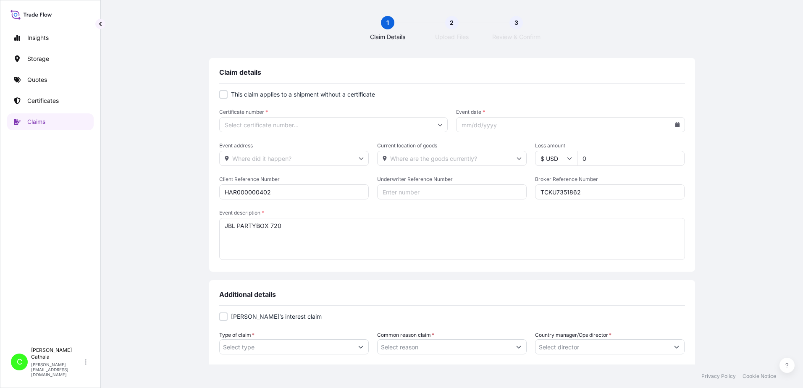
scroll to position [0, 0]
type textarea "JBL PARTYBOX 720"
click at [223, 97] on div at bounding box center [223, 95] width 8 height 8
checkbox input "true"
click at [254, 125] on input "Primary Assured *" at bounding box center [333, 125] width 229 height 15
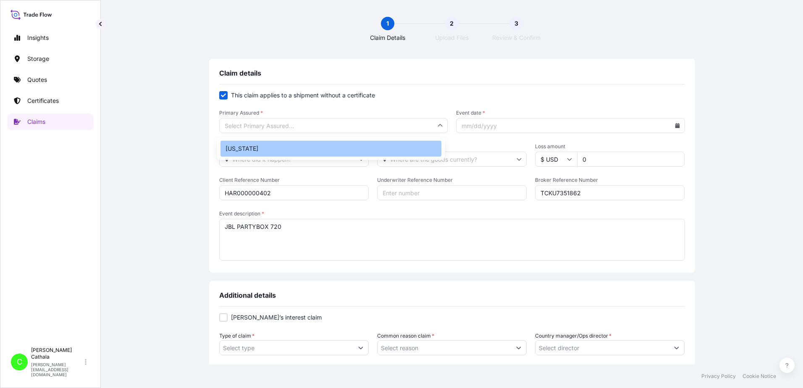
click at [239, 151] on div "[US_STATE]" at bounding box center [330, 149] width 221 height 16
type input "[US_STATE]"
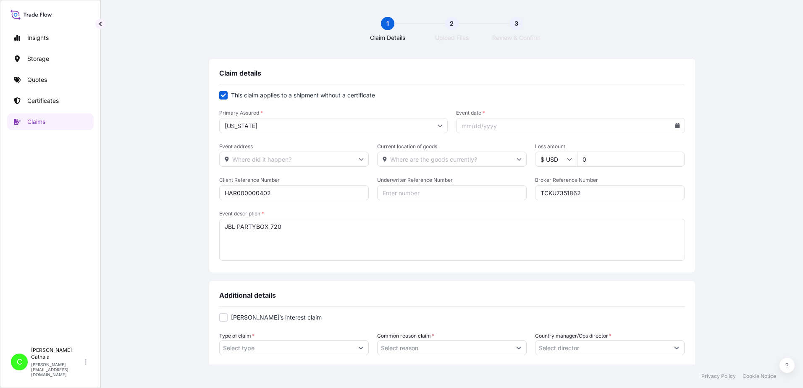
click at [675, 125] on icon at bounding box center [677, 125] width 5 height 5
click at [640, 149] on icon at bounding box center [640, 149] width 3 height 5
click at [587, 233] on button "24" at bounding box center [586, 231] width 13 height 13
type input "[DATE]"
click at [271, 160] on input "Event address" at bounding box center [293, 159] width 149 height 15
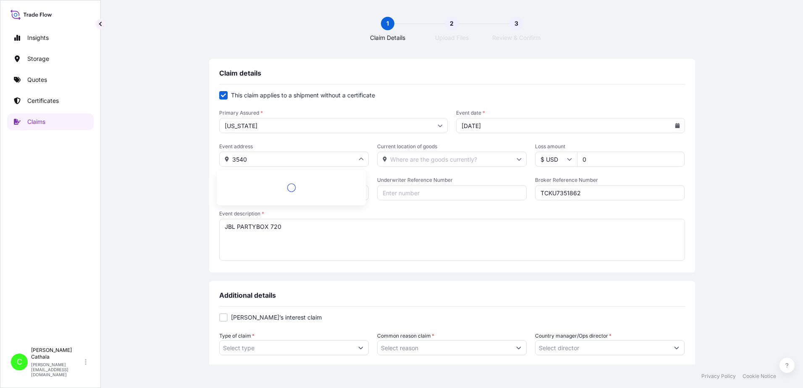
type input "3540"
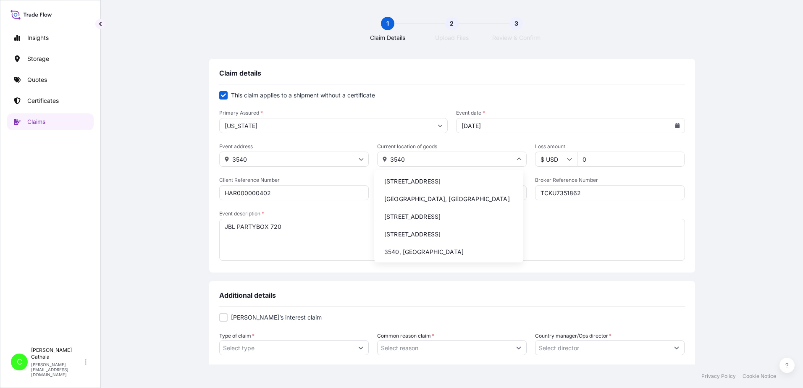
click at [420, 183] on li "[STREET_ADDRESS]" at bounding box center [448, 181] width 142 height 16
type input "[STREET_ADDRESS]"
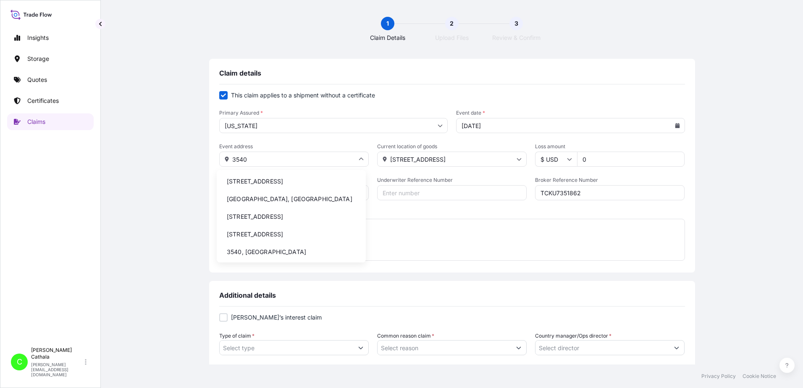
click at [258, 160] on input "3540" at bounding box center [293, 159] width 149 height 15
click at [257, 180] on li "[STREET_ADDRESS]" at bounding box center [291, 181] width 142 height 16
type input "[STREET_ADDRESS]"
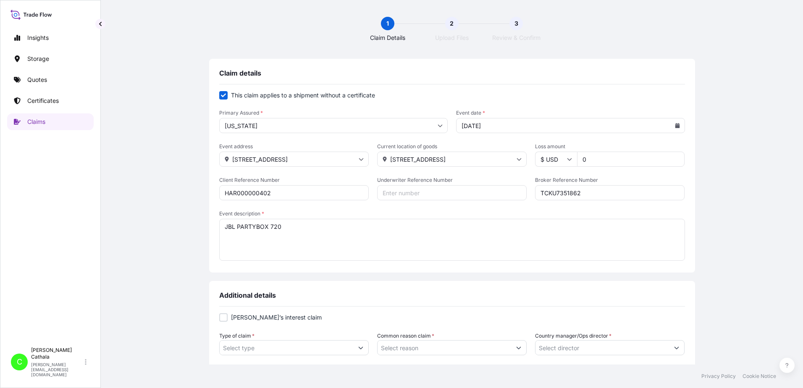
drag, startPoint x: 592, startPoint y: 160, endPoint x: 530, endPoint y: 158, distance: 62.6
click at [530, 158] on div "Event address [STREET_ADDRESS] Current location of goods [STREET_ADDRESS] amoun…" at bounding box center [452, 155] width 466 height 24
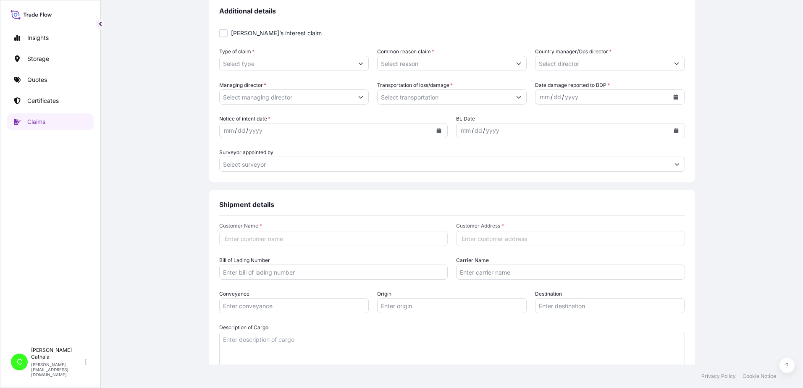
scroll to position [294, 0]
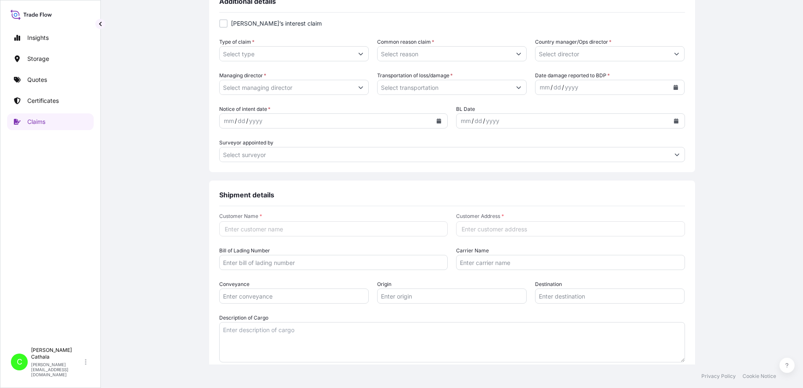
type input "2046.33"
click at [236, 330] on textarea "Description of Cargo" at bounding box center [452, 342] width 466 height 40
paste textarea "JBL PARTYBOX 720"
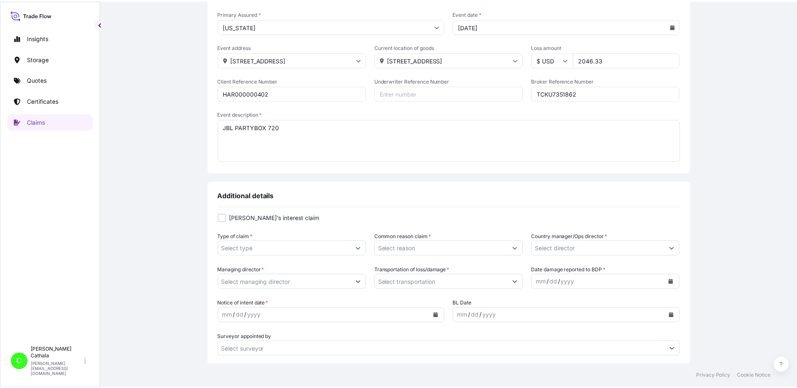
scroll to position [126, 0]
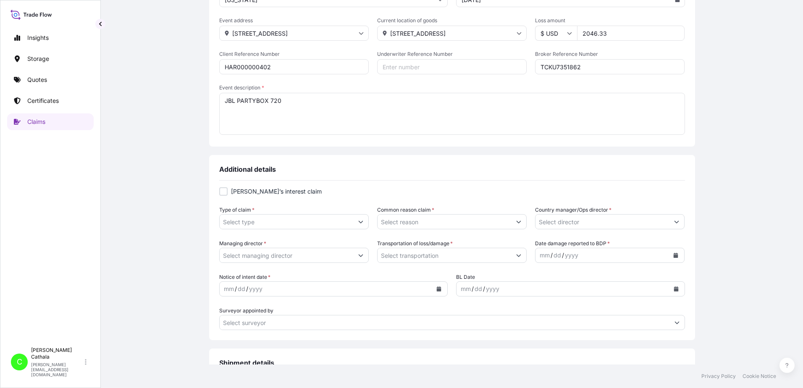
type textarea "JBL PARTYBOX 720"
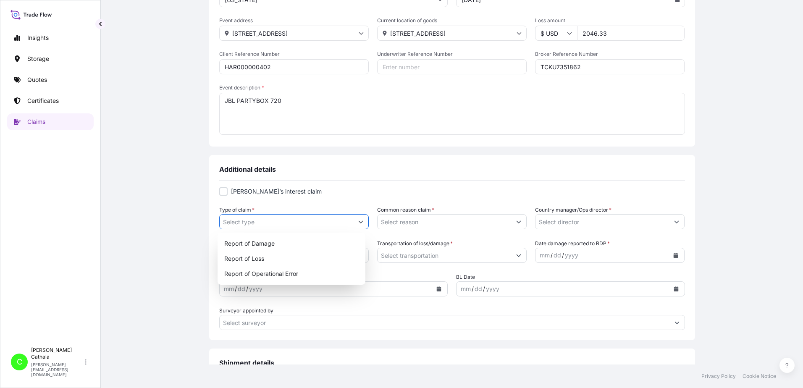
click at [358, 220] on icon "Show suggestions" at bounding box center [360, 221] width 5 height 5
click at [240, 260] on div "Report of Loss" at bounding box center [292, 258] width 142 height 15
type input "Report of Loss"
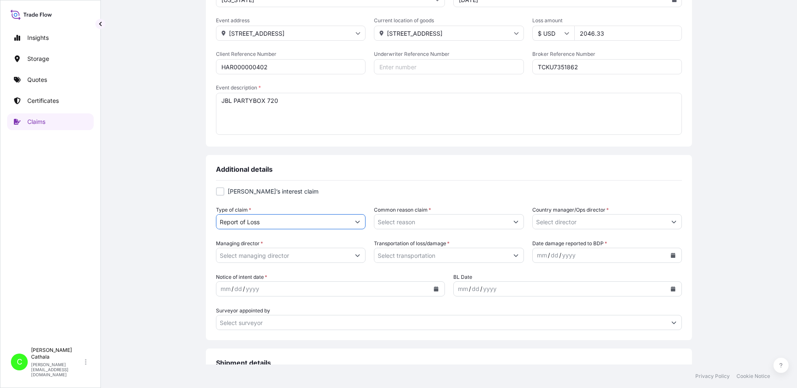
click at [515, 221] on button "Show suggestions" at bounding box center [515, 221] width 15 height 15
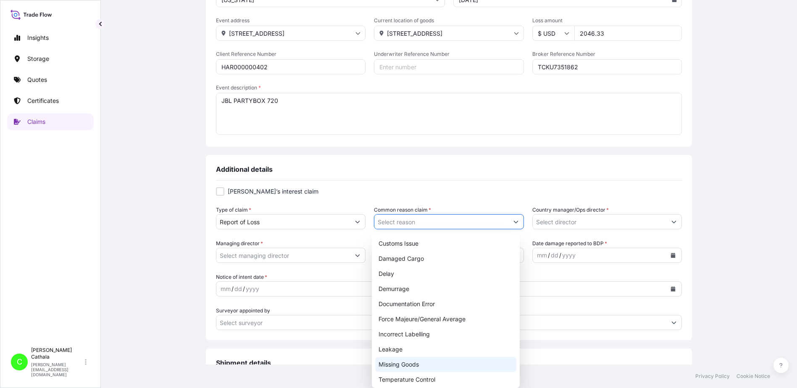
click at [400, 366] on div "Missing Goods" at bounding box center [446, 364] width 142 height 15
type input "Missing Goods"
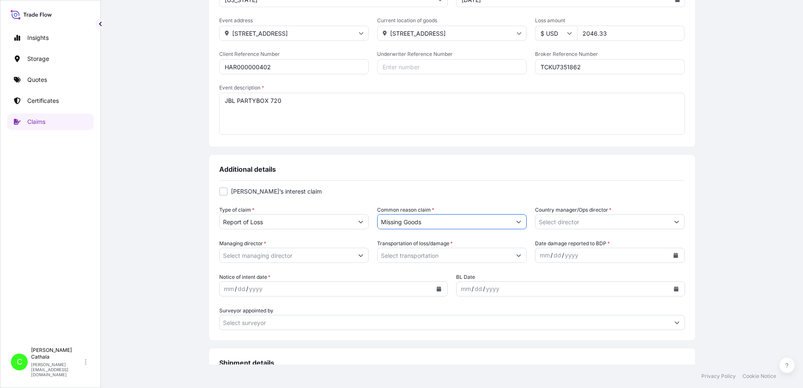
click at [581, 223] on input "Country manager/Ops director *" at bounding box center [602, 221] width 134 height 15
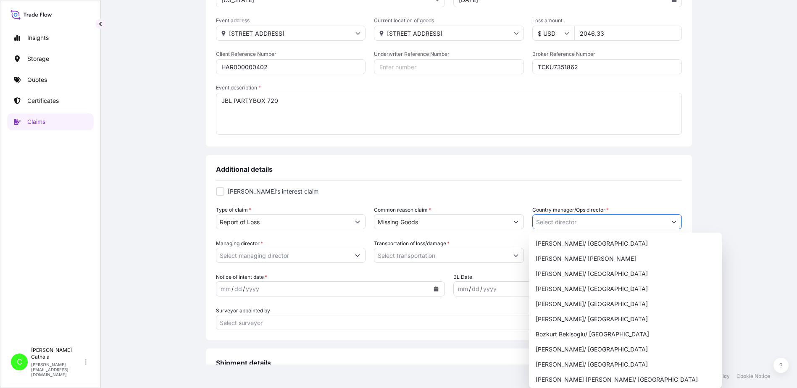
click at [671, 222] on icon "Show suggestions" at bounding box center [673, 221] width 5 height 5
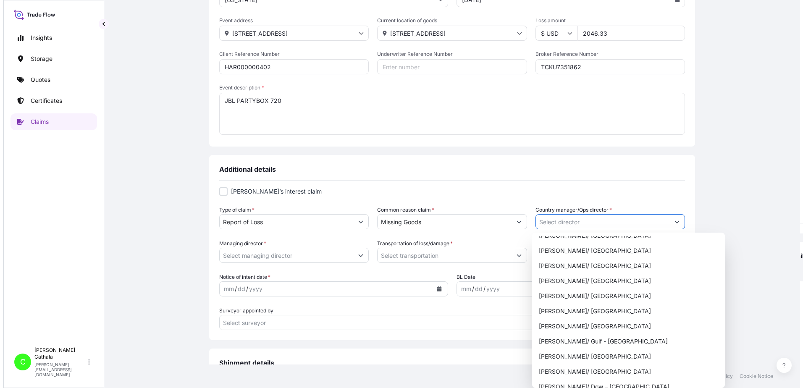
scroll to position [378, 0]
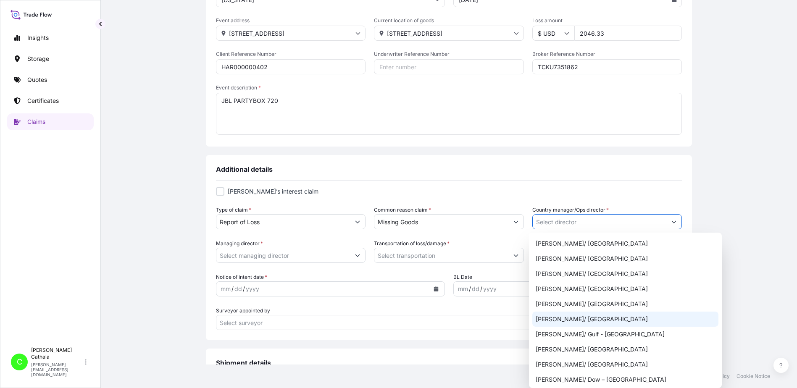
click at [553, 320] on div "[PERSON_NAME]/ [GEOGRAPHIC_DATA]" at bounding box center [625, 319] width 186 height 15
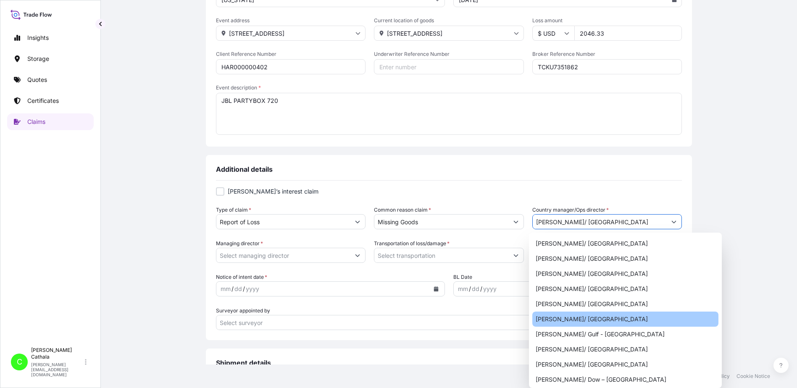
type input "[PERSON_NAME]/ [GEOGRAPHIC_DATA]"
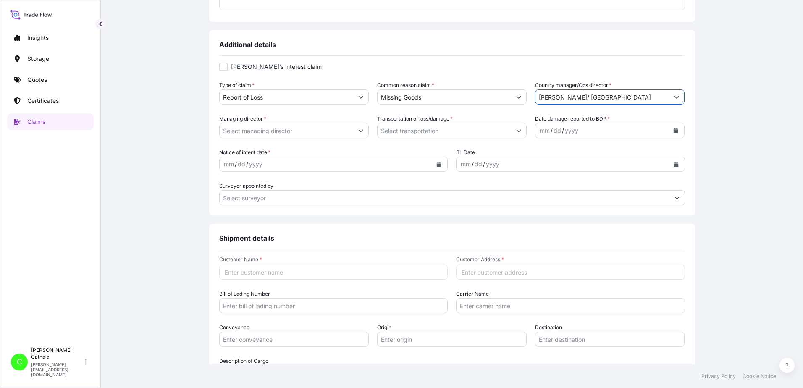
scroll to position [252, 0]
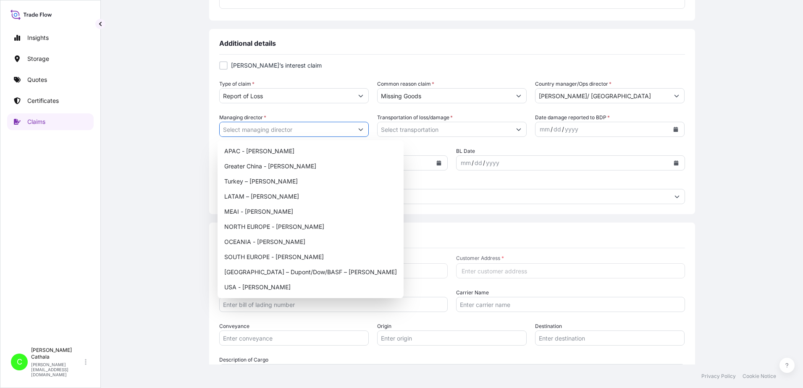
click at [361, 134] on button "Show suggestions" at bounding box center [360, 129] width 15 height 15
click at [248, 287] on div "USA - [PERSON_NAME]" at bounding box center [310, 287] width 179 height 15
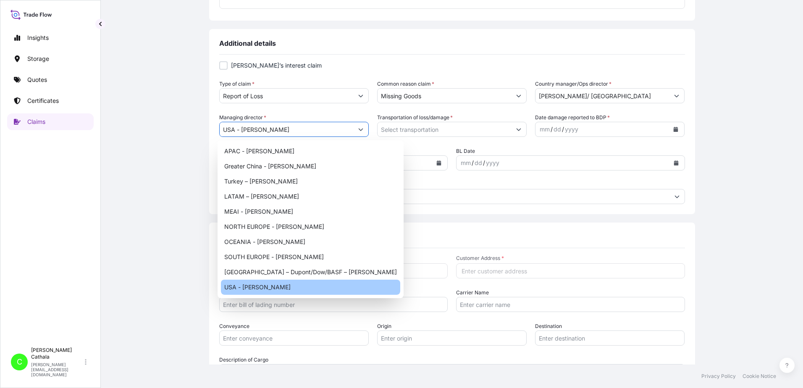
type input "USA - [PERSON_NAME]"
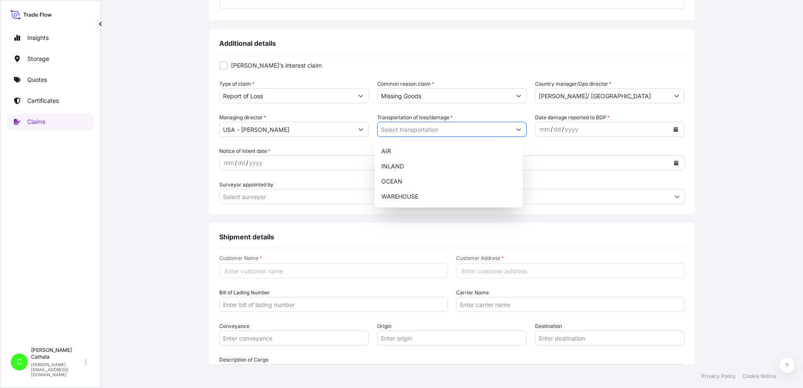
click at [519, 129] on button "Show suggestions" at bounding box center [518, 129] width 15 height 15
click at [399, 180] on div "OCEAN" at bounding box center [449, 181] width 142 height 15
type input "OCEAN"
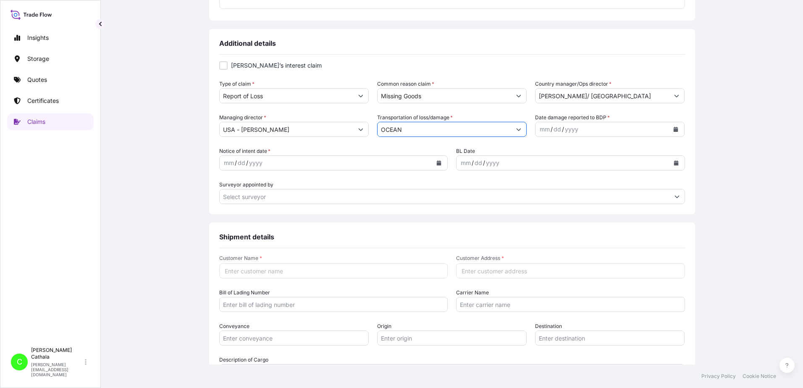
click at [674, 129] on icon "Calendar" at bounding box center [676, 129] width 5 height 5
click at [560, 201] on div "6" at bounding box center [562, 200] width 15 height 15
click at [437, 161] on icon "Calendar" at bounding box center [439, 162] width 5 height 5
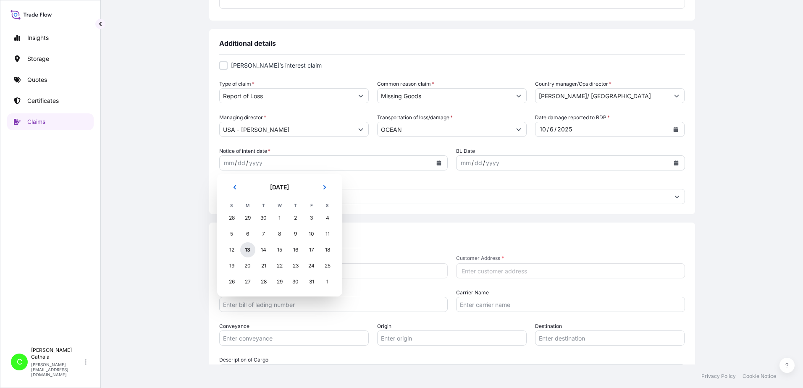
click at [249, 248] on div "13" at bounding box center [247, 249] width 15 height 15
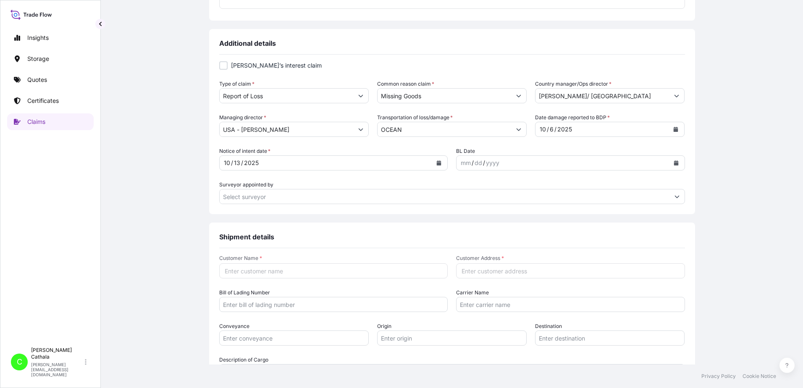
click at [585, 163] on div "mm / dd / yyyy" at bounding box center [562, 162] width 213 height 15
click at [460, 162] on div "mm" at bounding box center [466, 163] width 12 height 10
click at [674, 164] on icon "Calendar" at bounding box center [676, 162] width 5 height 5
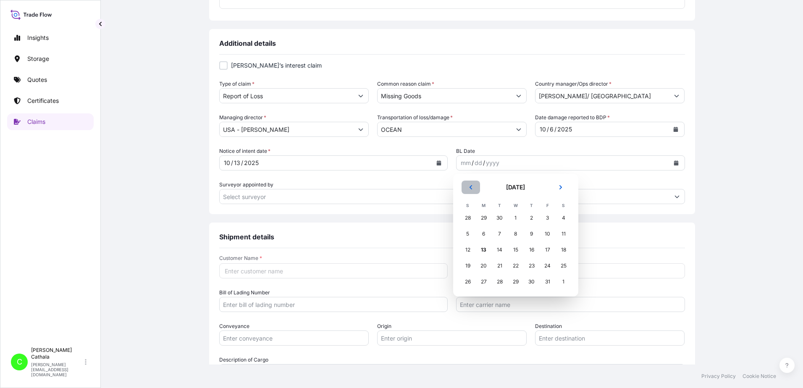
click at [471, 186] on icon "Previous" at bounding box center [470, 187] width 3 height 4
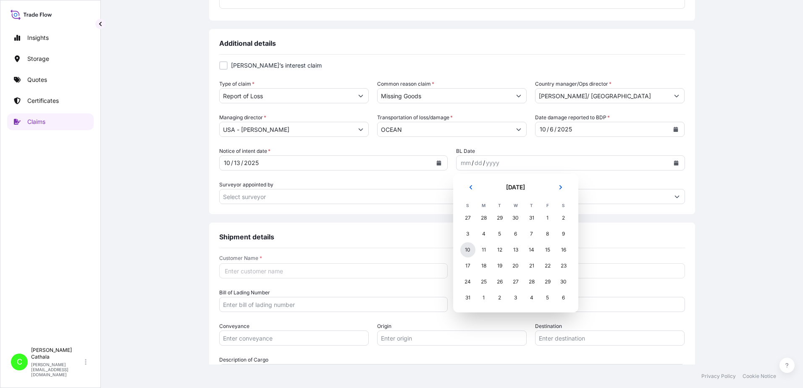
click at [468, 249] on div "10" at bounding box center [467, 249] width 15 height 15
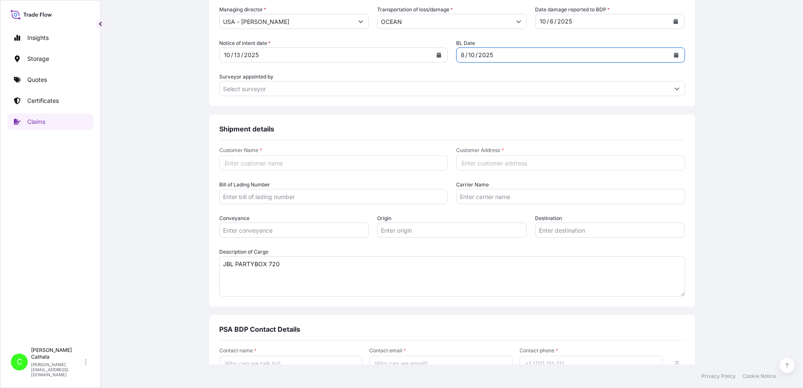
scroll to position [420, 0]
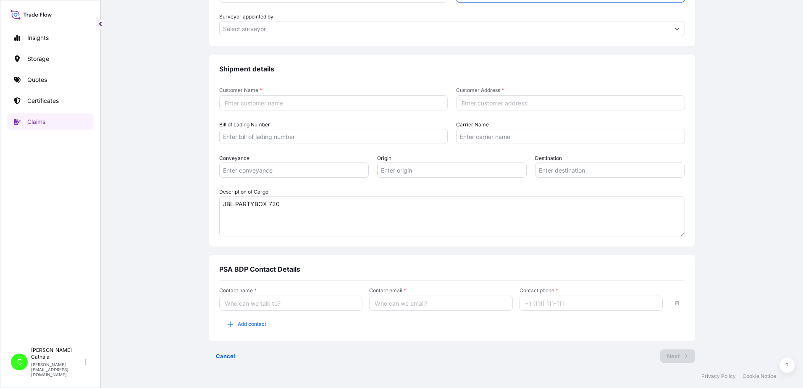
click at [291, 135] on input "Bill of Lading Number" at bounding box center [333, 136] width 229 height 15
paste input "ONEYHKGFB1203700"
type input "ONEYHKGFB1203700"
click at [266, 104] on input "Customer Name *" at bounding box center [333, 102] width 229 height 15
click at [385, 104] on input "Customer Name *" at bounding box center [333, 102] width 229 height 15
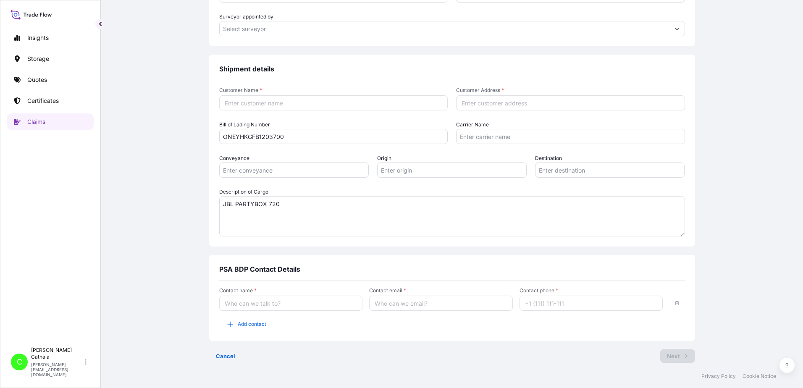
paste input "[PERSON_NAME] International"
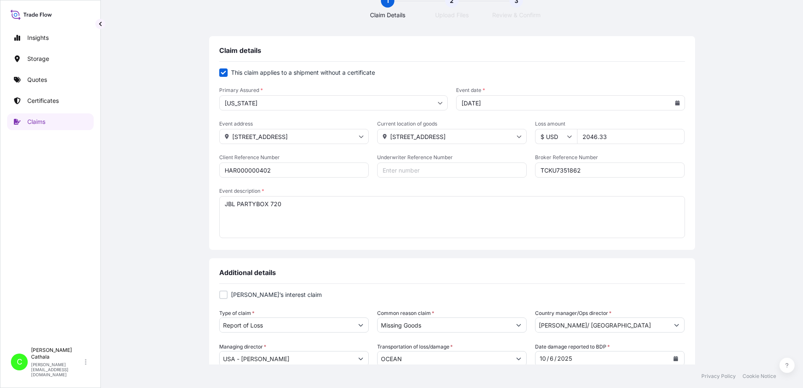
scroll to position [0, 0]
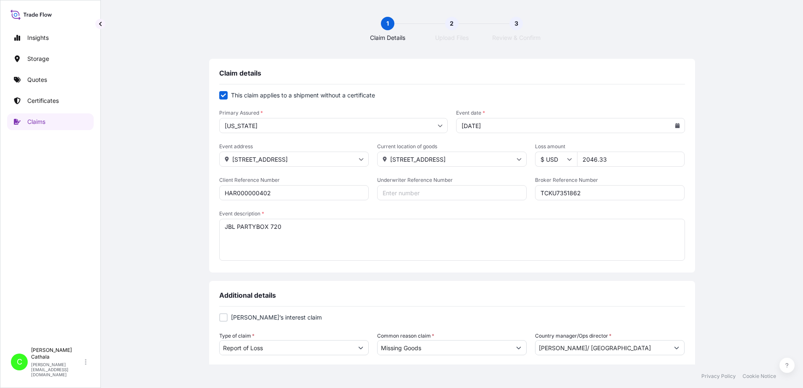
type input "[PERSON_NAME] International"
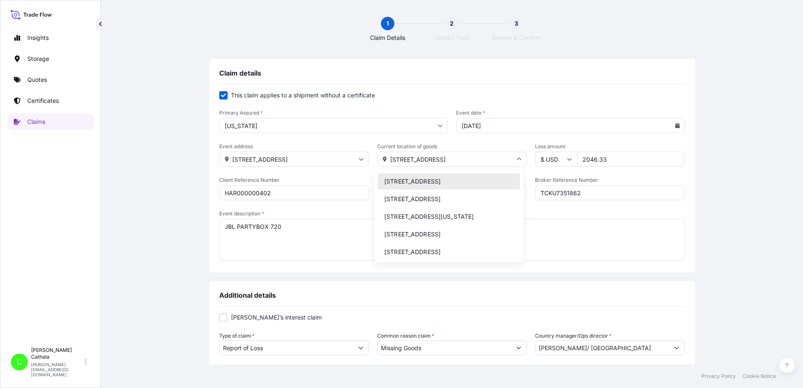
drag, startPoint x: 447, startPoint y: 160, endPoint x: 381, endPoint y: 161, distance: 66.4
click at [381, 161] on div "[STREET_ADDRESS]" at bounding box center [451, 159] width 149 height 15
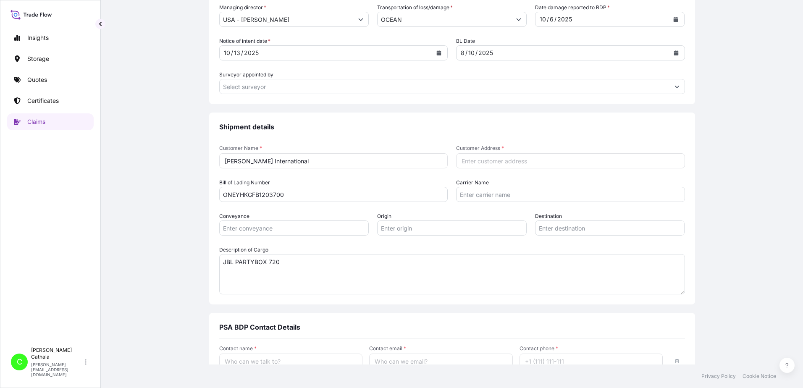
scroll to position [378, 0]
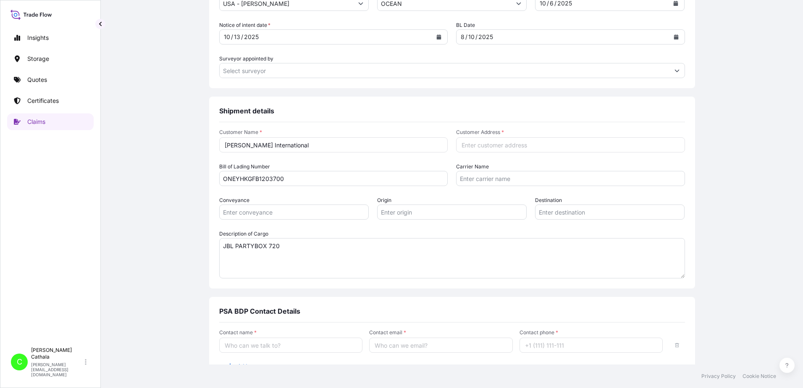
click at [490, 144] on input "Customer Address *" at bounding box center [570, 144] width 229 height 15
paste input "[STREET_ADDRESS]"
type input "[STREET_ADDRESS]"
click at [518, 175] on input "Carrier Name" at bounding box center [570, 178] width 229 height 15
paste input "Ocean Network Express Pte. Ltd."
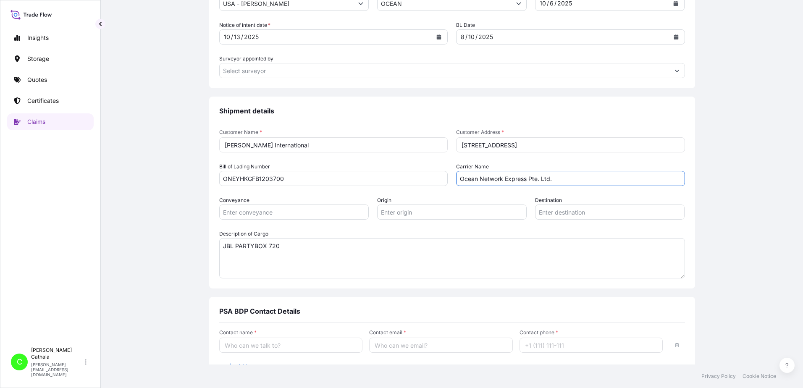
type input "Ocean Network Express Pte. Ltd."
click at [314, 209] on input "Conveyance" at bounding box center [293, 211] width 149 height 15
type input "ocean"
click at [420, 214] on input "Origin" at bounding box center [451, 211] width 149 height 15
paste input "YANTIAN, [GEOGRAPHIC_DATA]"
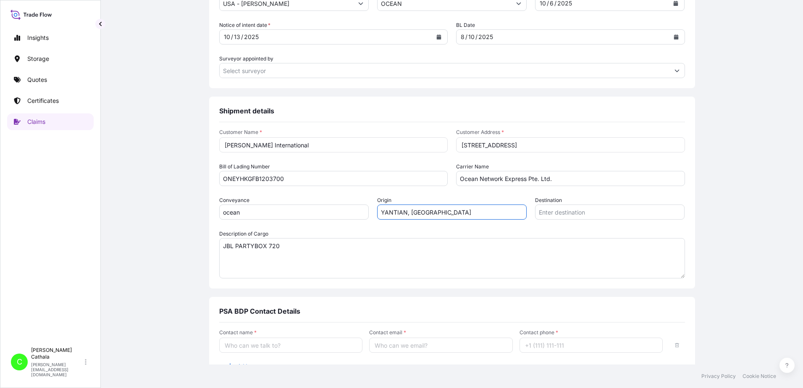
type input "YANTIAN, [GEOGRAPHIC_DATA]"
click at [566, 210] on input "Destination" at bounding box center [609, 211] width 149 height 15
paste input "[GEOGRAPHIC_DATA], [GEOGRAPHIC_DATA]"
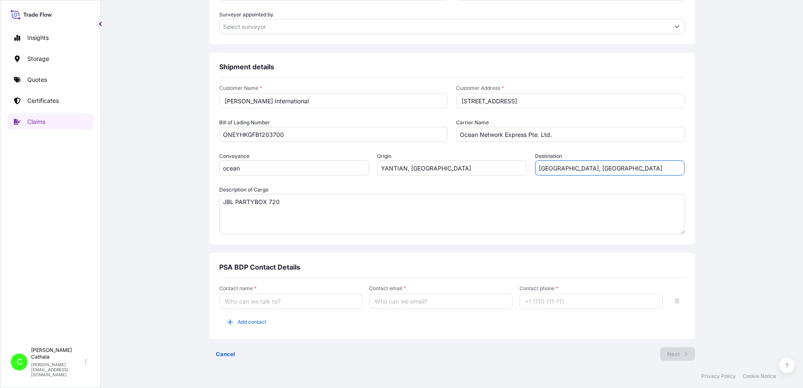
scroll to position [425, 0]
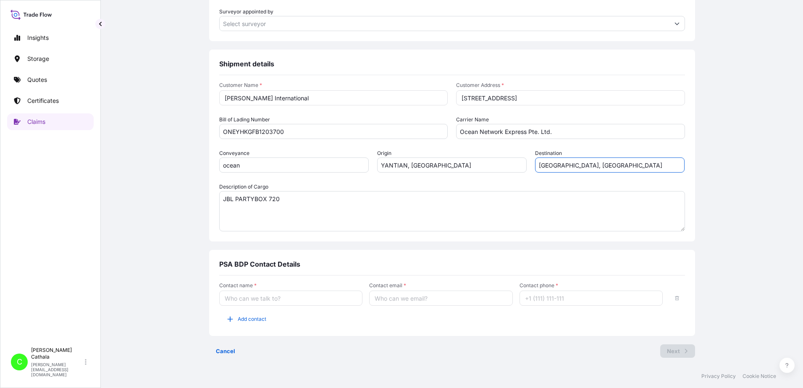
type input "[GEOGRAPHIC_DATA], [GEOGRAPHIC_DATA]"
click at [255, 300] on input "Contact name *" at bounding box center [291, 298] width 144 height 15
type input "[PERSON_NAME]"
type input "[PERSON_NAME][EMAIL_ADDRESS][PERSON_NAME][DOMAIN_NAME]"
type input "13175544817"
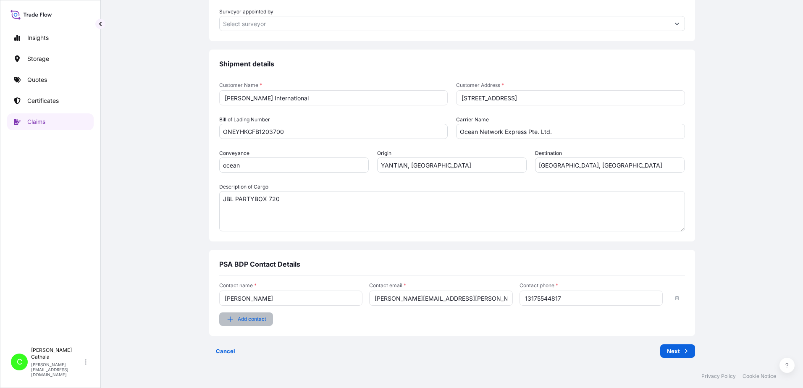
click at [243, 322] on span "Add contact" at bounding box center [252, 319] width 29 height 8
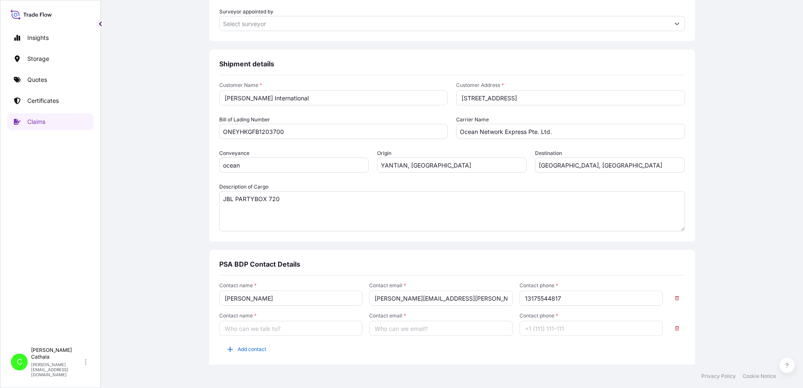
click at [267, 328] on input "Contact name *" at bounding box center [291, 328] width 144 height 15
type input "[PERSON_NAME]"
type input "[PERSON_NAME][EMAIL_ADDRESS][DOMAIN_NAME]"
type input "13175544819"
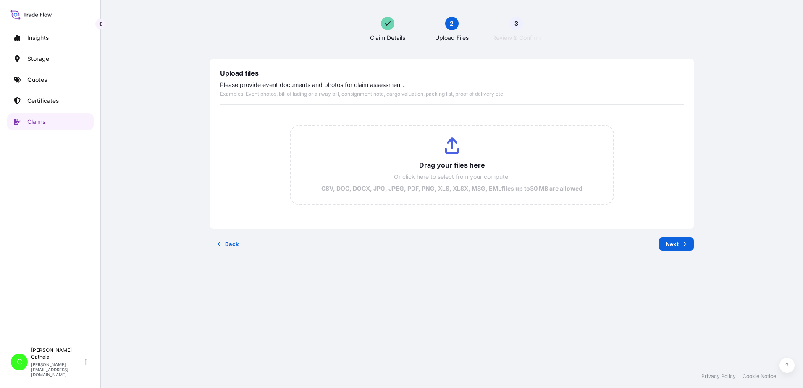
scroll to position [0, 0]
type input "C:\fakepath\ClaimId HAR000000402 ReportCombined 78fa4a6b-717e-4d3b-ac51-143f3ab…"
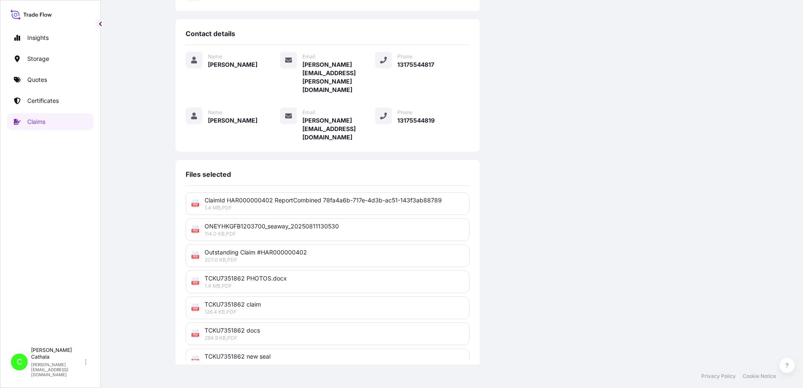
scroll to position [207, 0]
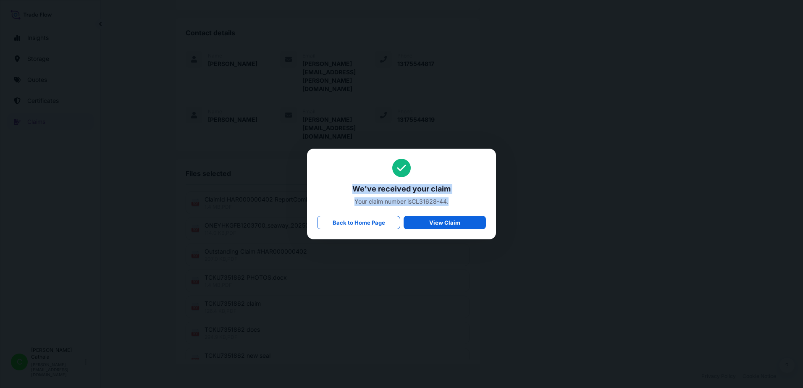
drag, startPoint x: 354, startPoint y: 187, endPoint x: 454, endPoint y: 200, distance: 100.7
click at [454, 200] on div "We've received your claim Your claim number is CL31628-44 . Back to Home Page V…" at bounding box center [401, 194] width 169 height 71
copy div "We've received your claim Your claim number is CL31628-44 ."
click at [414, 199] on span "Your claim number is CL31628-44 ." at bounding box center [401, 201] width 169 height 8
drag, startPoint x: 414, startPoint y: 199, endPoint x: 451, endPoint y: 202, distance: 37.0
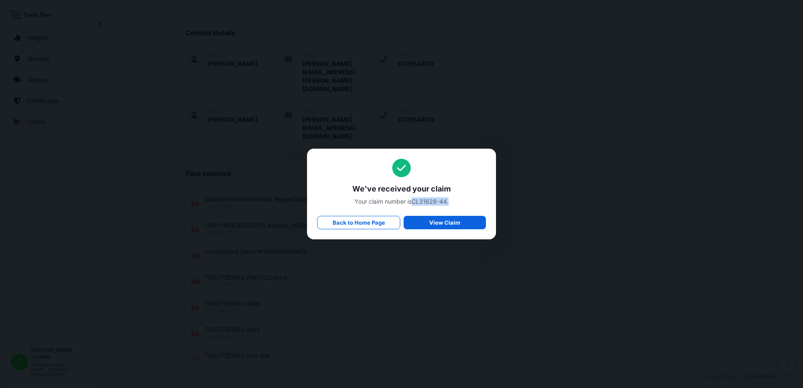
click at [451, 202] on span "Your claim number is CL31628-44 ." at bounding box center [401, 201] width 169 height 8
copy span "CL31628-44 ."
click at [351, 225] on p "Back to Home Page" at bounding box center [359, 222] width 52 height 8
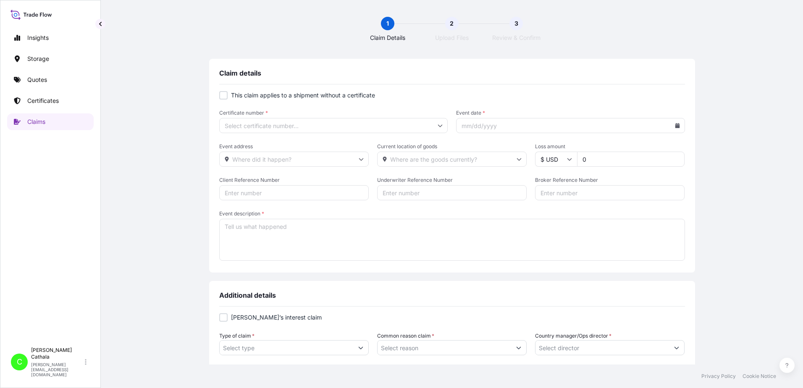
click at [222, 96] on div at bounding box center [223, 95] width 8 height 8
checkbox input "true"
click at [273, 123] on input "Primary Assured *" at bounding box center [333, 125] width 229 height 15
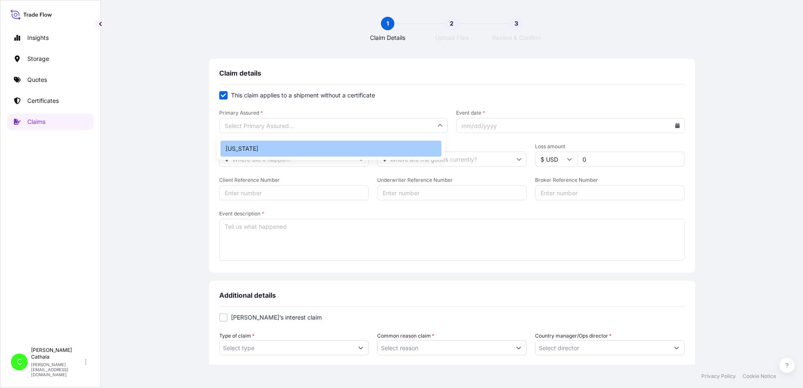
click at [228, 152] on div "[US_STATE]" at bounding box center [330, 149] width 221 height 16
type input "[US_STATE]"
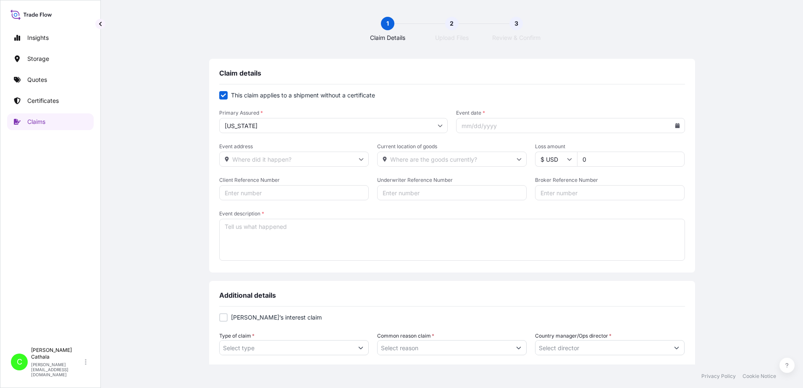
click at [512, 126] on input "Event date *" at bounding box center [570, 125] width 229 height 15
click at [675, 126] on icon at bounding box center [677, 125] width 5 height 5
click at [647, 199] on button "11" at bounding box center [645, 200] width 13 height 13
click at [675, 123] on icon at bounding box center [677, 125] width 5 height 5
click at [639, 149] on icon at bounding box center [640, 149] width 3 height 5
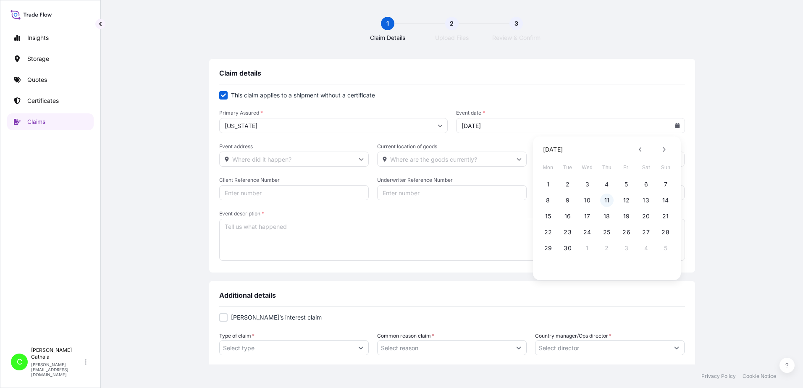
click at [607, 200] on button "11" at bounding box center [606, 200] width 13 height 13
type input "[DATE]"
click at [285, 157] on input "Event address" at bounding box center [293, 159] width 149 height 15
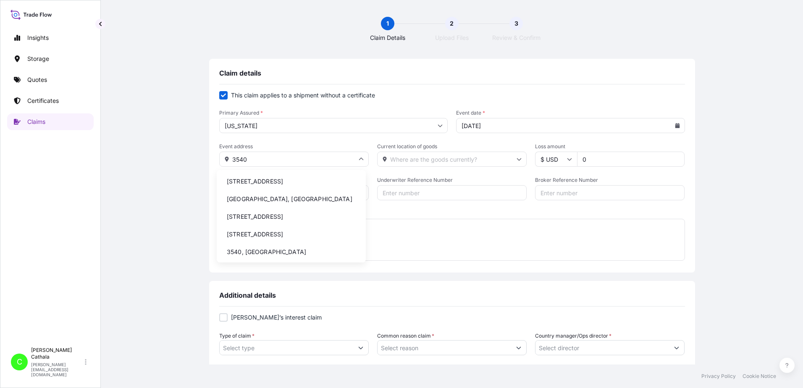
click at [315, 184] on li "[STREET_ADDRESS]" at bounding box center [291, 181] width 142 height 16
type input "[STREET_ADDRESS]"
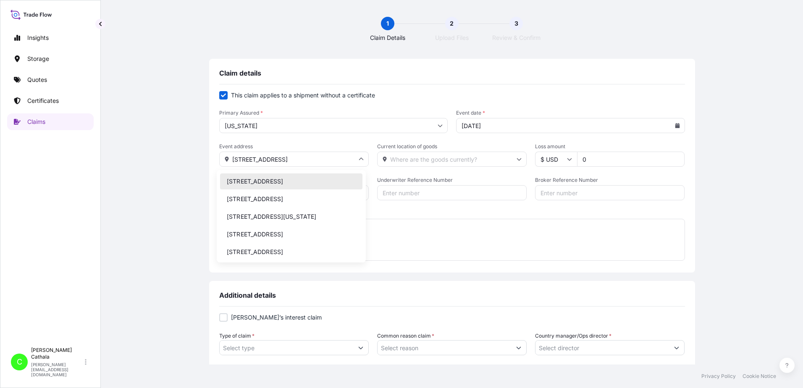
drag, startPoint x: 287, startPoint y: 161, endPoint x: 205, endPoint y: 156, distance: 82.0
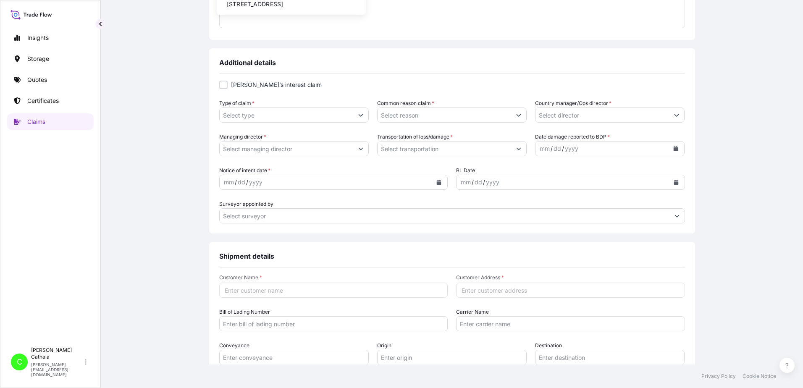
scroll to position [252, 0]
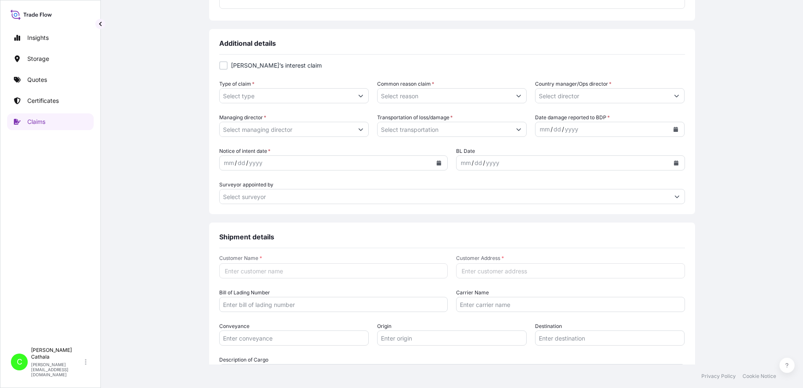
click at [504, 270] on input "Customer Address *" at bounding box center [570, 270] width 229 height 15
paste input "[STREET_ADDRESS]"
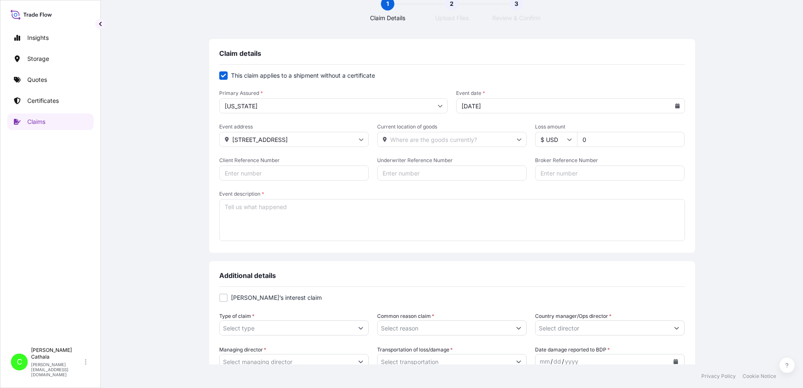
scroll to position [0, 0]
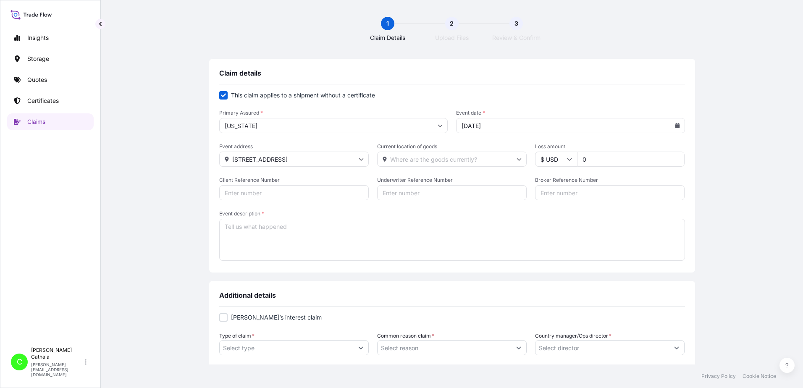
type input "[STREET_ADDRESS]"
click at [456, 161] on input "Current location of goods" at bounding box center [451, 159] width 149 height 15
click at [447, 179] on li "[STREET_ADDRESS]" at bounding box center [448, 181] width 142 height 16
type input "[STREET_ADDRESS]"
drag, startPoint x: 598, startPoint y: 157, endPoint x: 525, endPoint y: 145, distance: 73.2
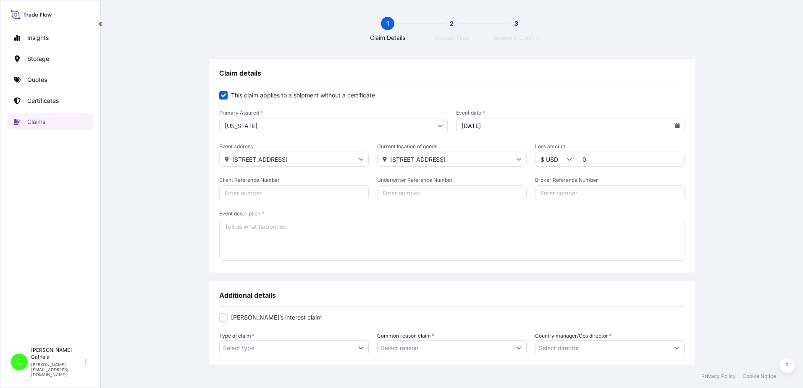
click at [525, 145] on div "Event address [STREET_ADDRESS] Current location of goods [STREET_ADDRESS] amoun…" at bounding box center [452, 155] width 466 height 24
type input "50175"
click at [608, 162] on input "50175" at bounding box center [630, 159] width 107 height 15
click at [323, 196] on input "Client Reference Number" at bounding box center [293, 192] width 149 height 15
click at [264, 194] on input "Client Reference Number" at bounding box center [293, 192] width 149 height 15
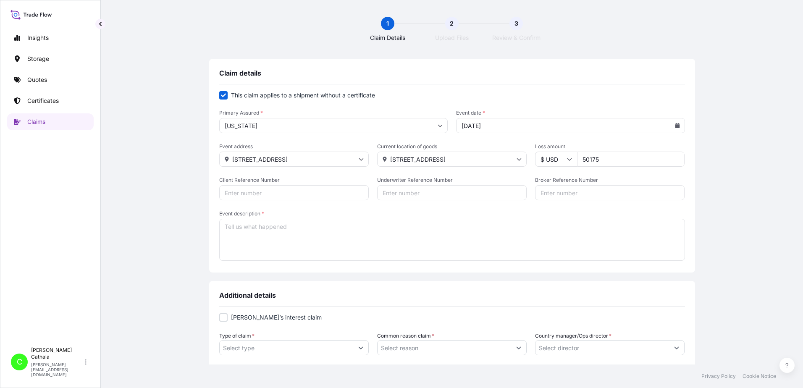
paste input "HAR000000399"
type input "HAR000000399"
click at [556, 194] on input "Broker Reference Number" at bounding box center [609, 192] width 149 height 15
paste input "TCNU1893840"
type input "TCNU1893840"
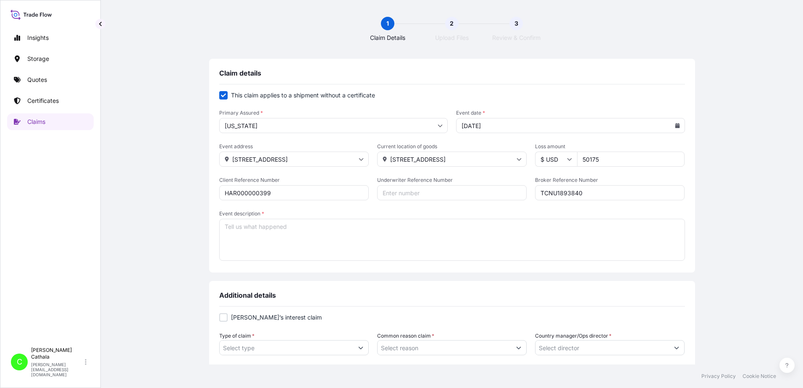
click at [260, 228] on textarea "Event description *" at bounding box center [452, 240] width 466 height 42
paste textarea "TCNU1893840"
drag, startPoint x: 266, startPoint y: 227, endPoint x: 160, endPoint y: 226, distance: 105.8
paste textarea "PORTABLE BLUETOOTH SPEAKER"
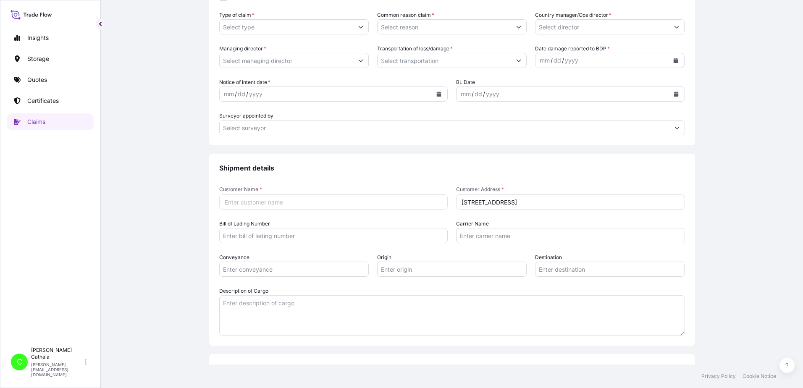
scroll to position [336, 0]
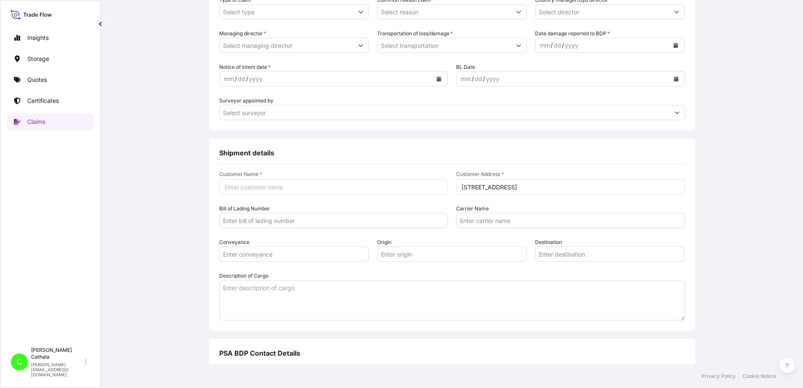
type textarea "PORTABLE BLUETOOTH SPEAKER"
click at [241, 293] on textarea "Description of Cargo" at bounding box center [452, 300] width 466 height 40
paste textarea "PORTABLE BLUETOOTH SPEAKER"
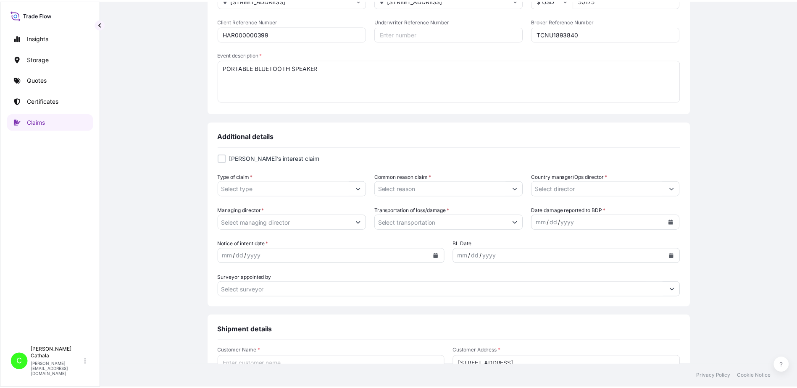
scroll to position [84, 0]
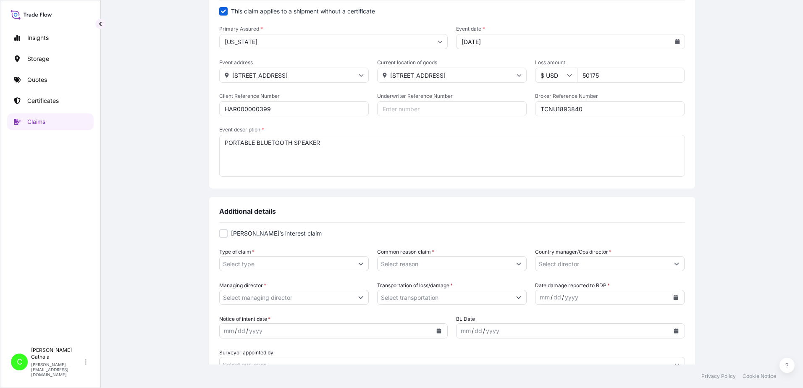
type textarea "PORTABLE BLUETOOTH SPEAKER"
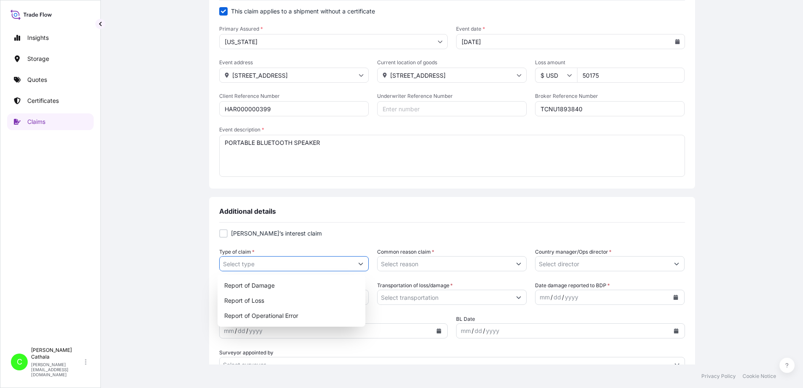
click at [359, 263] on icon "Show suggestions" at bounding box center [361, 264] width 5 height 3
click at [257, 299] on div "Report of Loss" at bounding box center [292, 300] width 142 height 15
type input "Report of Loss"
click at [517, 262] on button "Show suggestions" at bounding box center [518, 263] width 15 height 15
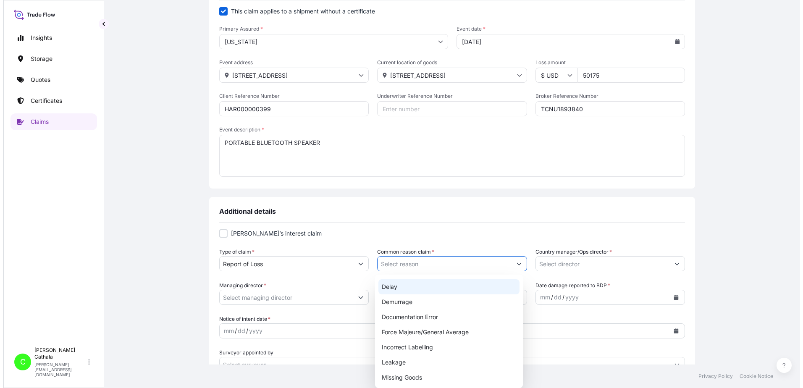
scroll to position [42, 0]
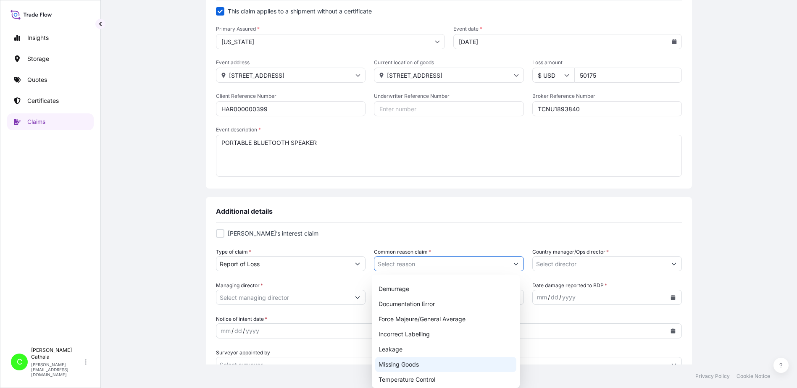
click at [398, 365] on div "Missing Goods" at bounding box center [446, 364] width 142 height 15
type input "Missing Goods"
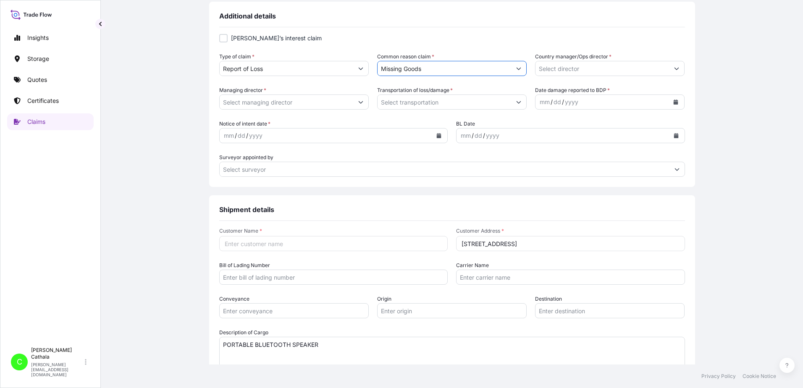
scroll to position [294, 0]
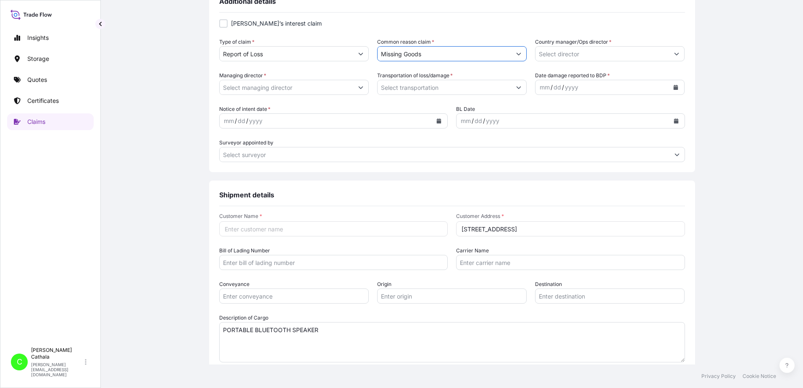
click at [675, 52] on icon "Show suggestions" at bounding box center [676, 53] width 5 height 5
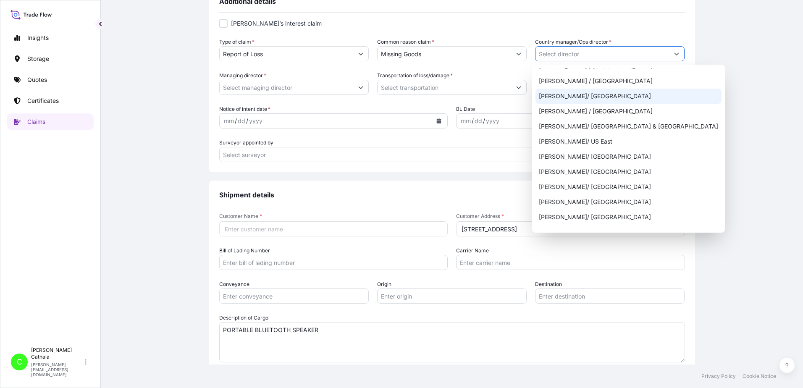
scroll to position [336, 0]
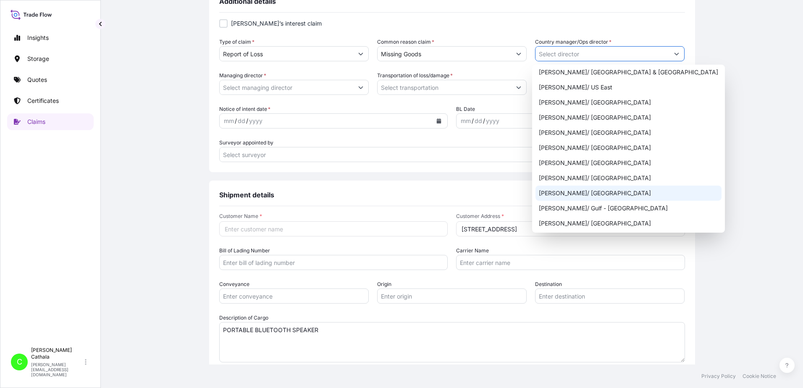
click at [545, 192] on div "[PERSON_NAME]/ [GEOGRAPHIC_DATA]" at bounding box center [628, 193] width 186 height 15
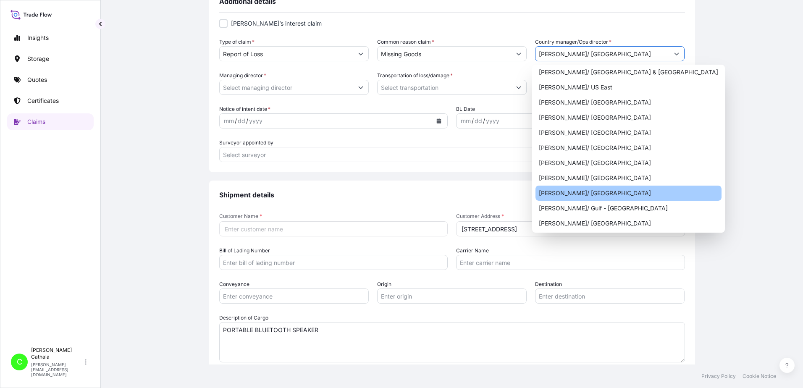
type input "[PERSON_NAME]/ [GEOGRAPHIC_DATA]"
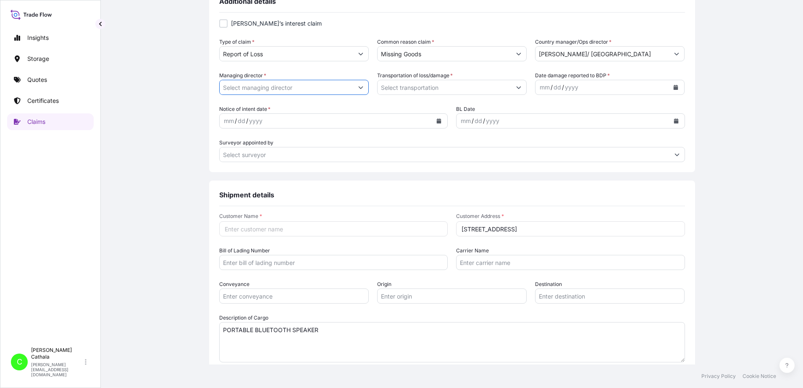
click at [286, 84] on input "Managing director *" at bounding box center [287, 87] width 134 height 15
click at [359, 87] on icon "Show suggestions" at bounding box center [360, 87] width 5 height 5
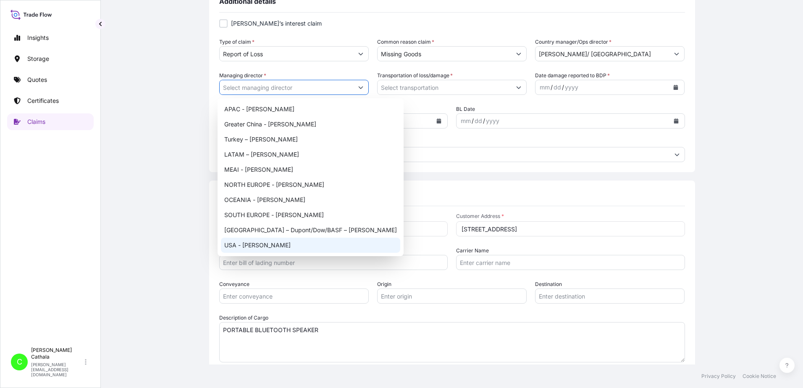
click at [250, 243] on div "USA - [PERSON_NAME]" at bounding box center [310, 245] width 179 height 15
type input "USA - [PERSON_NAME]"
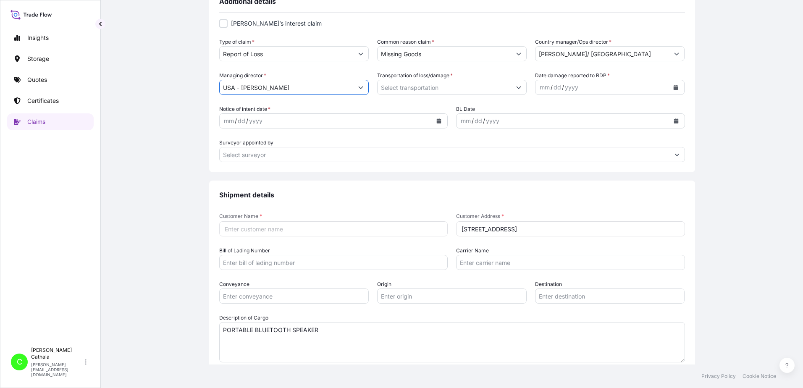
click at [516, 86] on icon "Show suggestions" at bounding box center [518, 87] width 5 height 5
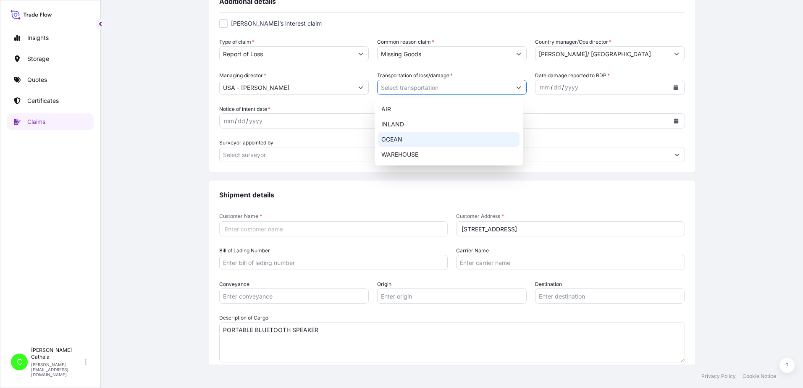
click at [393, 140] on div "OCEAN" at bounding box center [449, 139] width 142 height 15
type input "OCEAN"
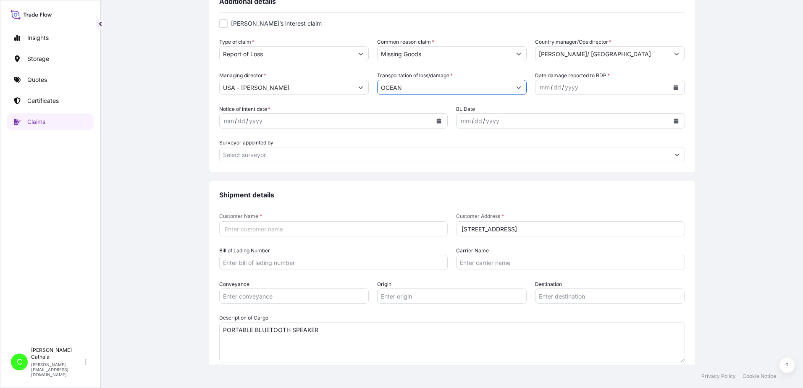
click at [673, 86] on icon "Calendar" at bounding box center [675, 87] width 5 height 5
click at [563, 157] on div "6" at bounding box center [562, 158] width 15 height 15
click at [437, 121] on icon "Calendar" at bounding box center [439, 120] width 5 height 5
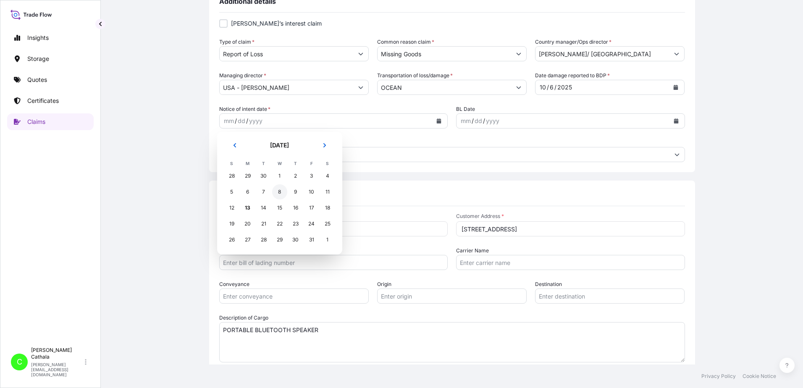
click at [280, 191] on div "8" at bounding box center [279, 191] width 15 height 15
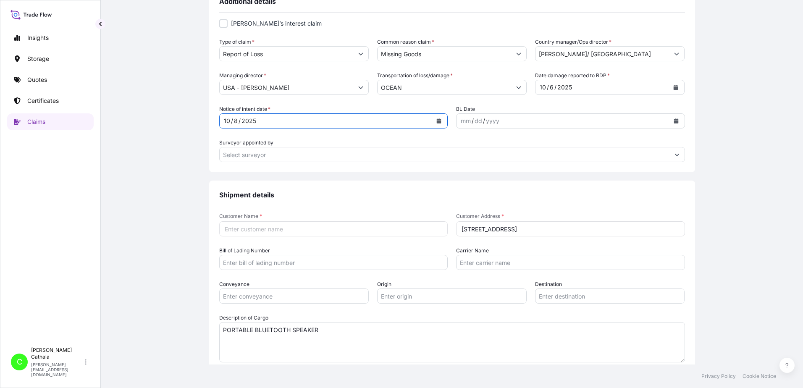
click at [674, 118] on icon "Calendar" at bounding box center [676, 120] width 5 height 5
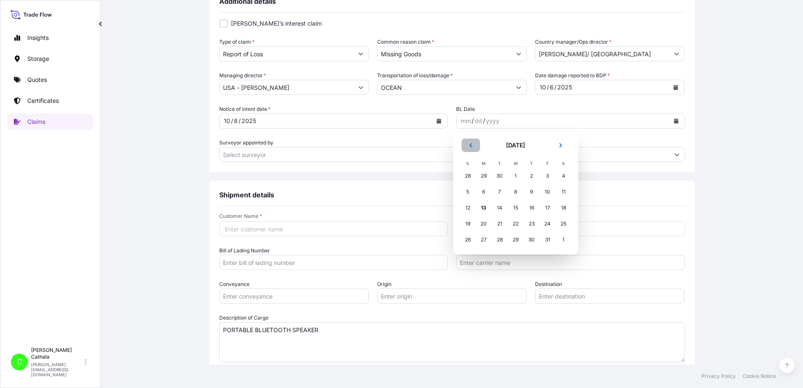
click at [471, 145] on icon "Previous" at bounding box center [470, 145] width 5 height 5
click at [471, 146] on icon "Previous" at bounding box center [470, 145] width 5 height 5
click at [547, 223] on div "25" at bounding box center [547, 223] width 15 height 15
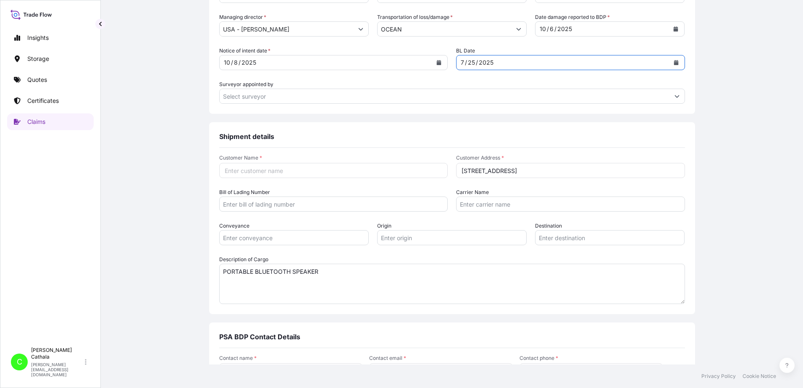
scroll to position [378, 0]
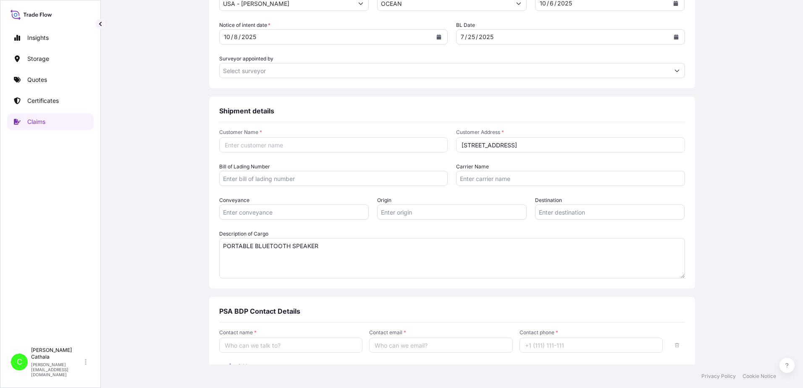
click at [354, 143] on input "Customer Name *" at bounding box center [333, 144] width 229 height 15
paste input "[PERSON_NAME] International"
type input "[PERSON_NAME] International"
click at [318, 179] on input "Bill of Lading Number" at bounding box center [333, 178] width 229 height 15
paste input "MEDUHP743790"
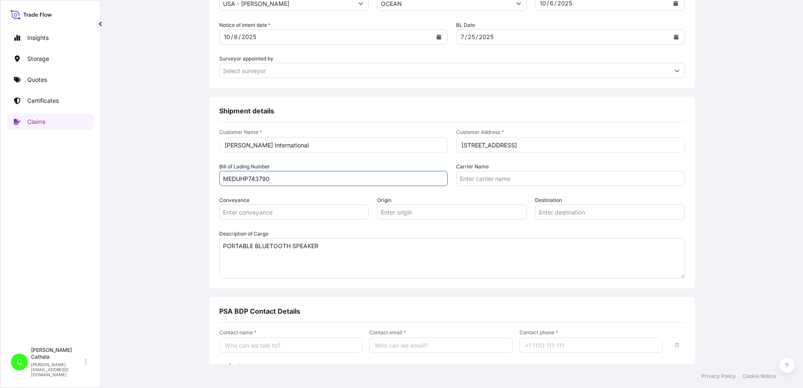
type input "MEDUHP743790"
click at [322, 206] on input "Conveyance" at bounding box center [293, 211] width 149 height 15
type input "ocean"
click at [444, 212] on input "Origin" at bounding box center [451, 211] width 149 height 15
paste input "HAIPHONG, [GEOGRAPHIC_DATA]"
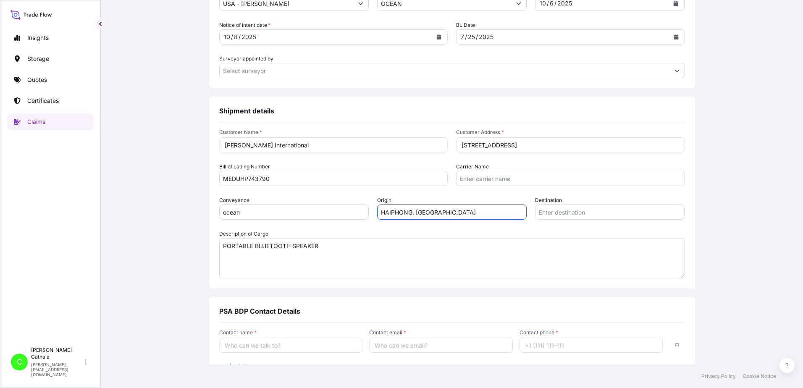
type input "HAIPHONG, [GEOGRAPHIC_DATA]"
click at [569, 210] on input "Destination" at bounding box center [609, 211] width 149 height 15
paste input "[GEOGRAPHIC_DATA], [GEOGRAPHIC_DATA]"
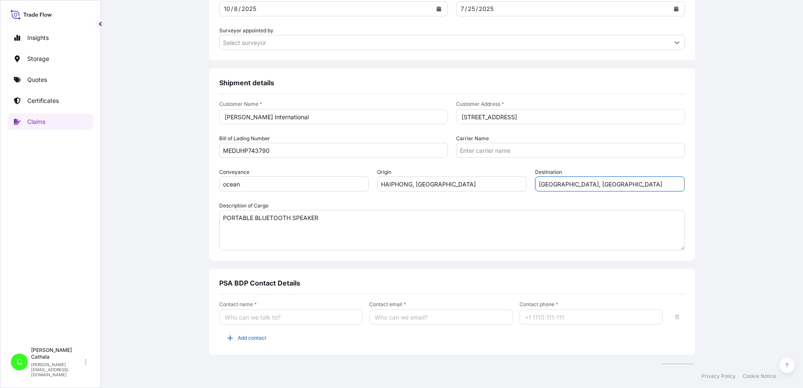
scroll to position [425, 0]
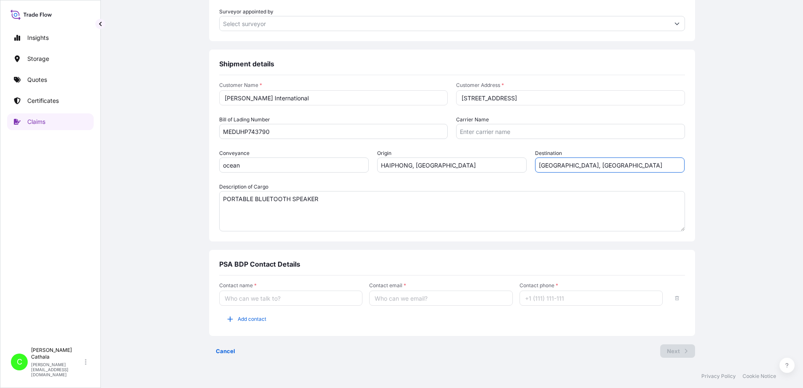
type input "[GEOGRAPHIC_DATA], [GEOGRAPHIC_DATA]"
click at [238, 299] on input "Contact name *" at bounding box center [291, 298] width 144 height 15
type input "[PERSON_NAME]"
type input "[PERSON_NAME][EMAIL_ADDRESS][PERSON_NAME][DOMAIN_NAME]"
type input "13175544817"
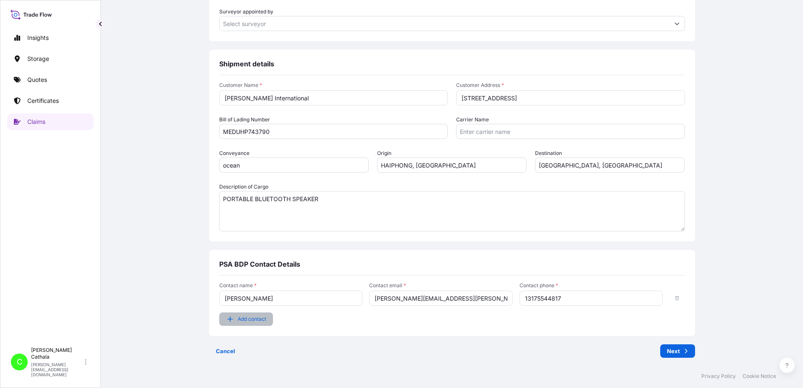
click at [238, 319] on span "Add contact" at bounding box center [252, 319] width 29 height 8
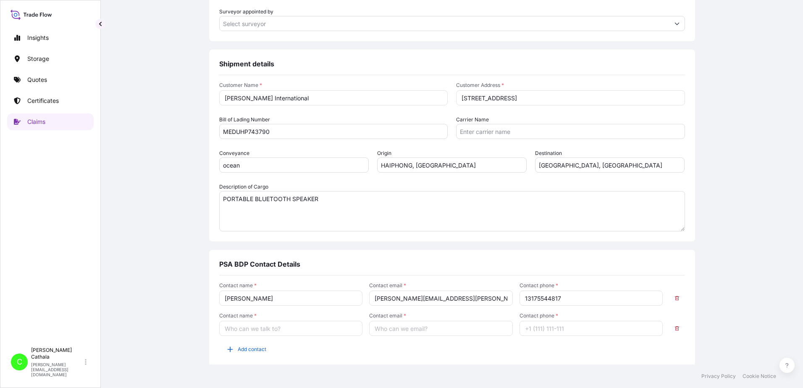
click at [254, 329] on input "Contact name *" at bounding box center [291, 328] width 144 height 15
type input "[PERSON_NAME]"
type input "[PERSON_NAME][EMAIL_ADDRESS][DOMAIN_NAME]"
type input "13175544819"
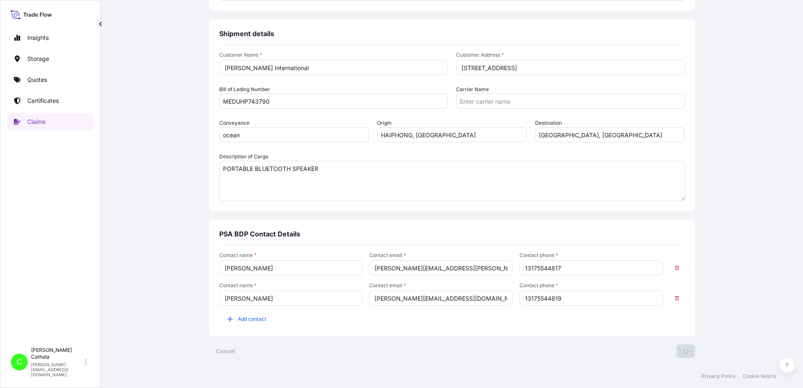
scroll to position [0, 0]
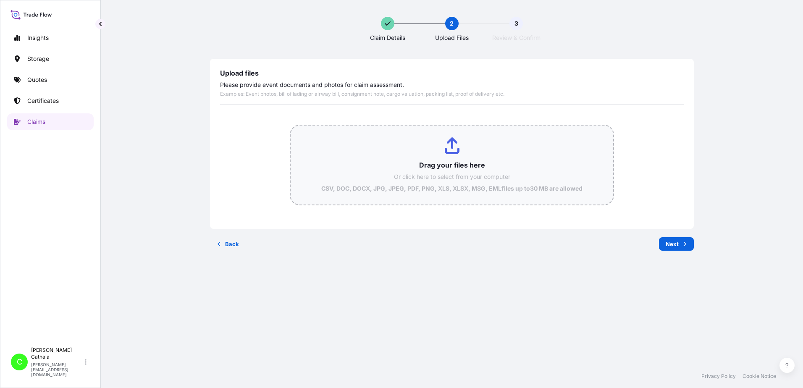
type input "C:\fakepath\BDP Notice of Intent to File a Claim - TCNU1893840.pdf"
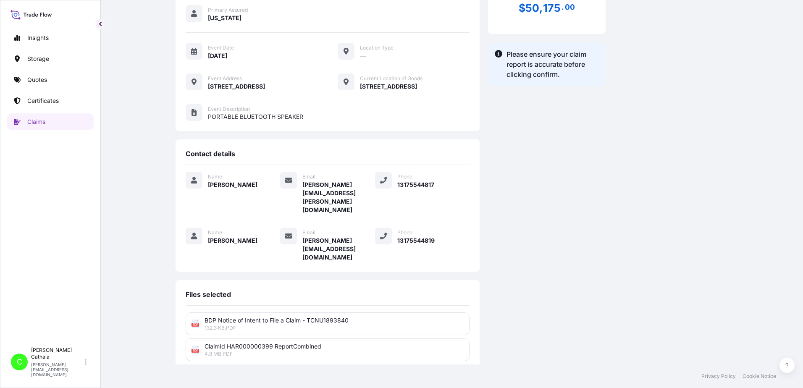
scroll to position [207, 0]
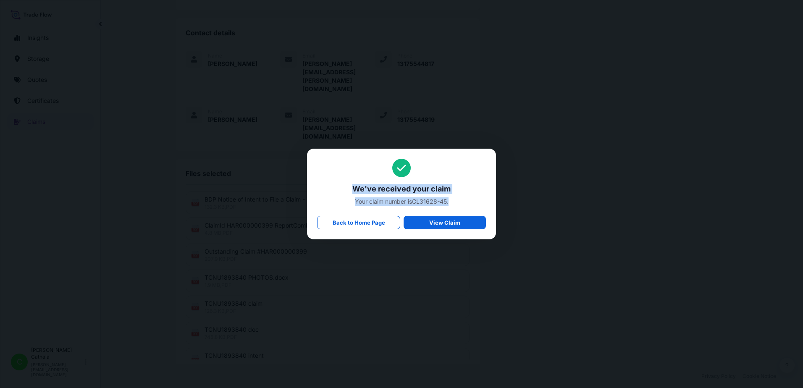
drag, startPoint x: 352, startPoint y: 189, endPoint x: 456, endPoint y: 205, distance: 105.4
click at [456, 205] on div "We've received your claim Your claim number is CL31628-45 . Back to Home Page V…" at bounding box center [401, 194] width 169 height 71
click at [413, 201] on span "Your claim number is CL31628-45 ." at bounding box center [401, 201] width 169 height 8
drag, startPoint x: 413, startPoint y: 201, endPoint x: 453, endPoint y: 204, distance: 39.7
click at [453, 204] on span "Your claim number is CL31628-45 ." at bounding box center [401, 201] width 169 height 8
